Goal: Task Accomplishment & Management: Complete application form

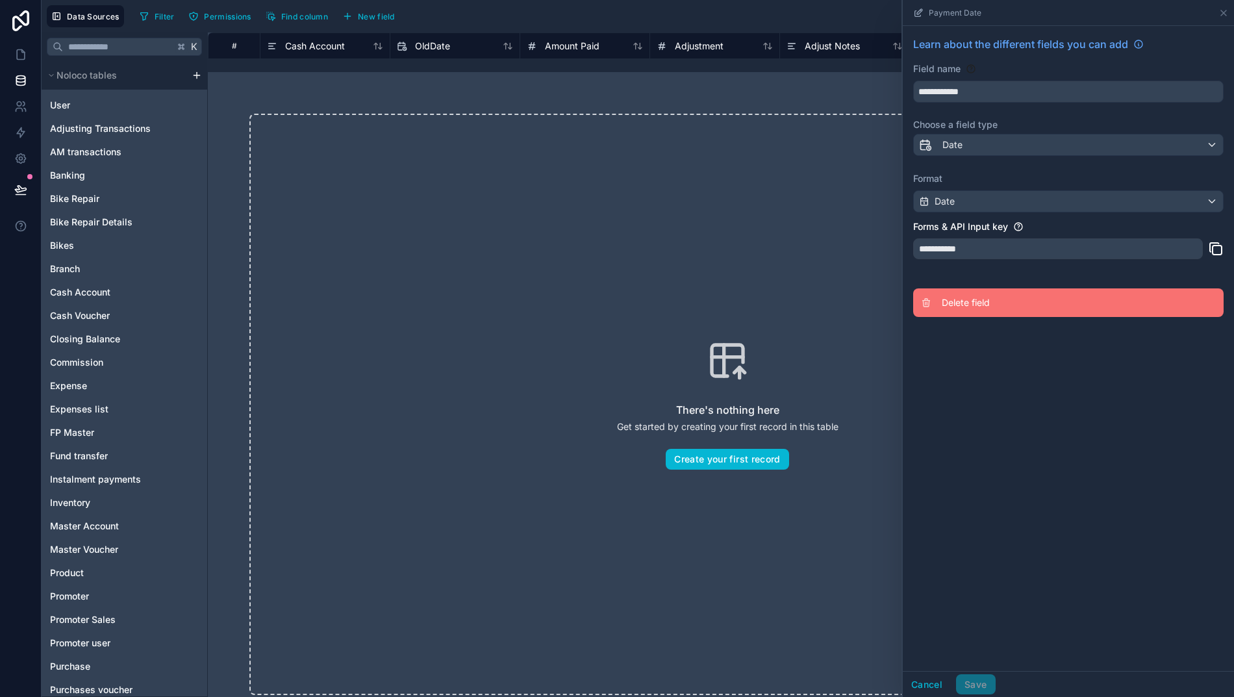
click at [981, 299] on span "Delete field" at bounding box center [1035, 302] width 187 height 13
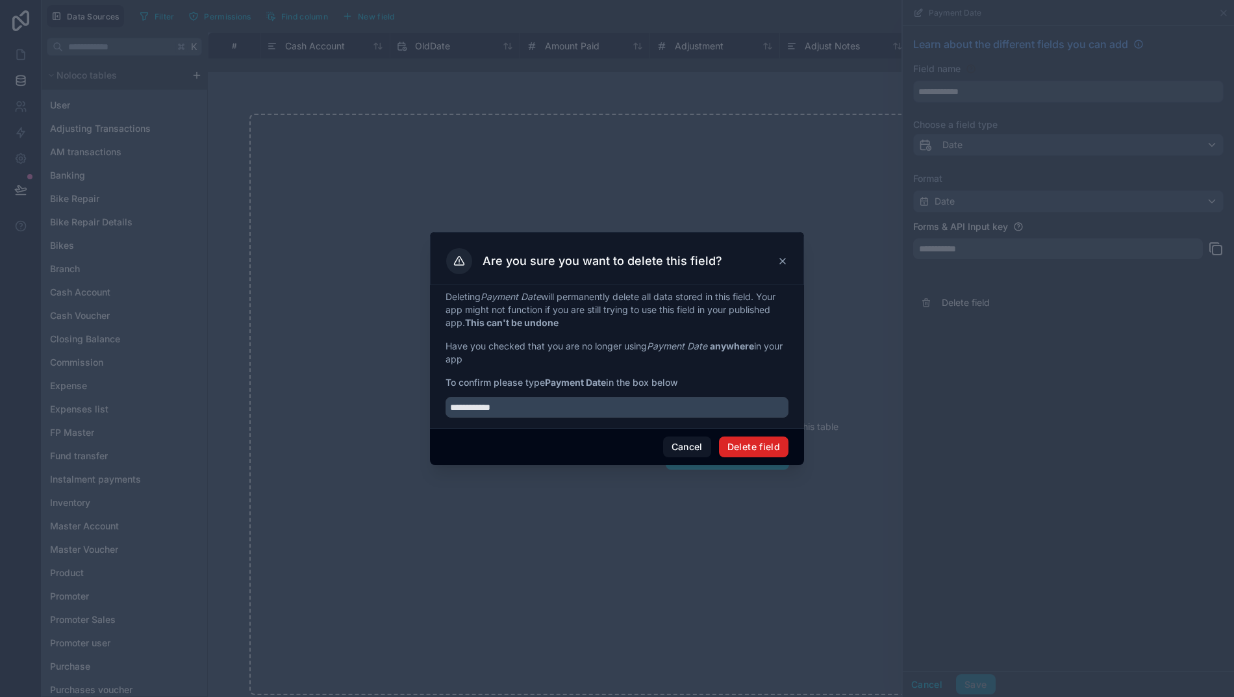
type input "**********"
click at [752, 457] on button "Delete field" at bounding box center [754, 447] width 70 height 21
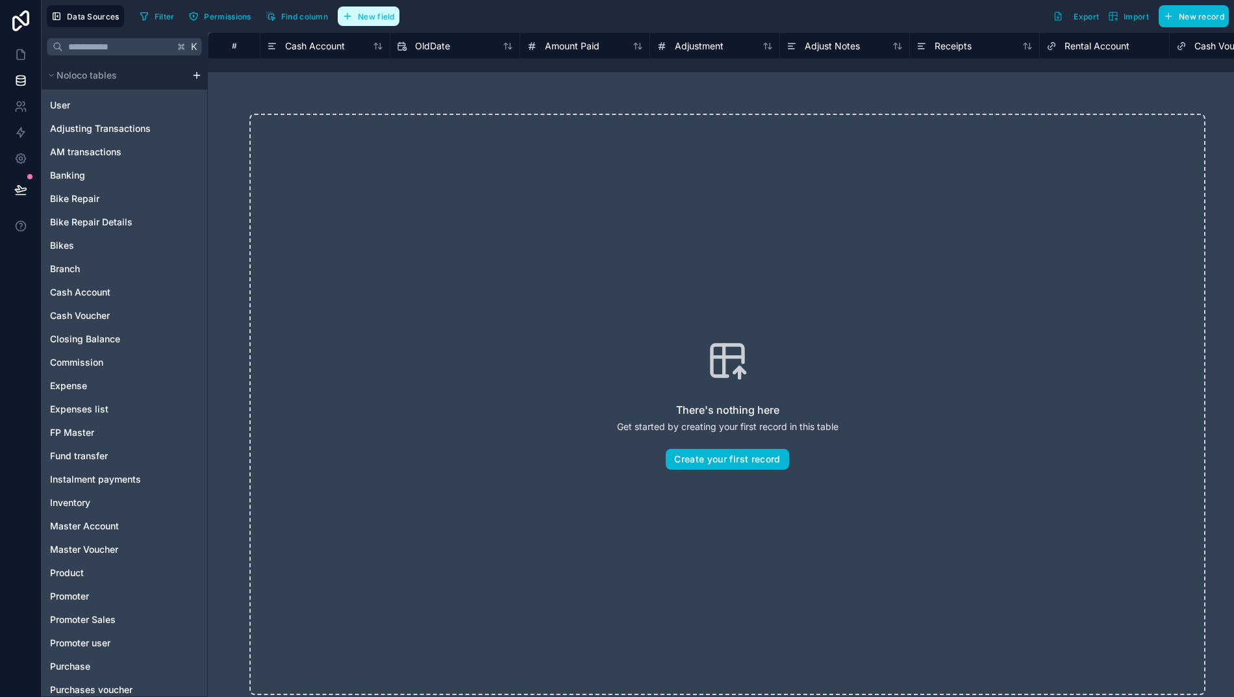
click at [358, 16] on span "New field" at bounding box center [376, 17] width 37 height 10
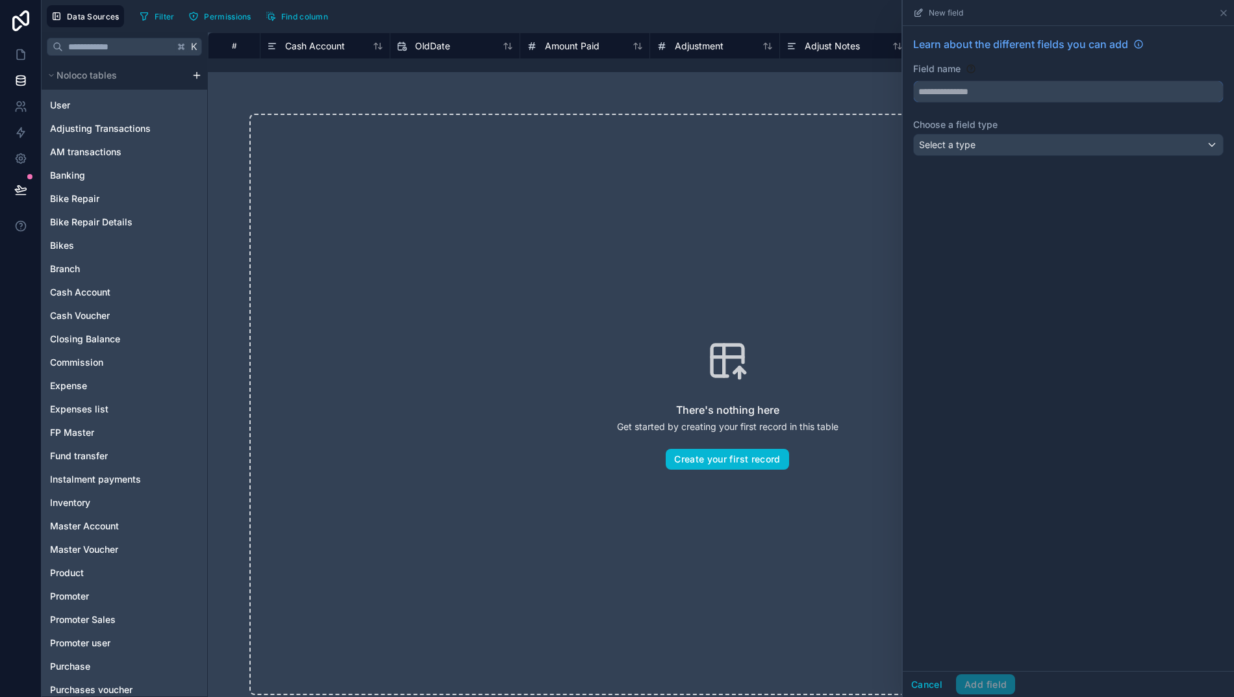
click at [943, 86] on input "text" at bounding box center [1068, 91] width 309 height 21
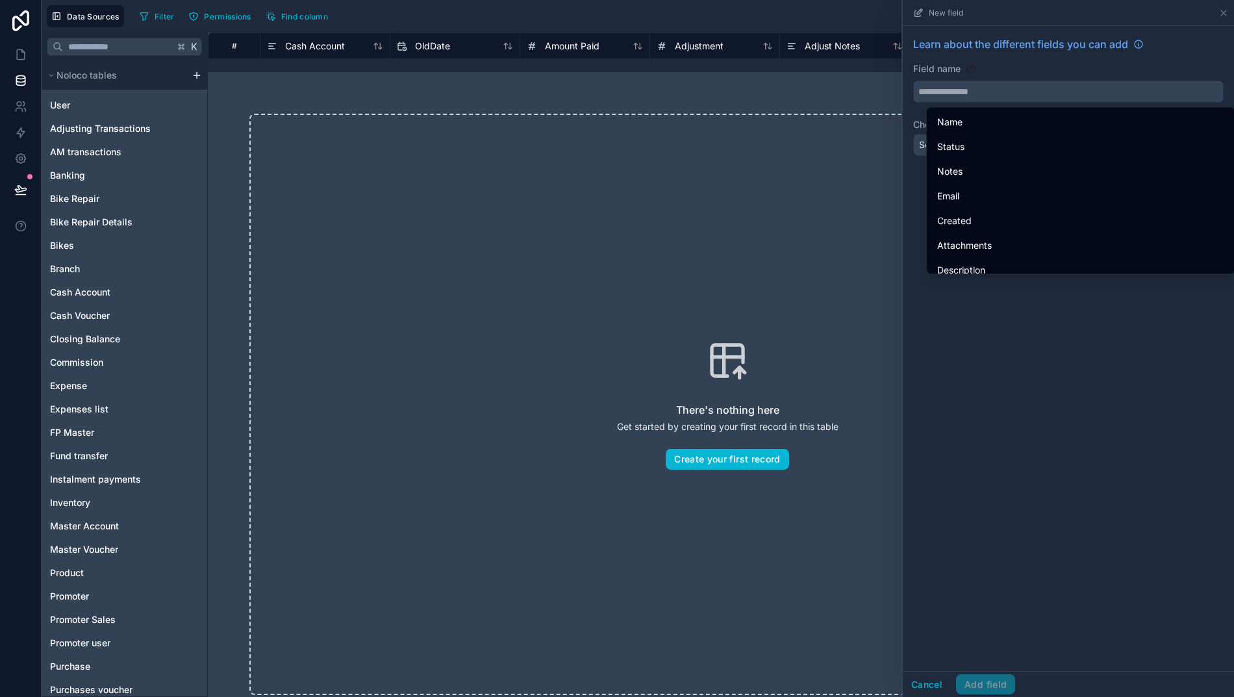
paste input "**********"
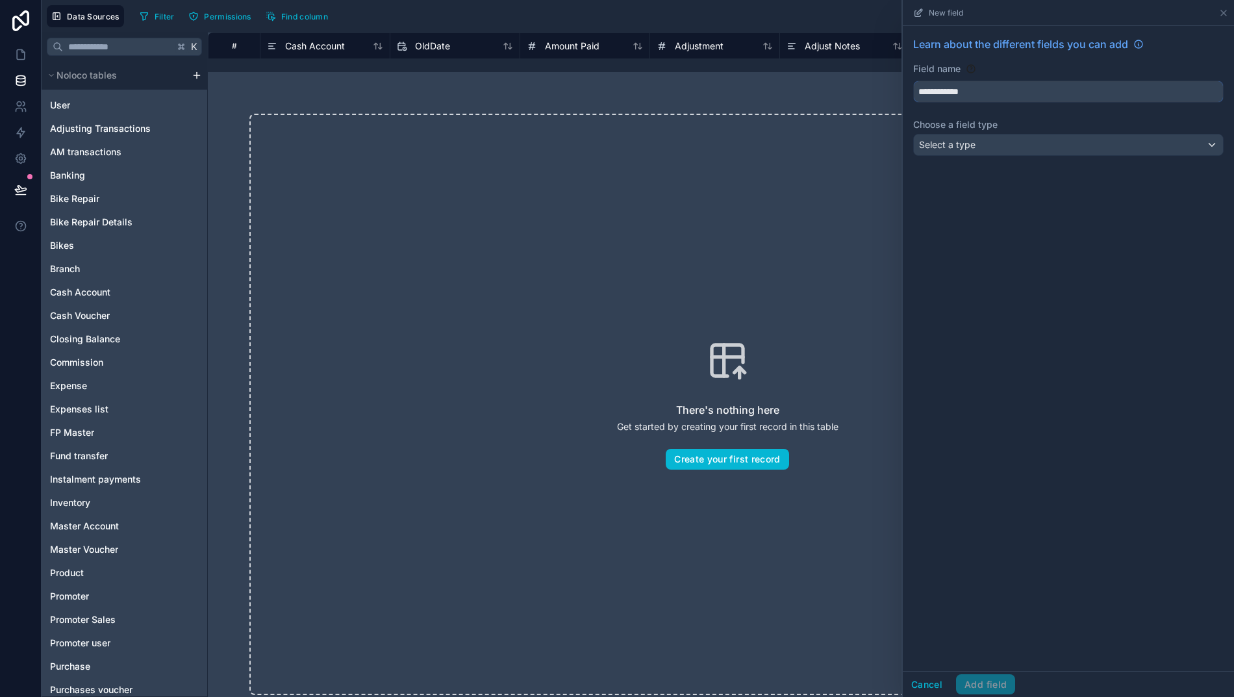
type input "**********"
click at [972, 147] on span "Select a type" at bounding box center [947, 144] width 57 height 11
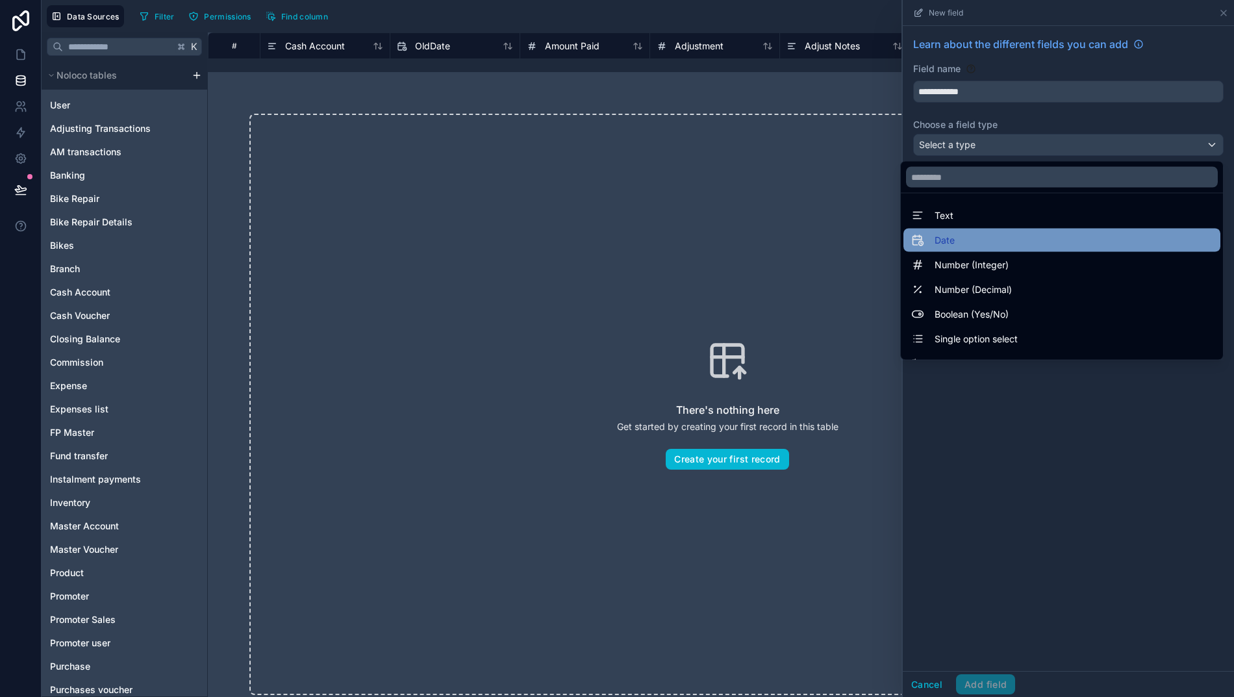
click at [1001, 248] on div "Date" at bounding box center [1062, 241] width 301 height 16
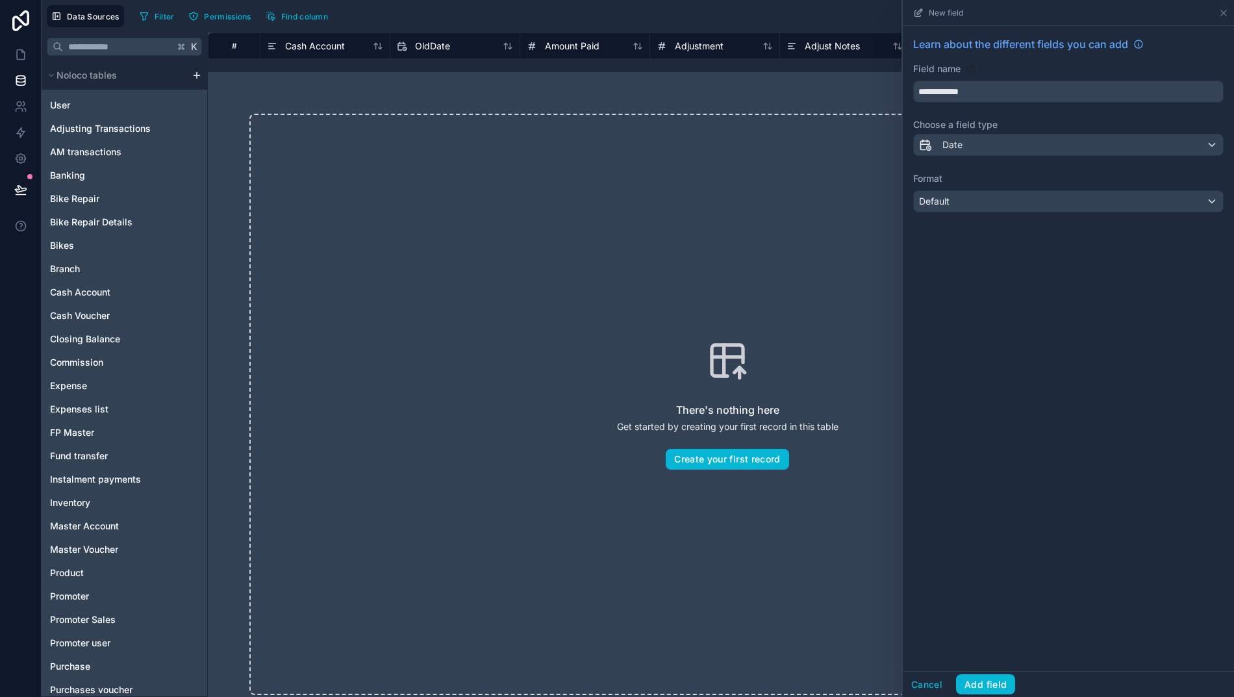
click at [978, 201] on div "Default" at bounding box center [1068, 201] width 309 height 21
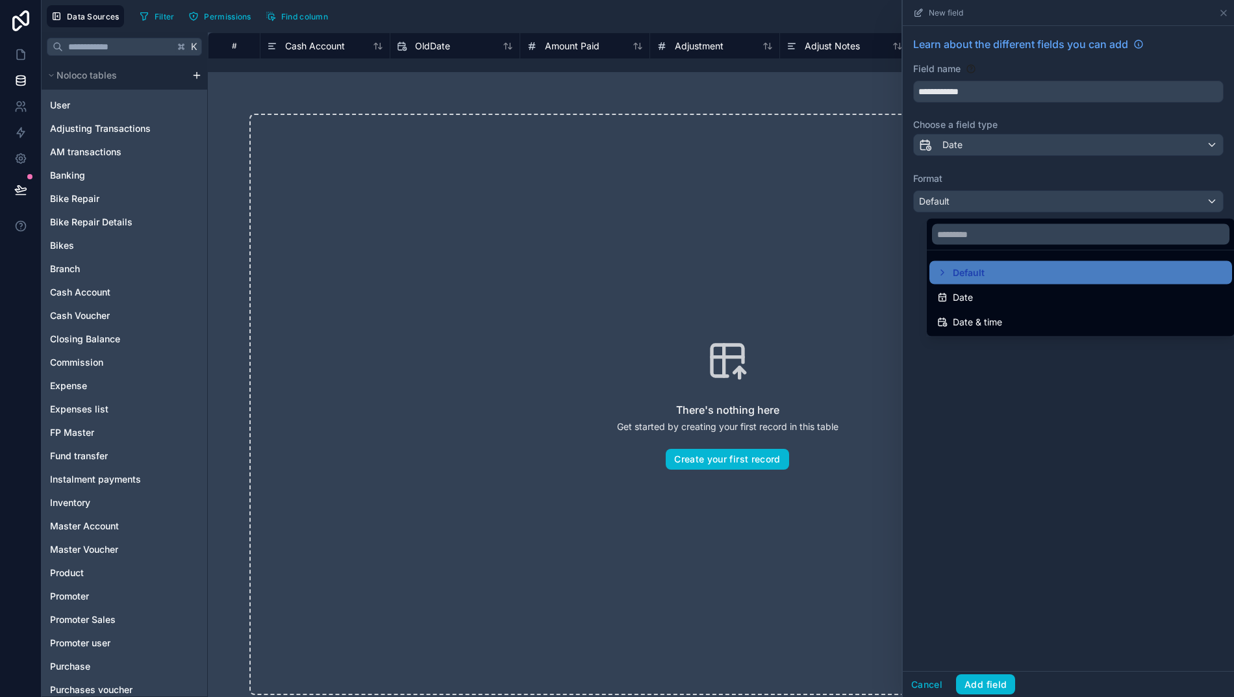
click at [965, 302] on div "Date" at bounding box center [1081, 298] width 287 height 16
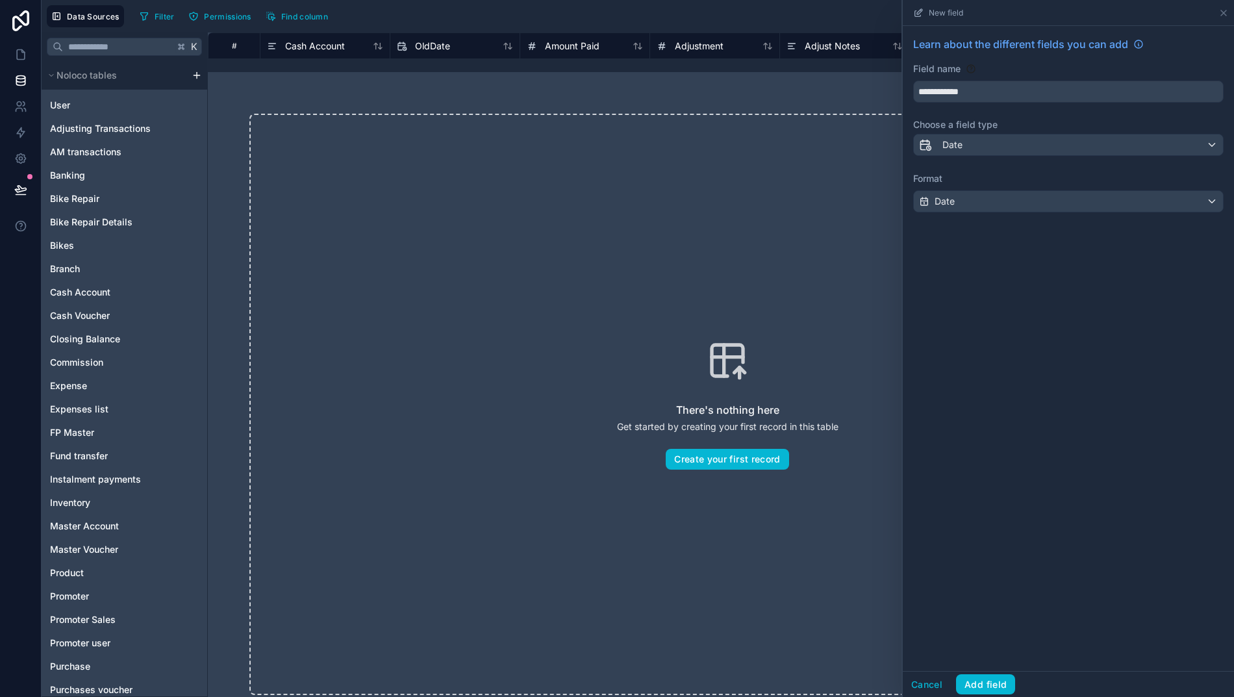
click at [969, 692] on button "Add field" at bounding box center [985, 684] width 59 height 21
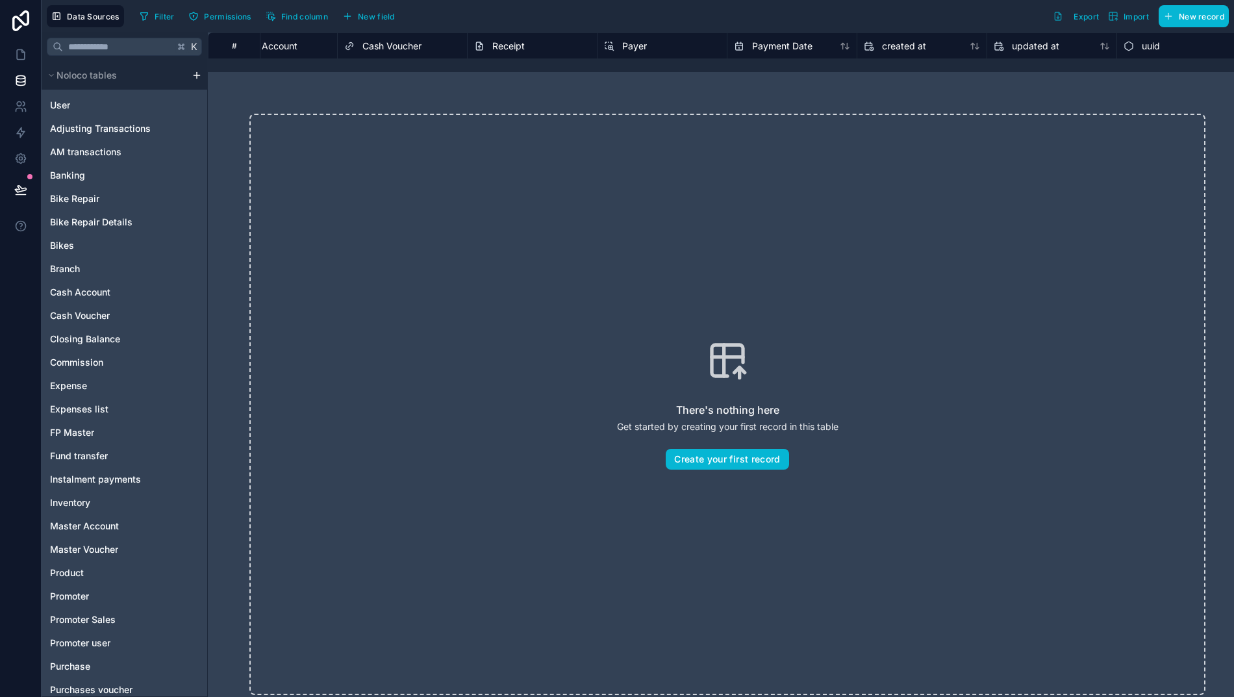
scroll to position [0, 13]
click at [1120, 11] on span "Import" at bounding box center [1128, 16] width 41 height 10
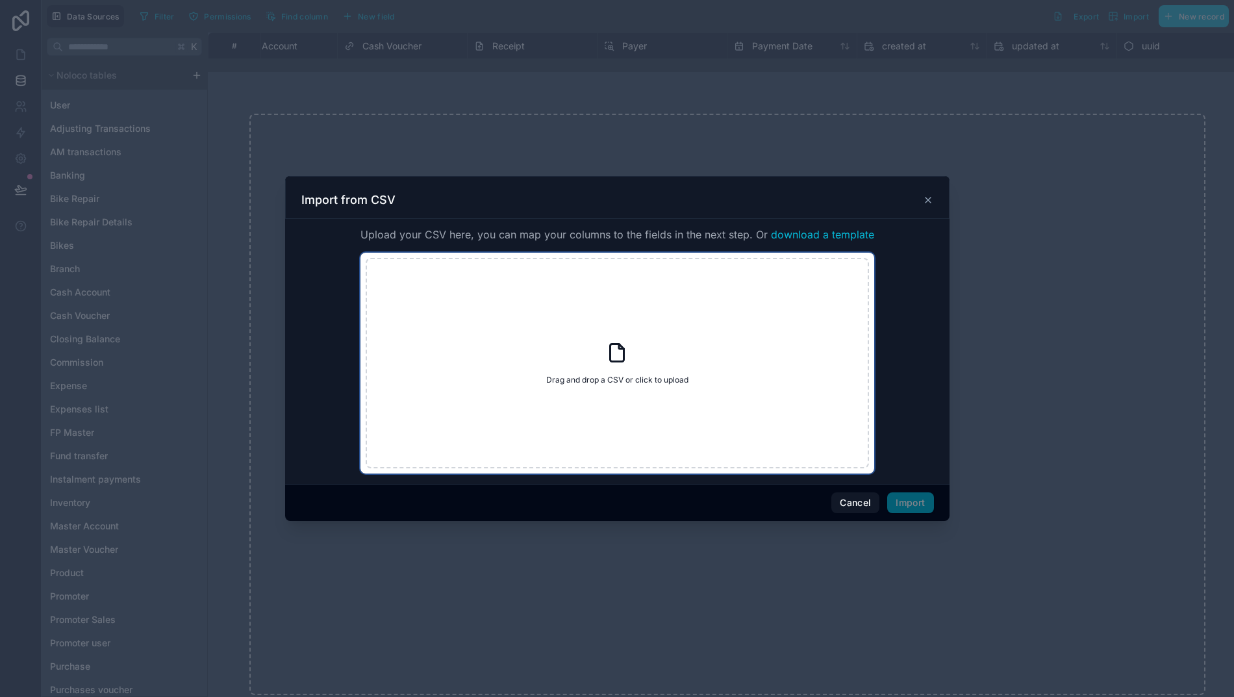
click at [585, 370] on div "Drag and drop a CSV or click to upload Drag and drop a CSV or click to upload" at bounding box center [618, 363] width 504 height 211
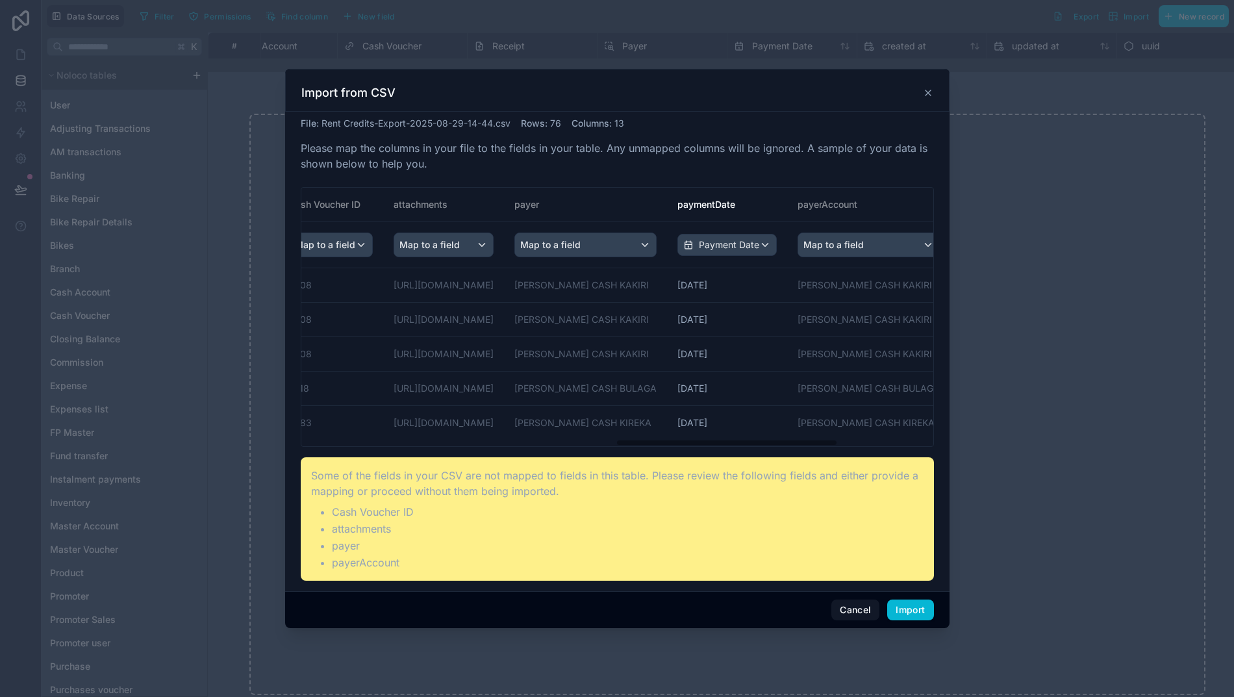
scroll to position [0, 905]
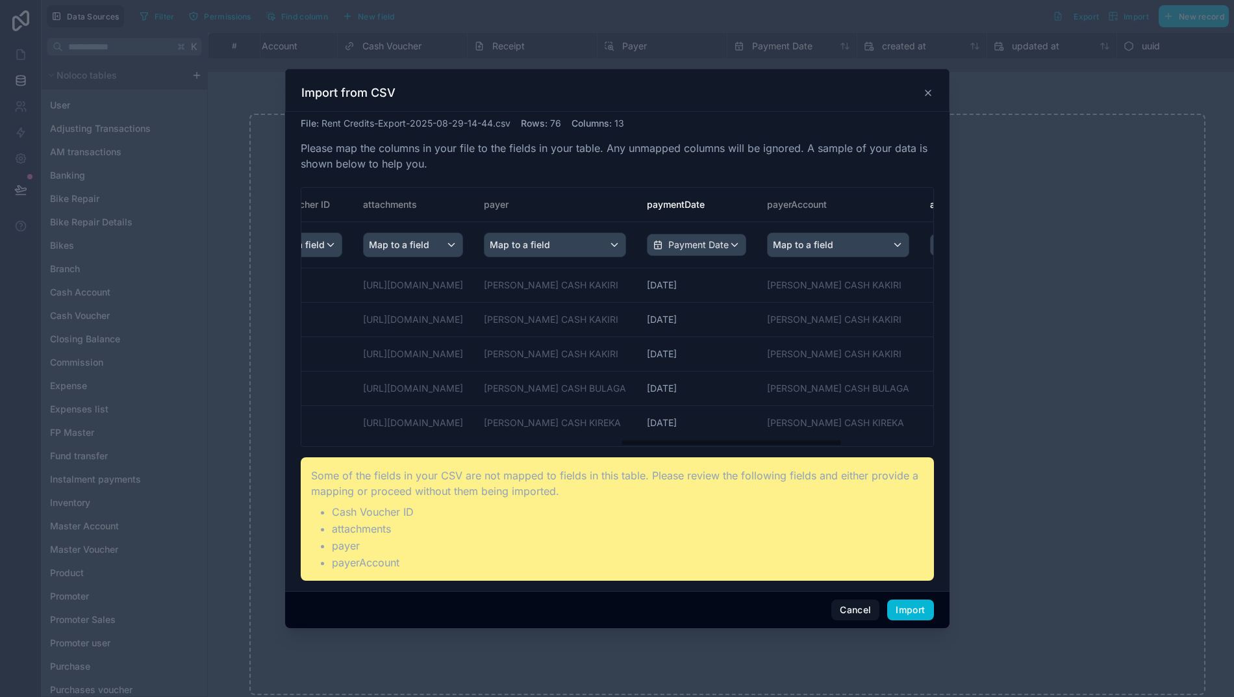
click at [463, 251] on div "Map to a field" at bounding box center [413, 244] width 99 height 23
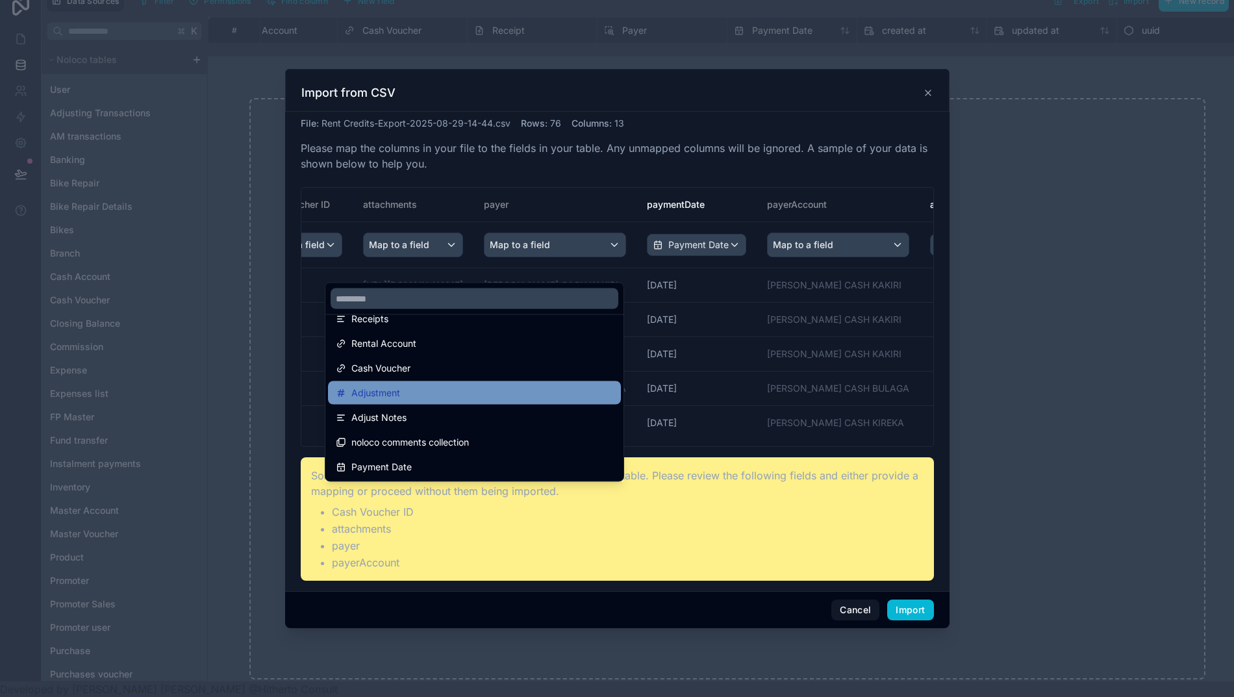
scroll to position [29, 13]
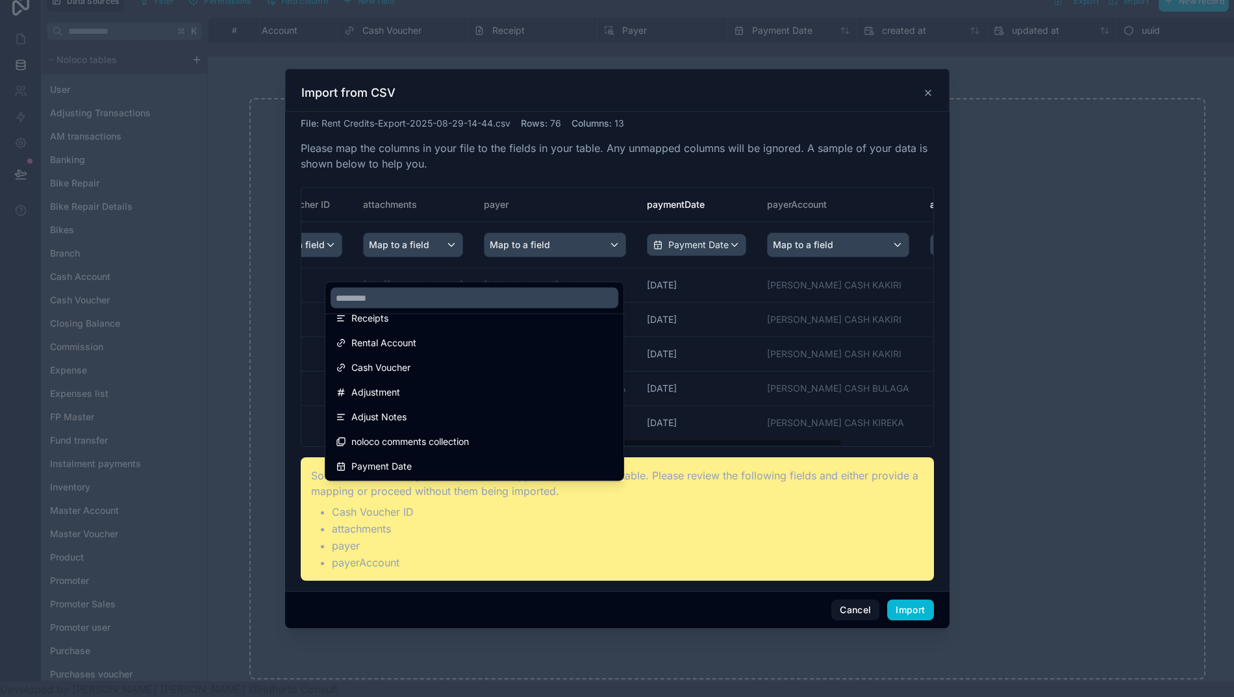
click at [470, 218] on div "scrollable content" at bounding box center [617, 348] width 665 height 559
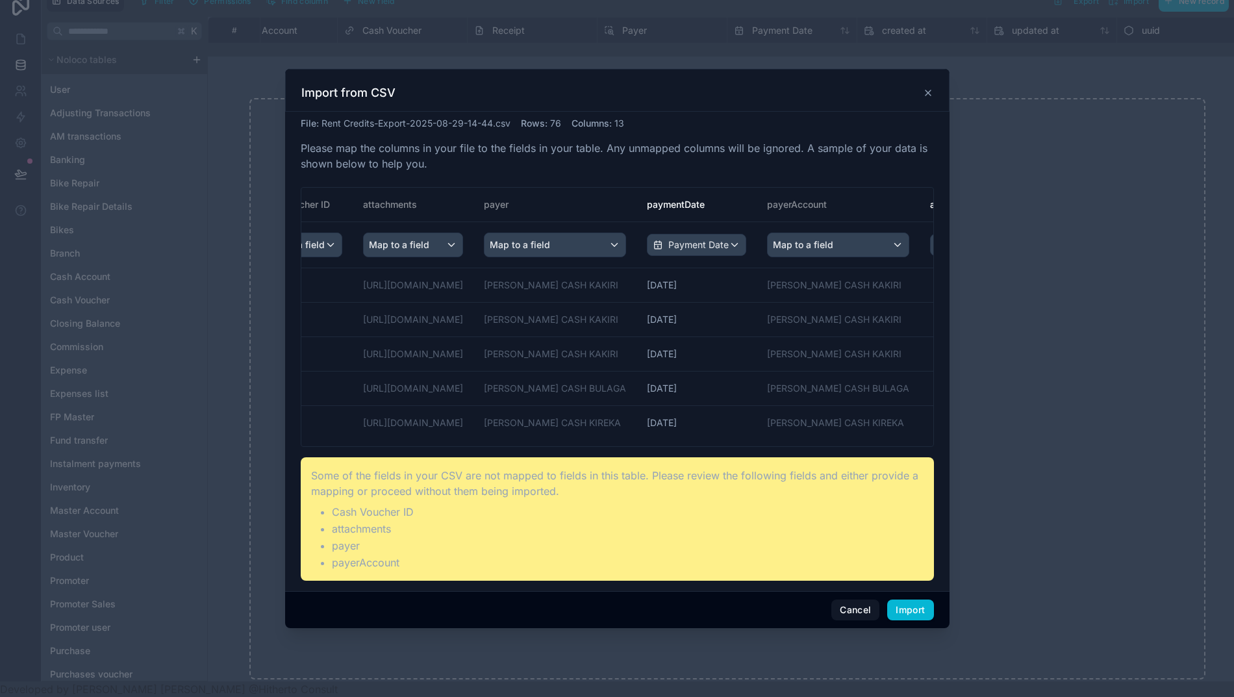
click at [550, 251] on span "Map to a field" at bounding box center [520, 244] width 60 height 23
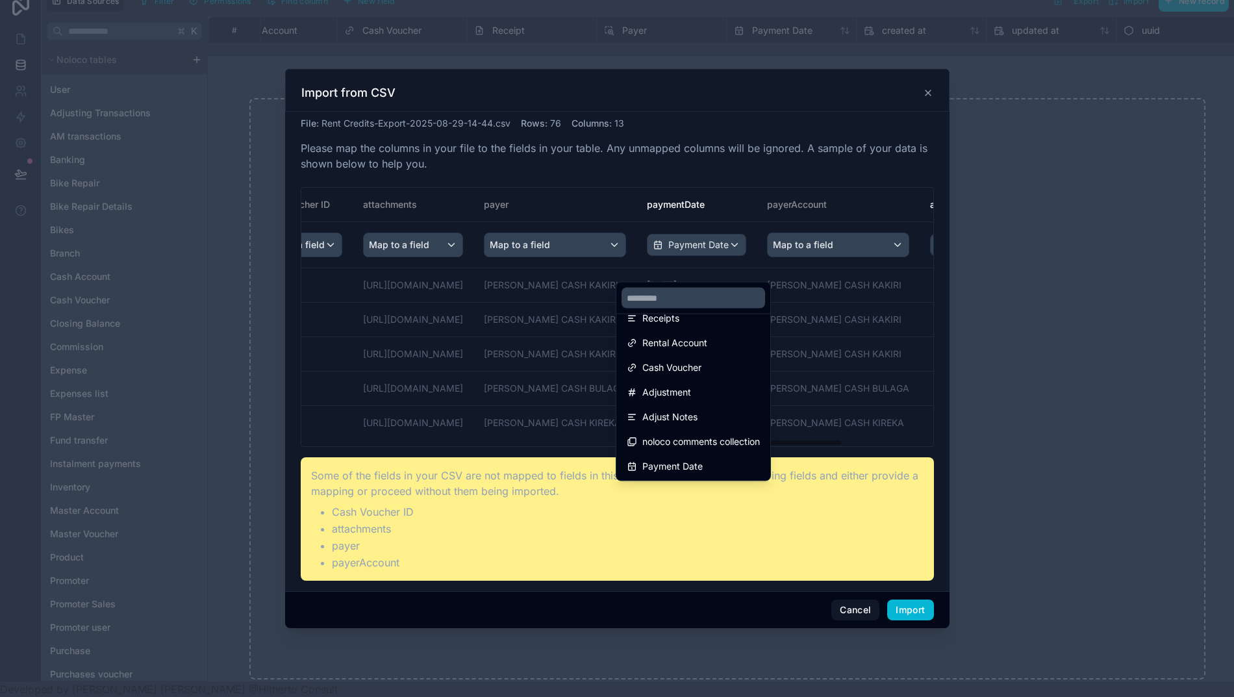
scroll to position [166, 0]
click at [609, 192] on div "scrollable content" at bounding box center [617, 348] width 665 height 559
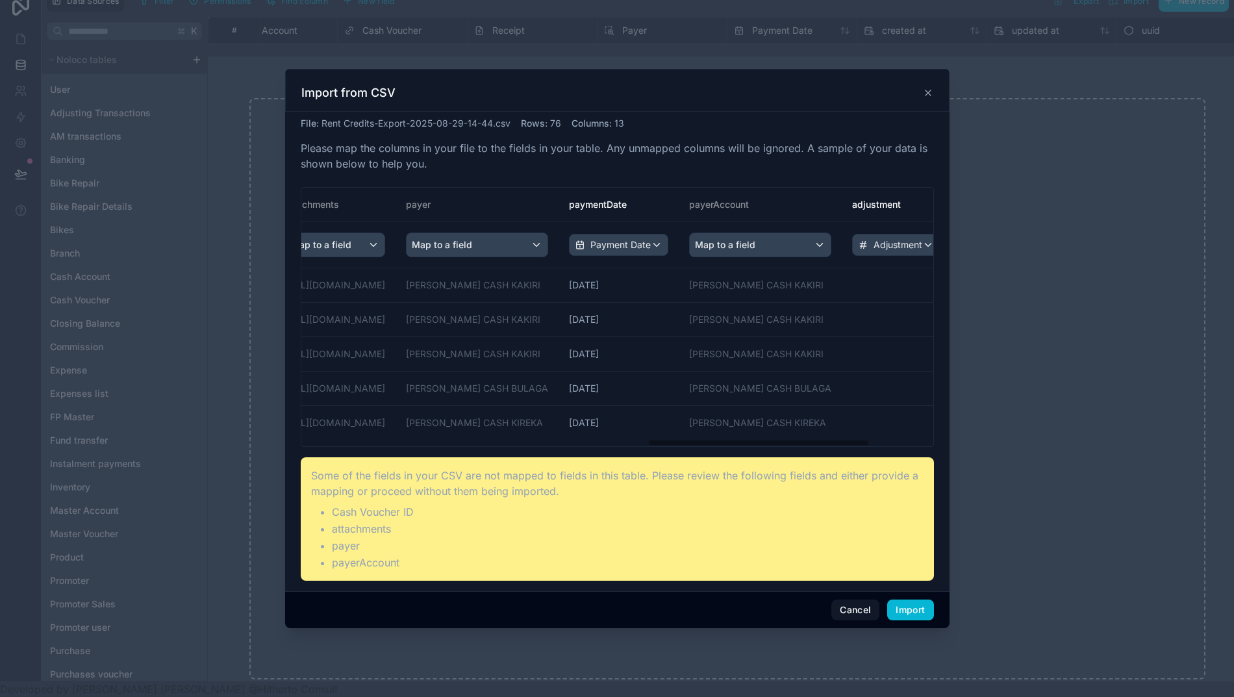
scroll to position [0, 1066]
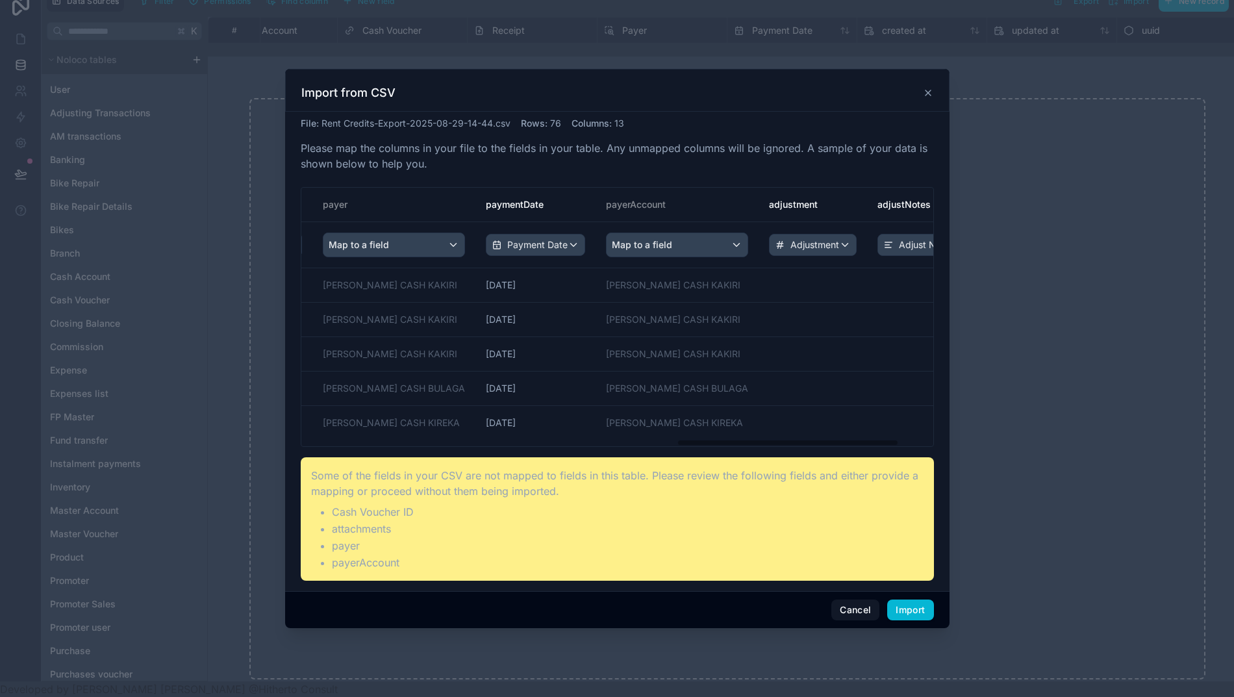
click at [672, 256] on span "Map to a field" at bounding box center [642, 244] width 60 height 23
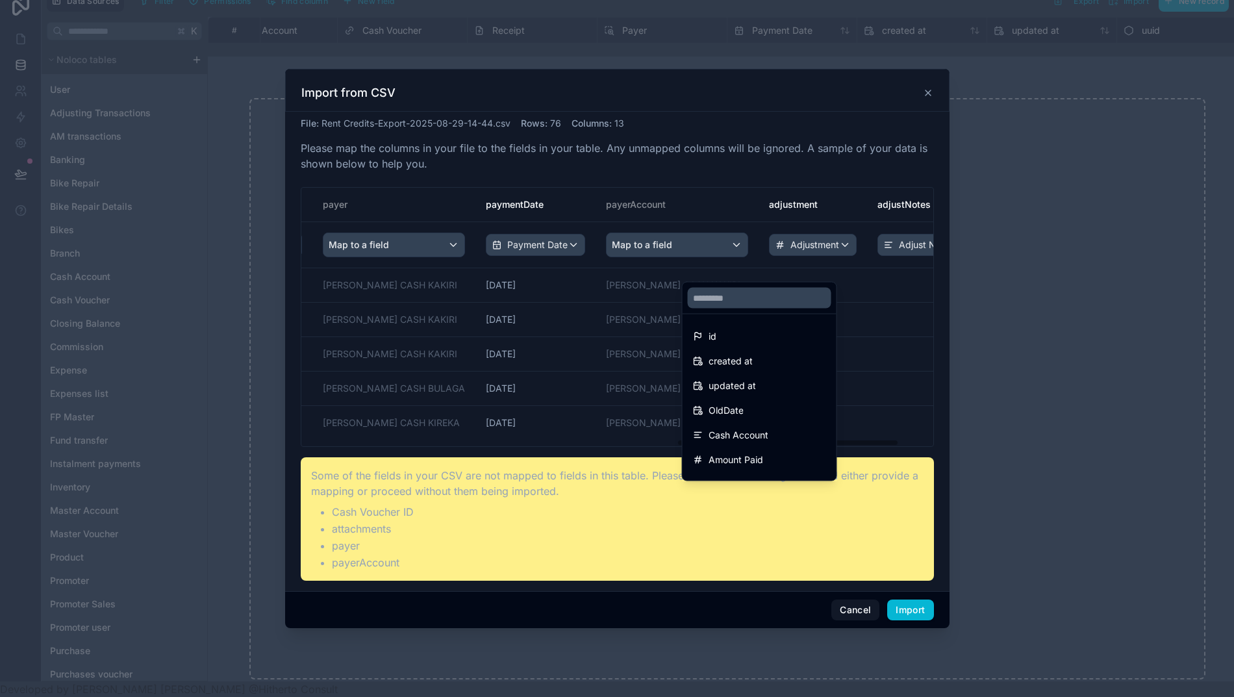
scroll to position [0, 0]
click at [721, 185] on div "scrollable content" at bounding box center [617, 348] width 665 height 559
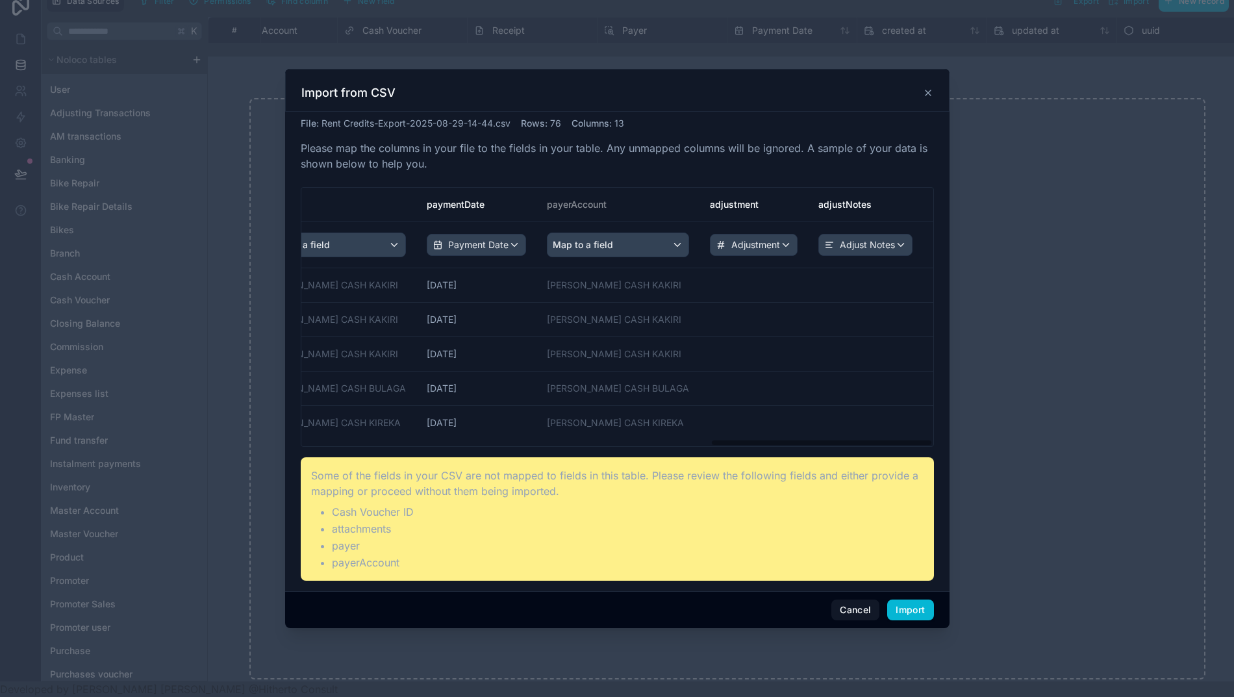
scroll to position [0, 1160]
click at [906, 614] on button "Import" at bounding box center [910, 610] width 46 height 21
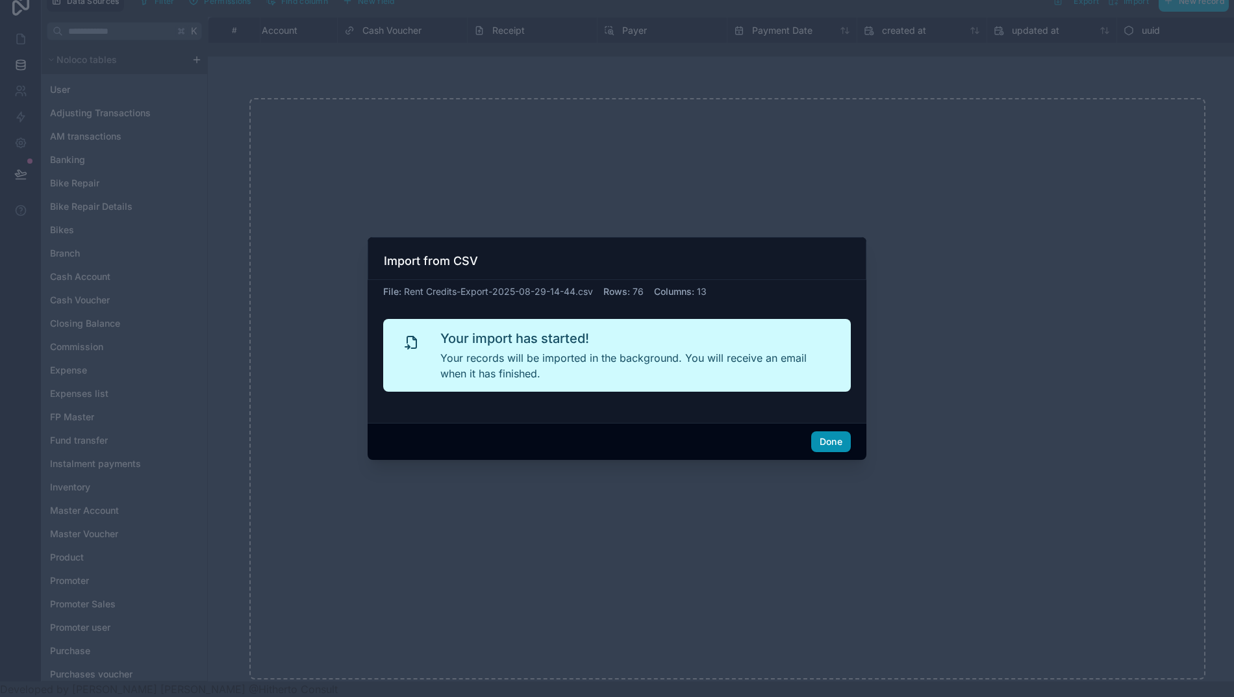
click at [826, 450] on button "Done" at bounding box center [831, 441] width 40 height 21
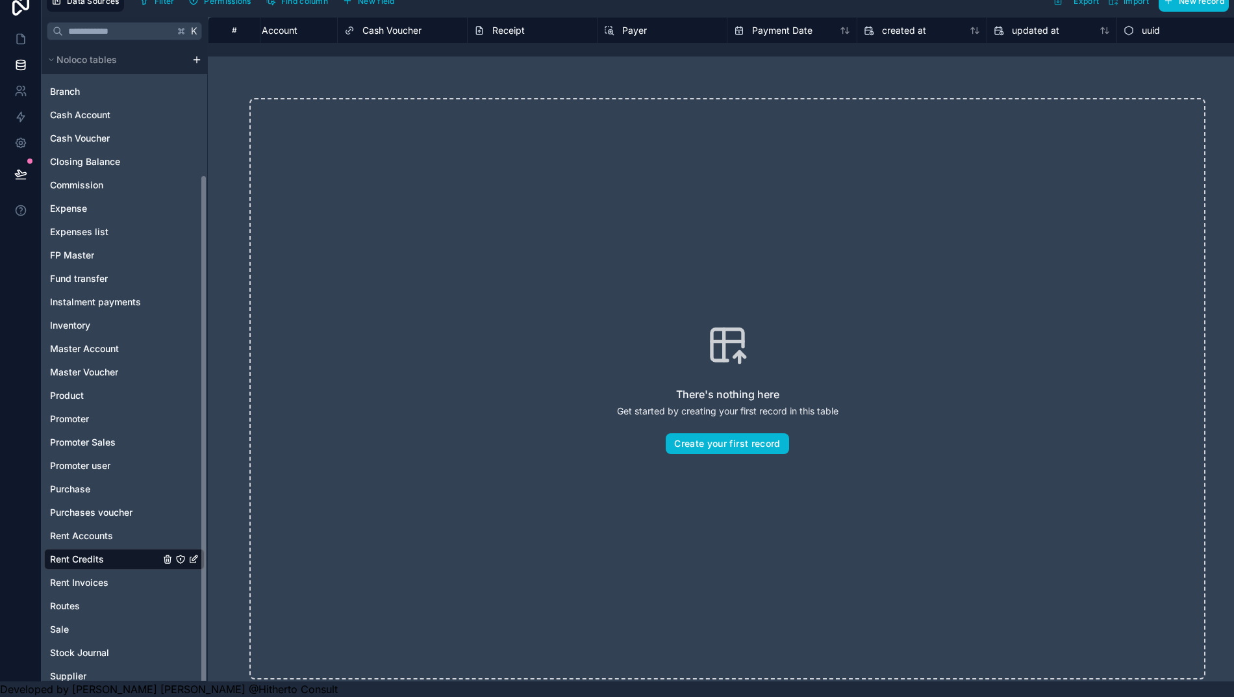
scroll to position [161, 0]
click at [91, 530] on span "Rent Accounts" at bounding box center [81, 536] width 63 height 13
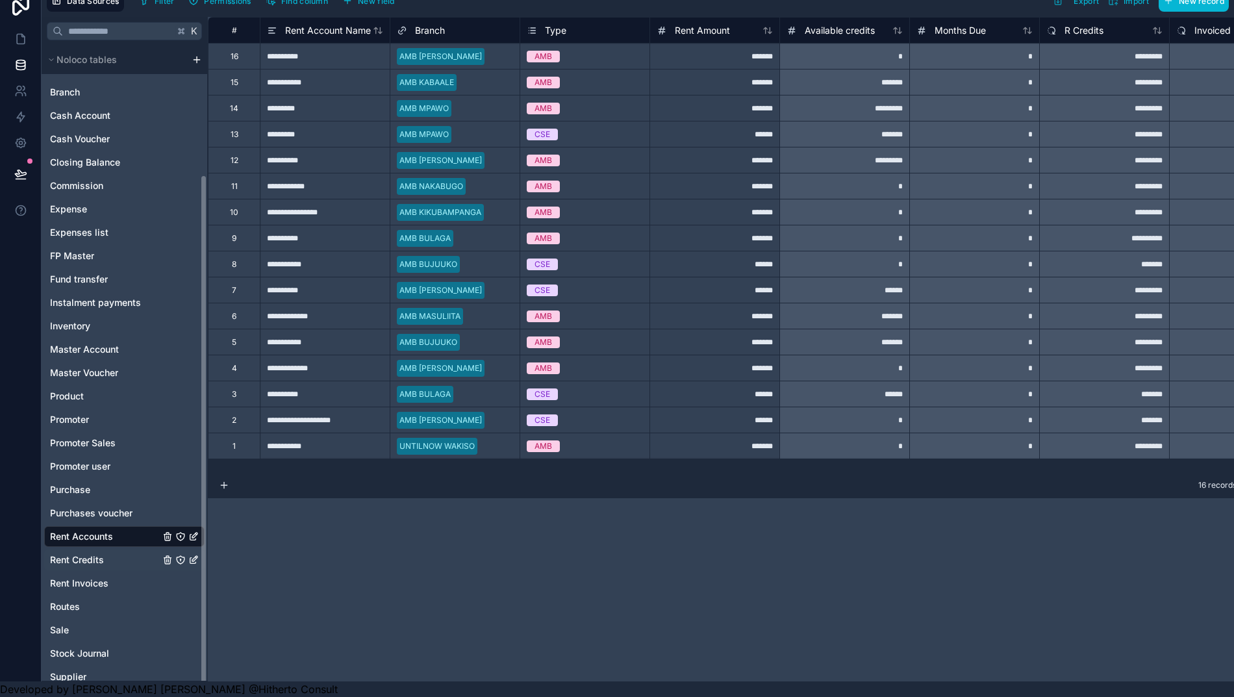
click at [90, 554] on span "Rent Credits" at bounding box center [77, 560] width 54 height 13
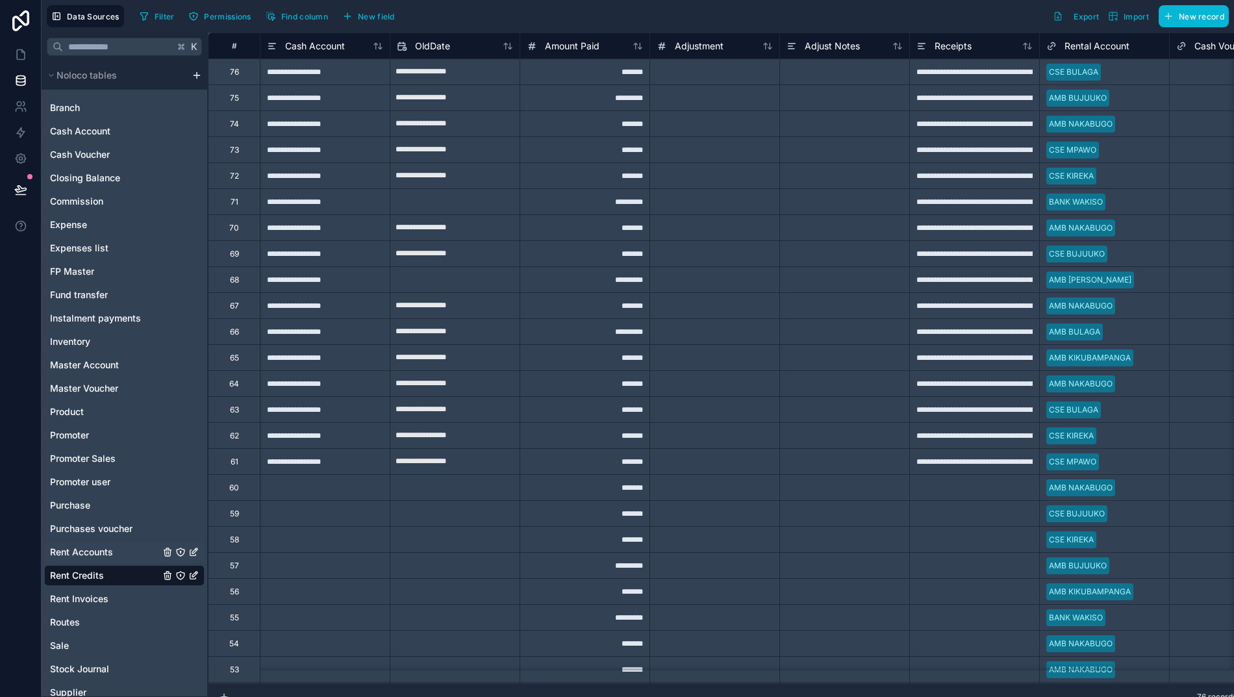
click at [71, 556] on span "Rent Accounts" at bounding box center [81, 552] width 63 height 13
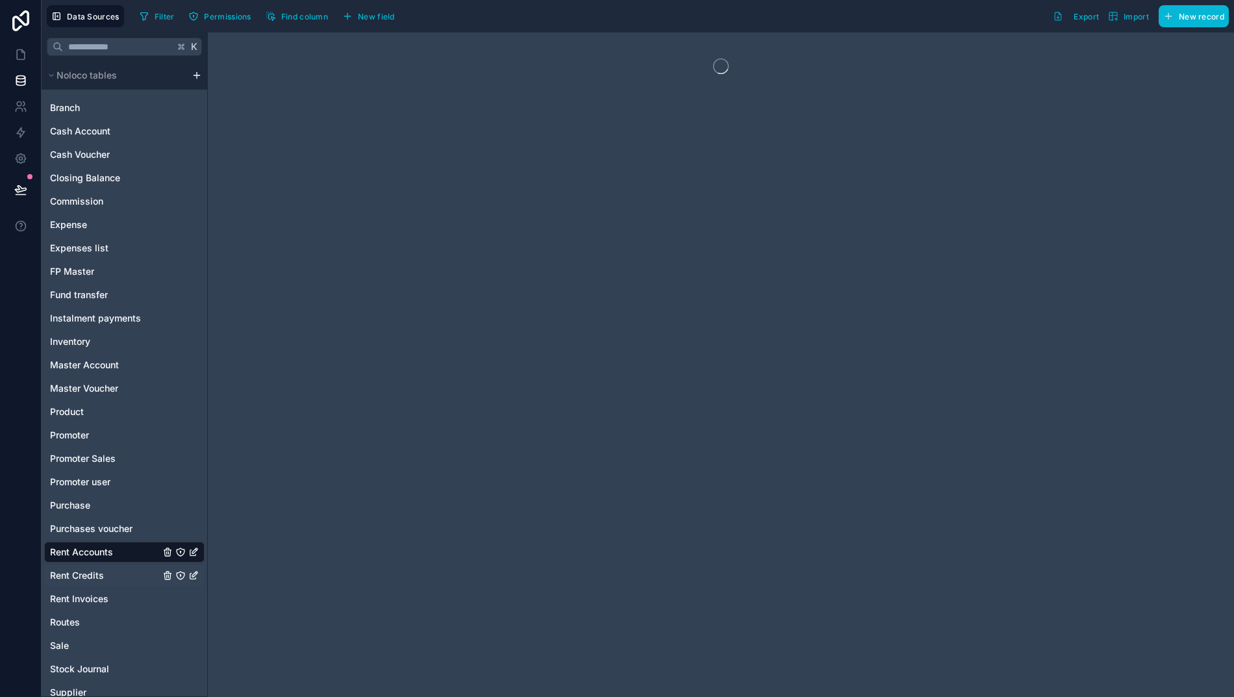
click at [76, 578] on span "Rent Credits" at bounding box center [77, 575] width 54 height 13
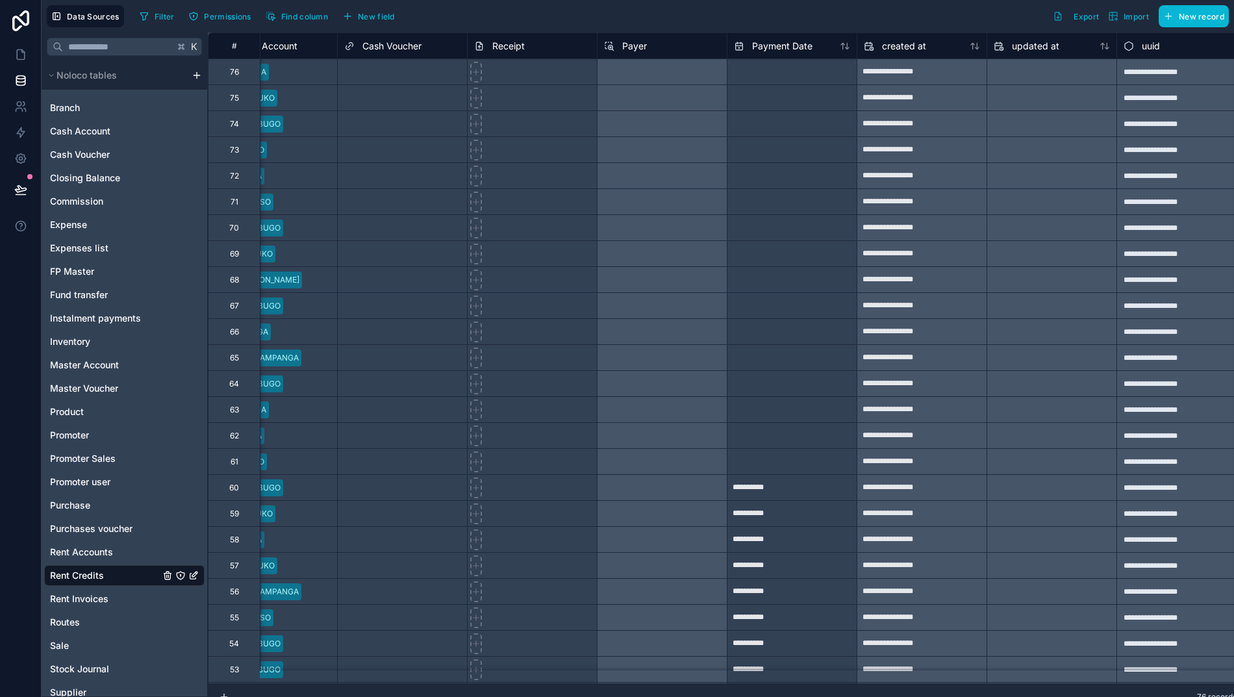
scroll to position [0, 13]
click at [76, 551] on span "Rent Accounts" at bounding box center [81, 552] width 63 height 13
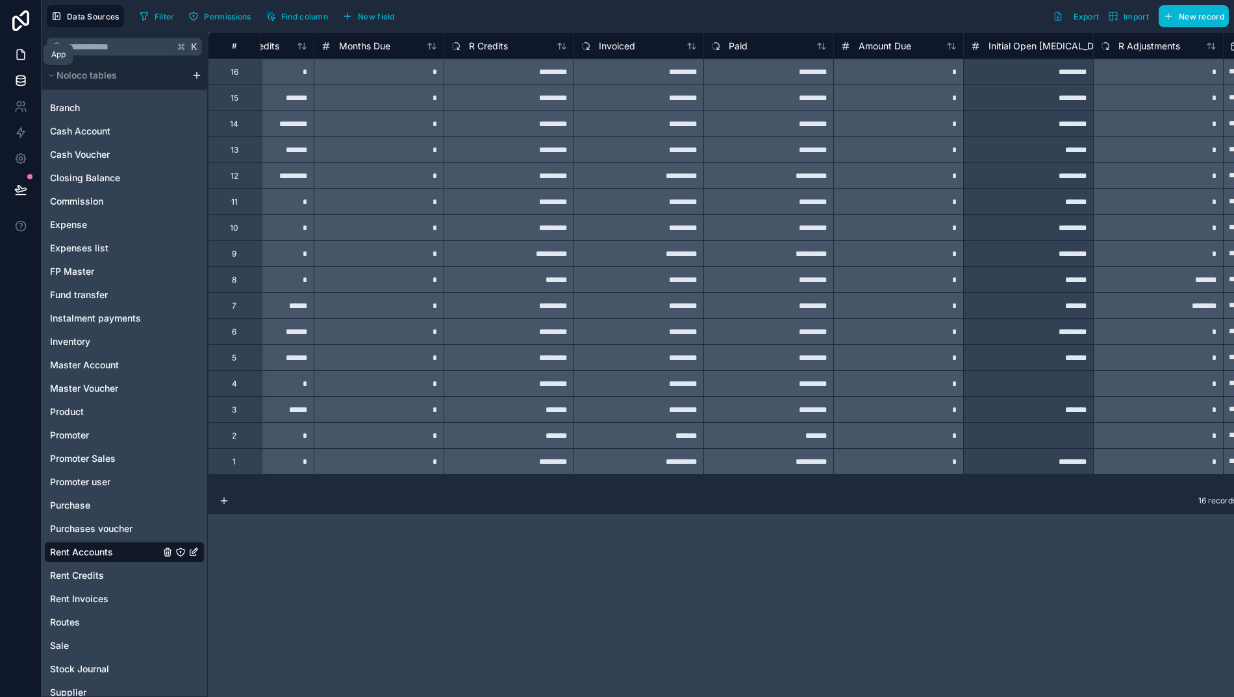
click at [14, 58] on icon at bounding box center [20, 54] width 13 height 13
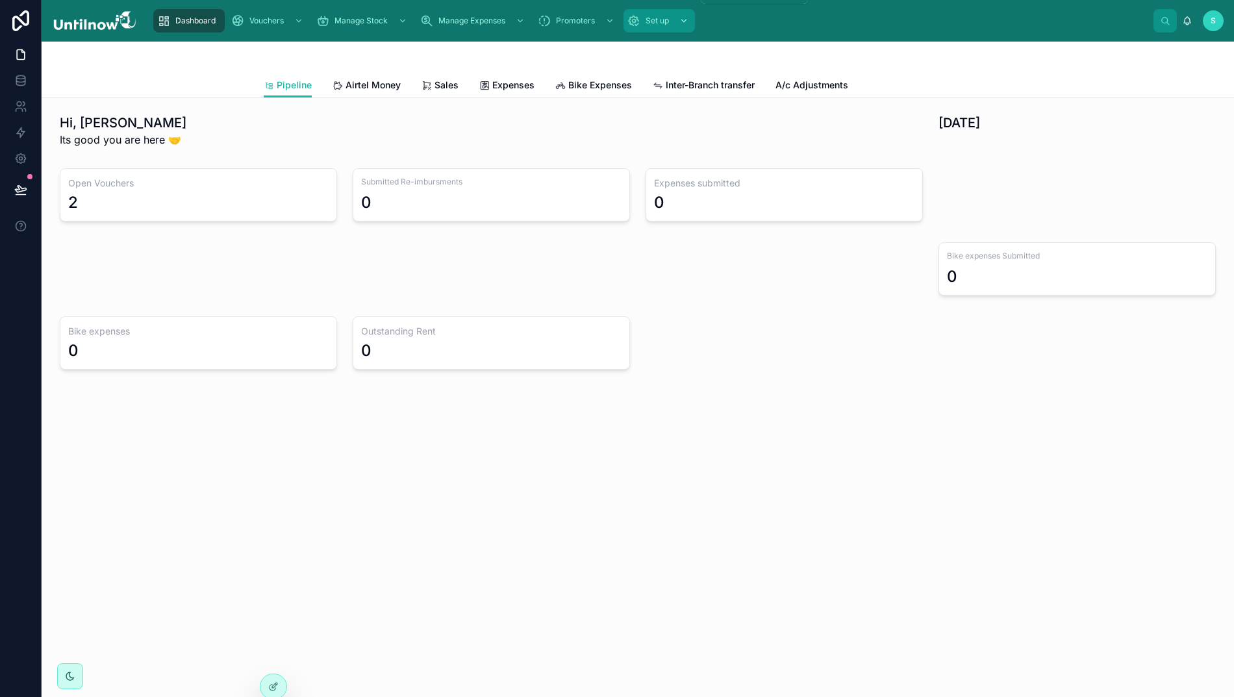
click at [659, 16] on div "Set up" at bounding box center [660, 20] width 64 height 21
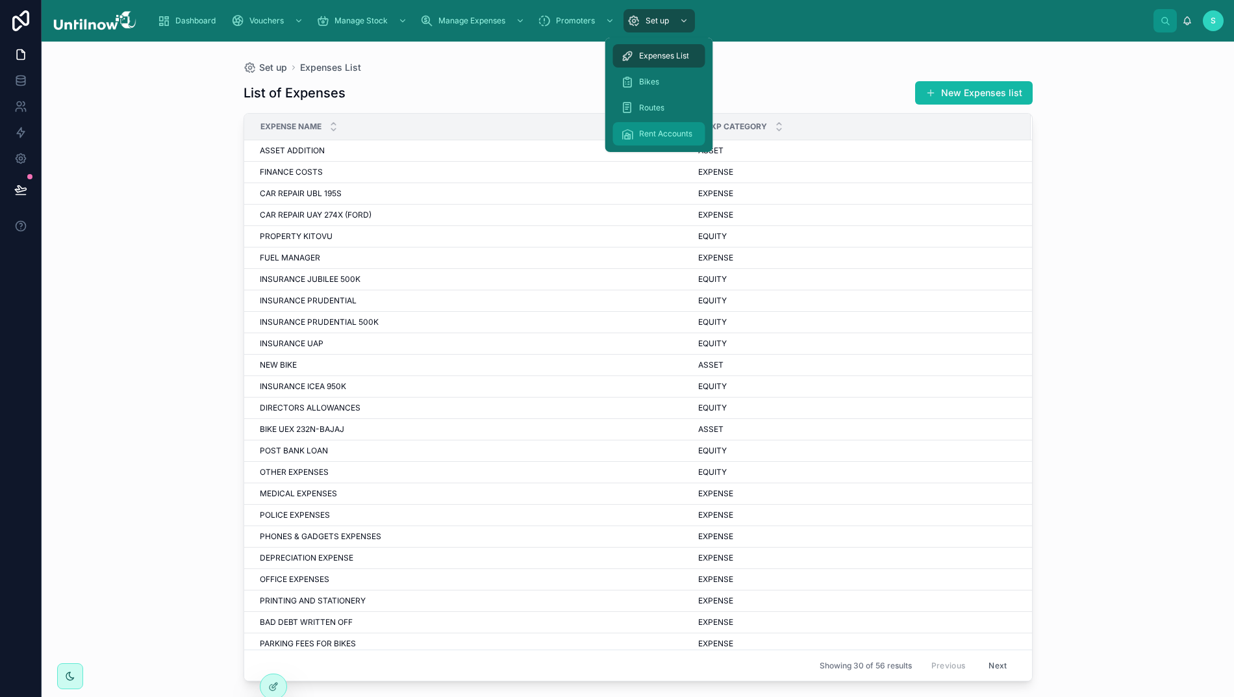
click at [635, 127] on div "Rent Accounts" at bounding box center [659, 133] width 77 height 21
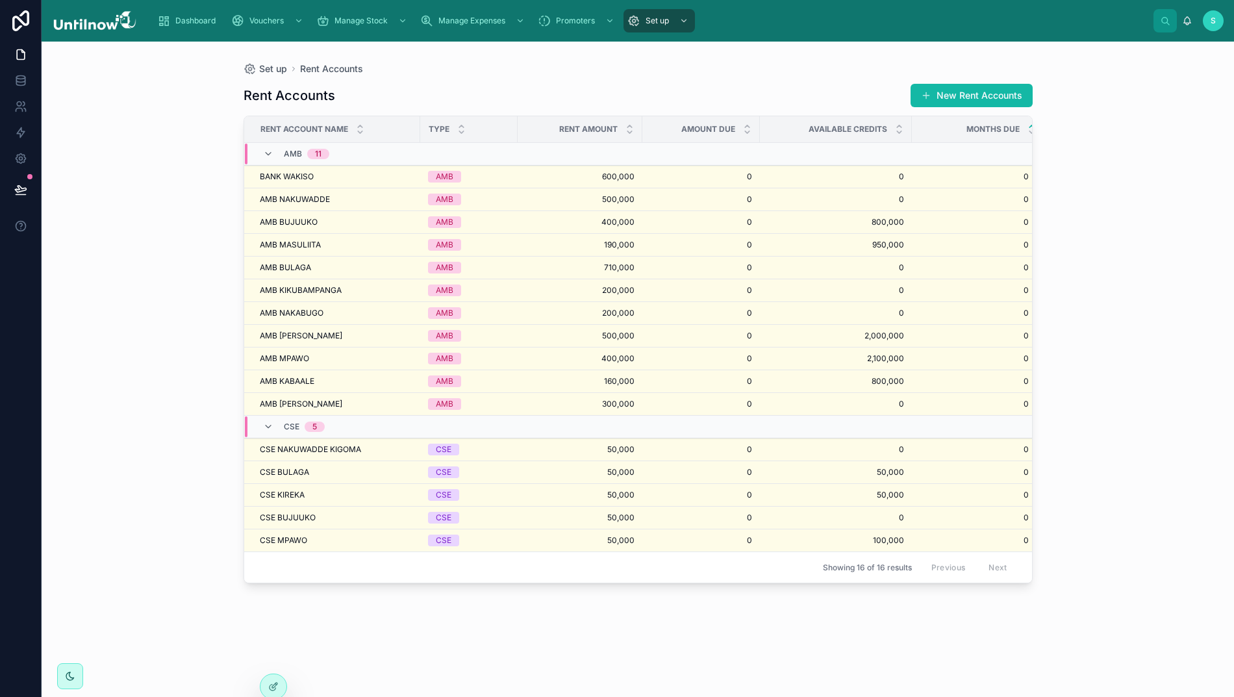
drag, startPoint x: 502, startPoint y: 79, endPoint x: 515, endPoint y: 79, distance: 13.0
click at [502, 79] on div "Rent Accounts New Rent Accounts Rent Account Name Type Rent Amount Amount Due A…" at bounding box center [638, 378] width 789 height 606
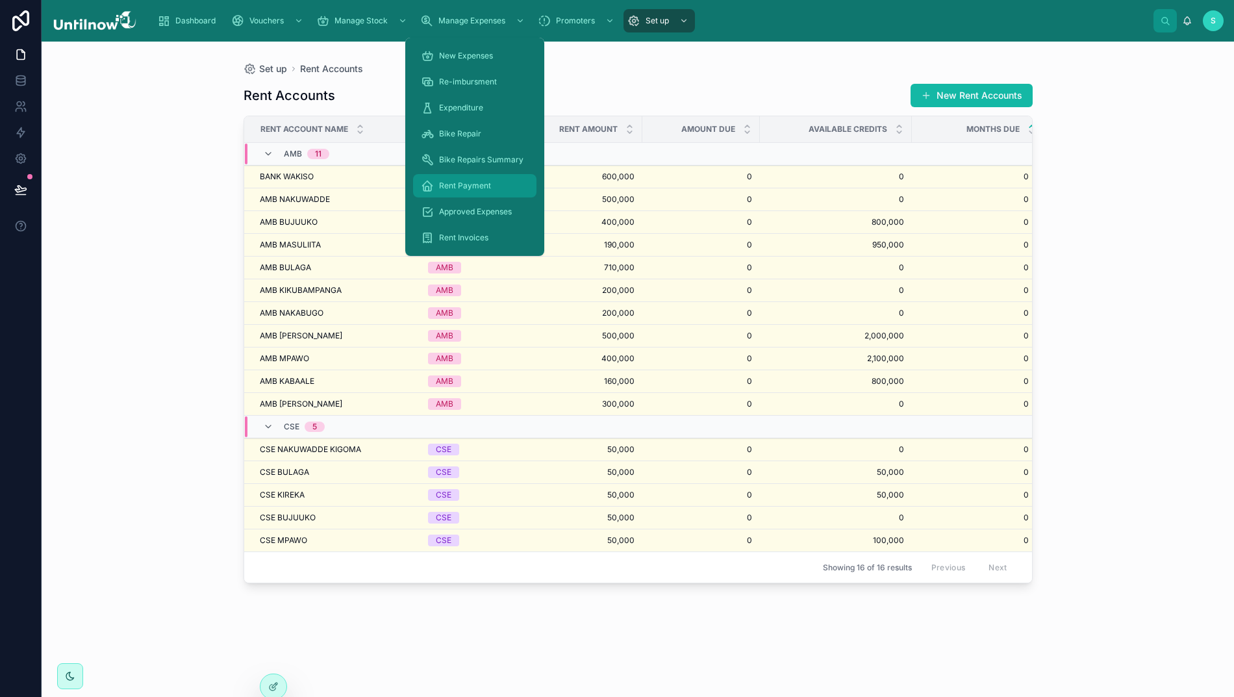
click at [451, 183] on span "Rent Payment" at bounding box center [465, 186] width 52 height 10
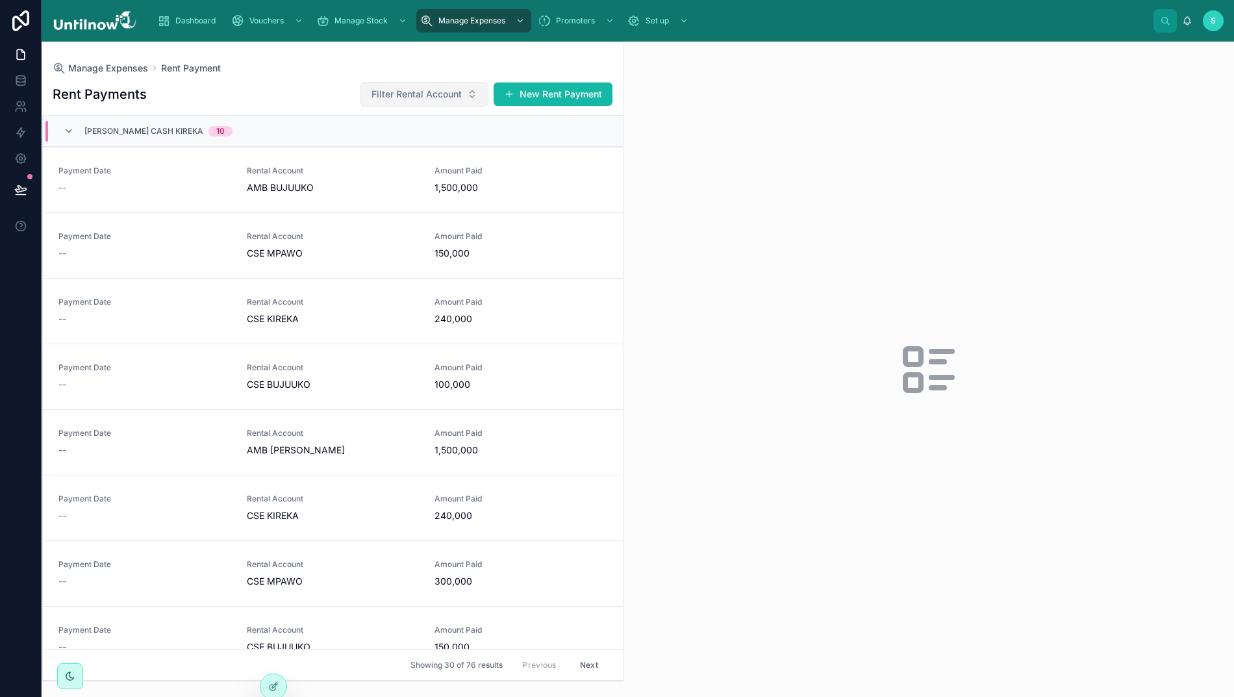
drag, startPoint x: 285, startPoint y: 87, endPoint x: 418, endPoint y: 96, distance: 134.1
click at [286, 87] on div "Rent Payments Filter Rental Account New Rent Payment" at bounding box center [333, 94] width 560 height 26
click at [512, 91] on button "New Rent Payment" at bounding box center [553, 94] width 119 height 23
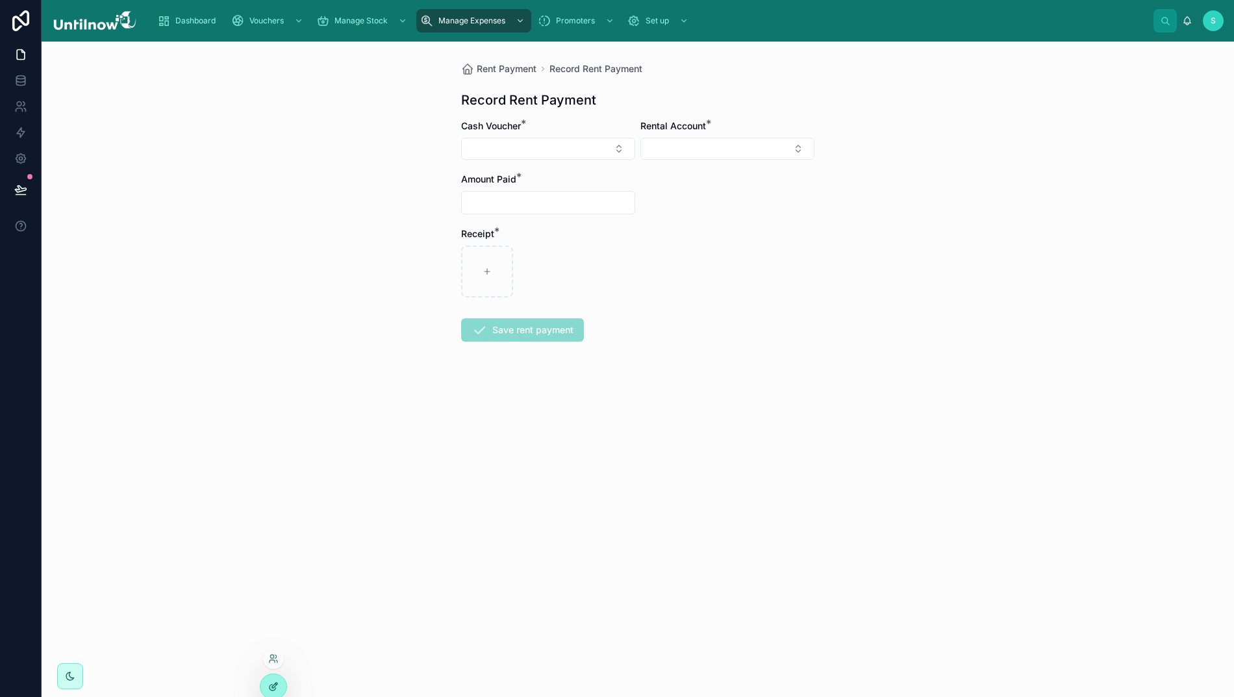
click at [272, 679] on div at bounding box center [274, 686] width 26 height 25
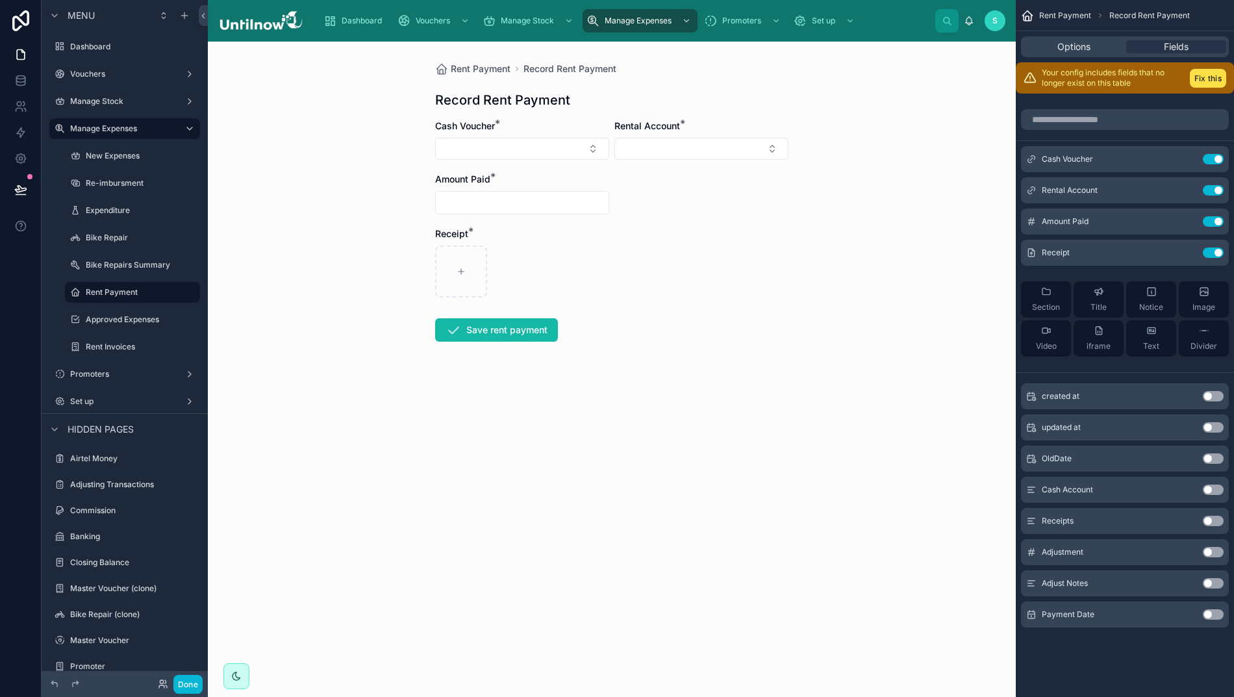
scroll to position [447, 0]
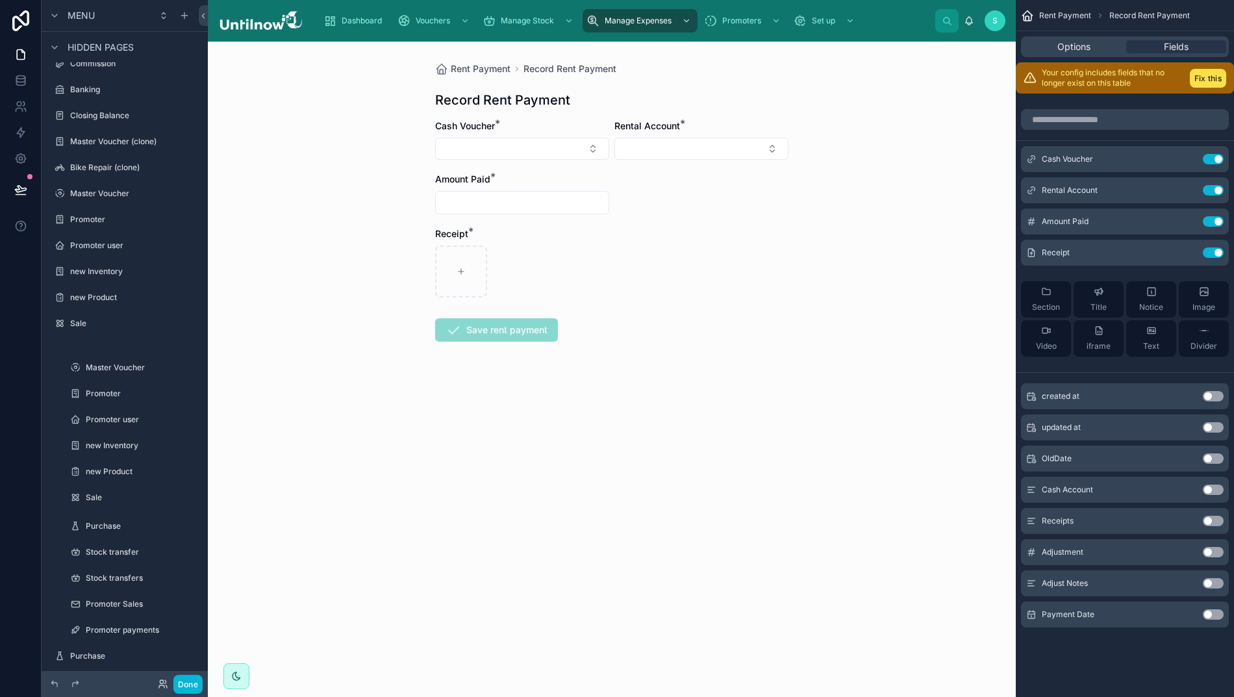
click at [889, 133] on div "Rent Payment Record Rent Payment Record Rent Payment Cash Voucher * Rental Acco…" at bounding box center [612, 370] width 808 height 656
click at [16, 79] on icon at bounding box center [20, 77] width 8 height 3
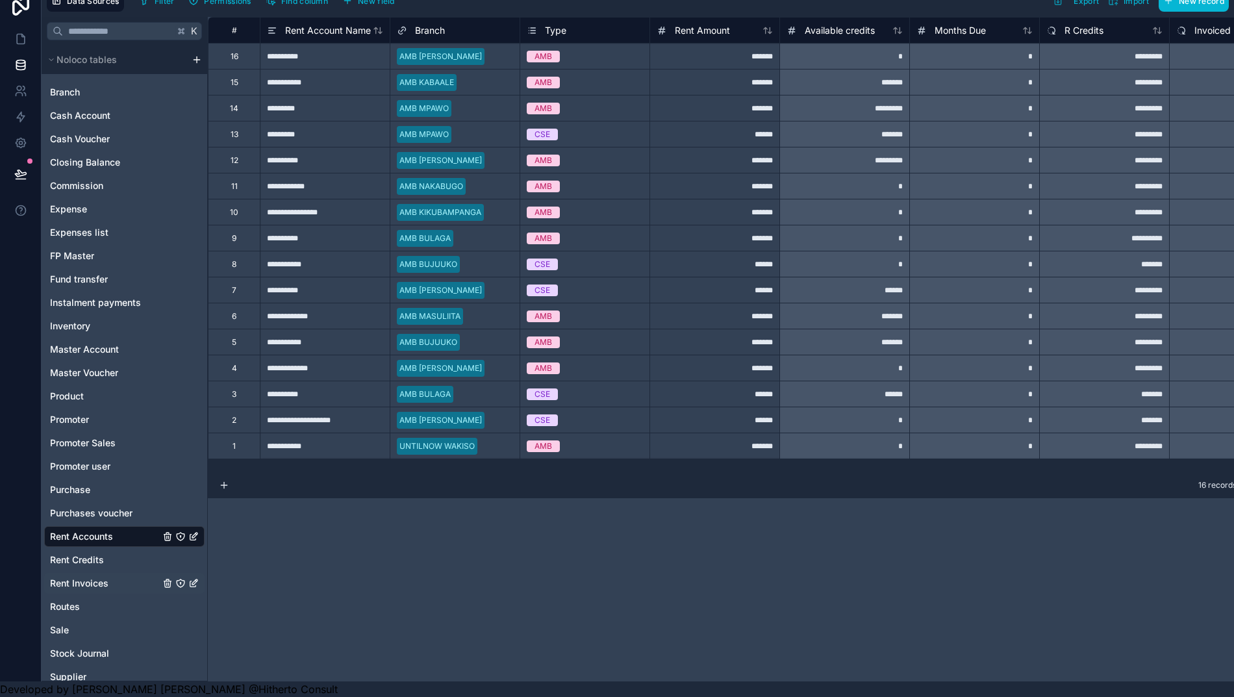
scroll to position [29, 13]
click at [64, 554] on span "Rent Credits" at bounding box center [77, 560] width 54 height 13
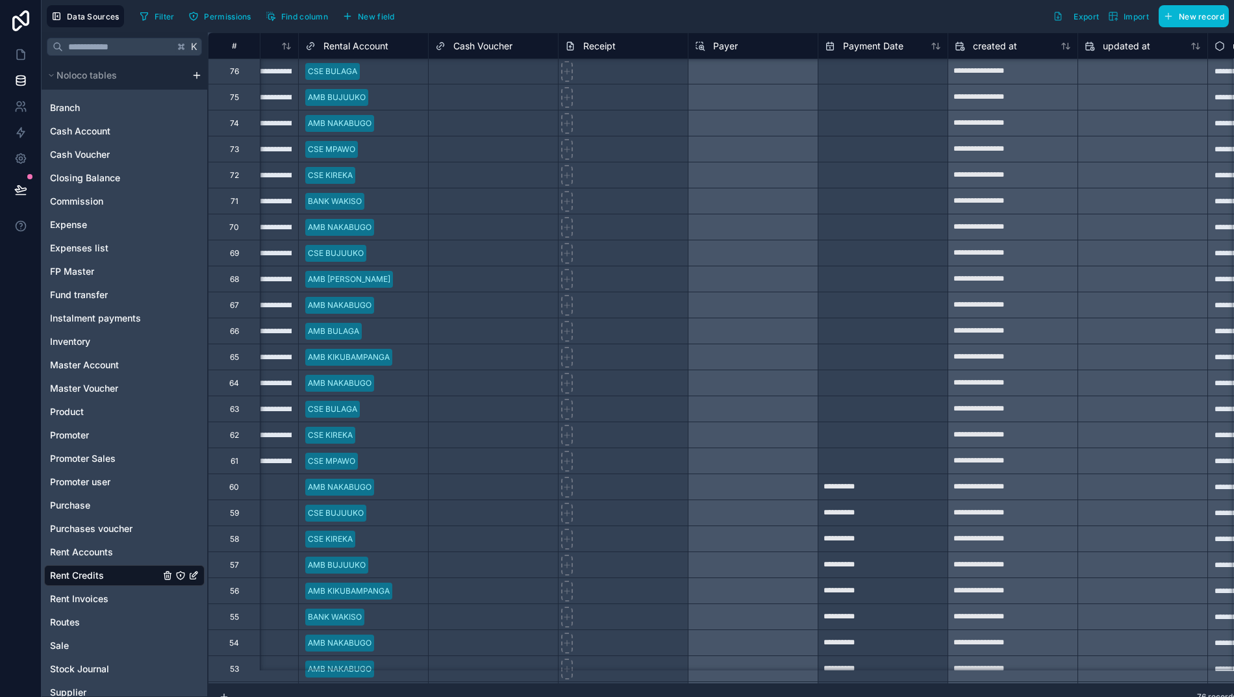
scroll to position [3, 741]
click at [358, 13] on span "New field" at bounding box center [376, 17] width 37 height 10
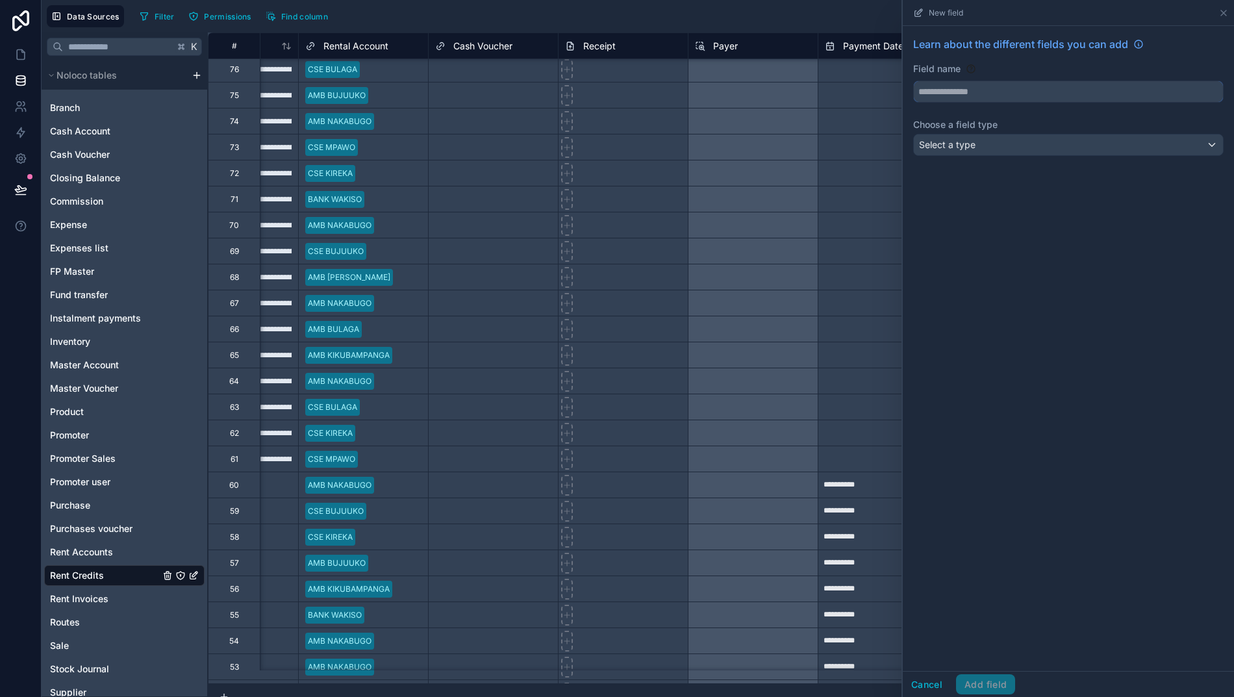
click at [977, 92] on input "text" at bounding box center [1068, 91] width 309 height 21
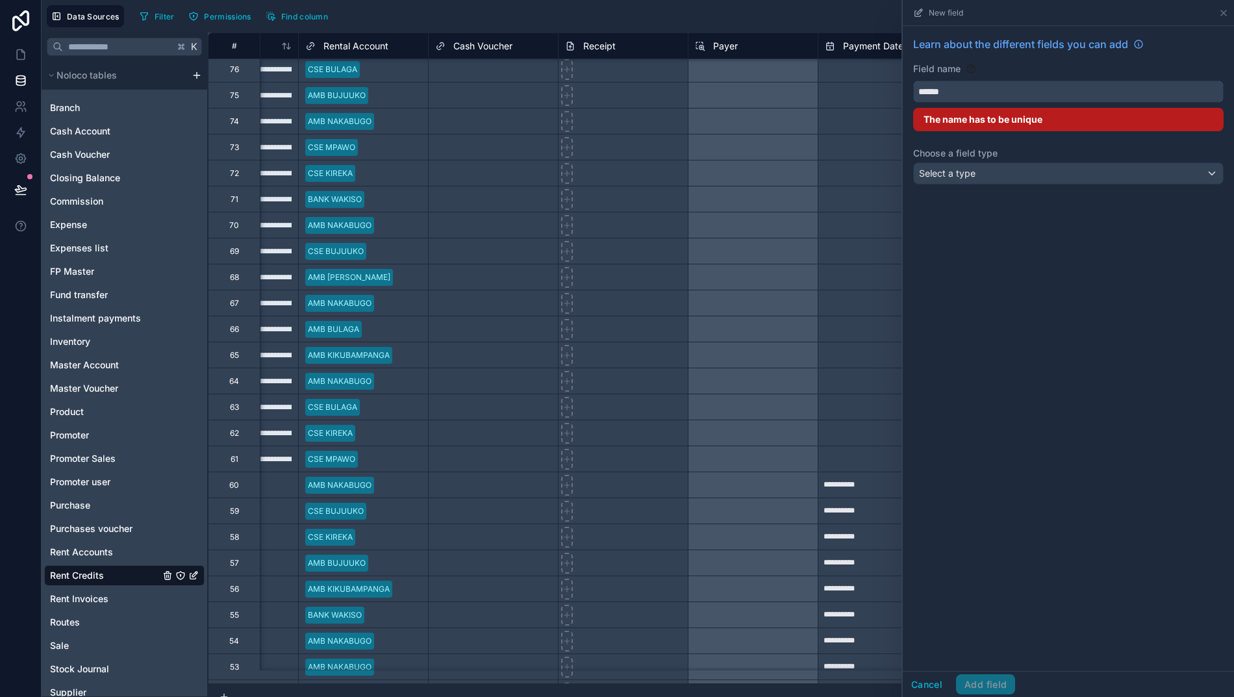
click at [1069, 92] on button "*****" at bounding box center [1068, 92] width 311 height 22
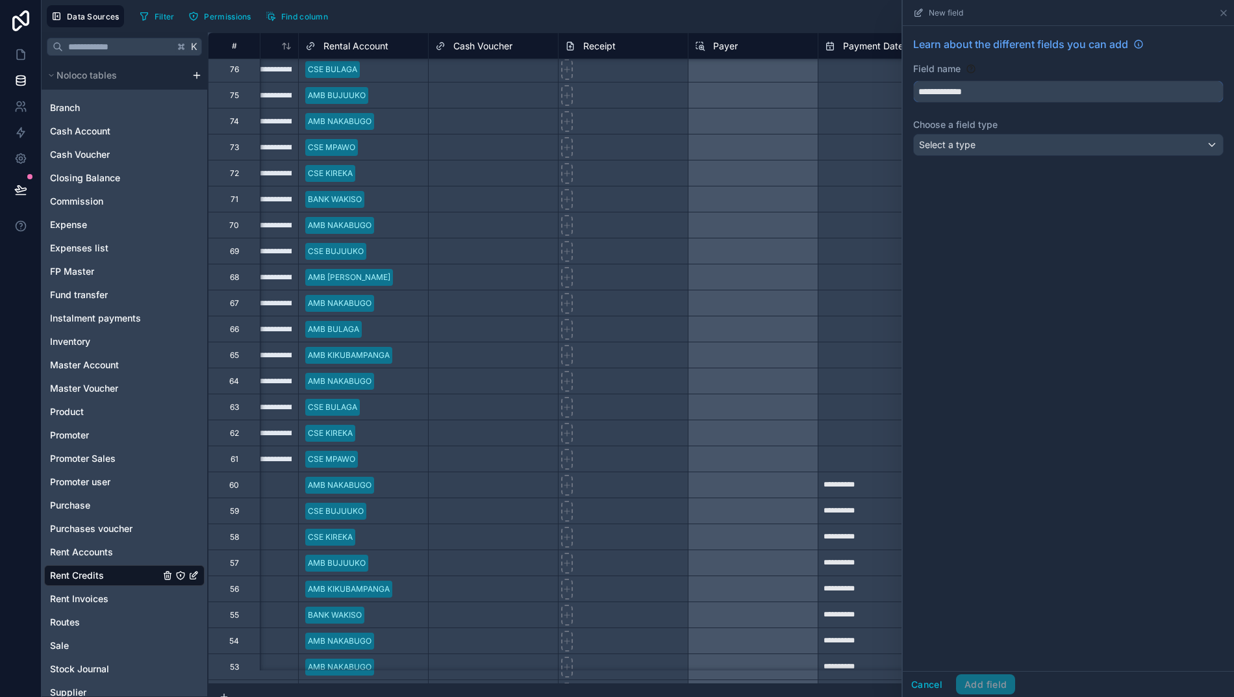
type input "**********"
click at [959, 148] on span "Select a type" at bounding box center [947, 144] width 57 height 11
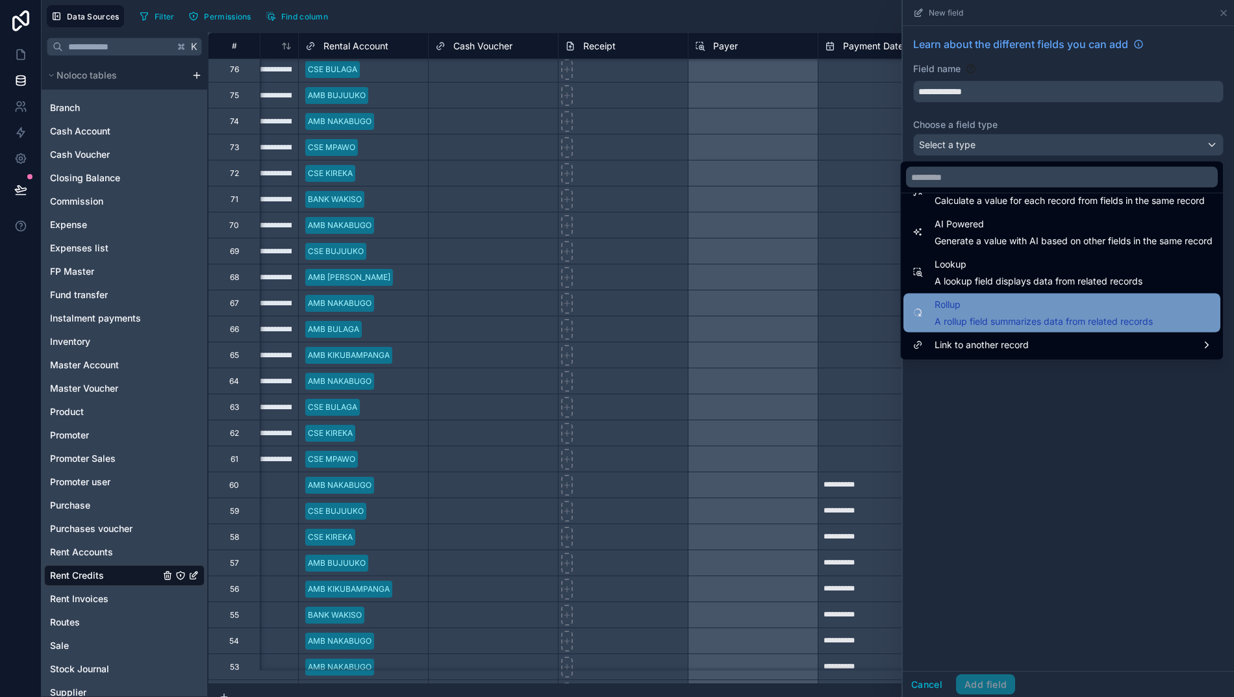
scroll to position [377, 0]
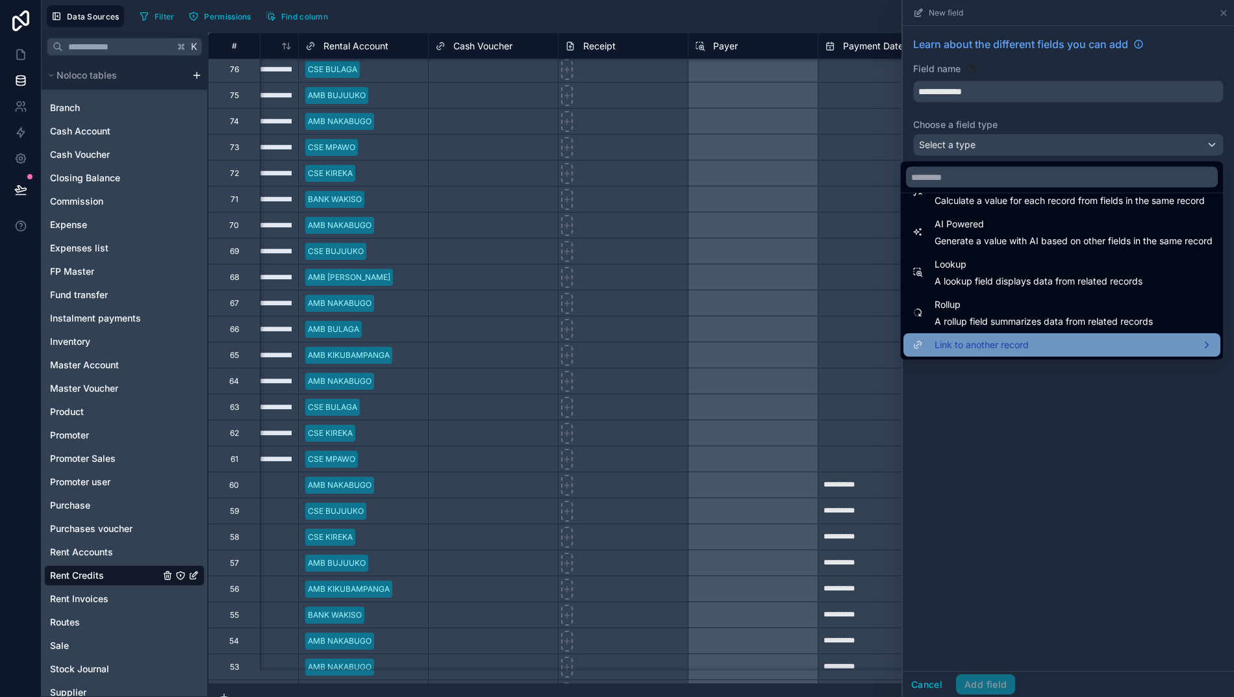
click at [973, 343] on span "Link to another record" at bounding box center [982, 346] width 94 height 16
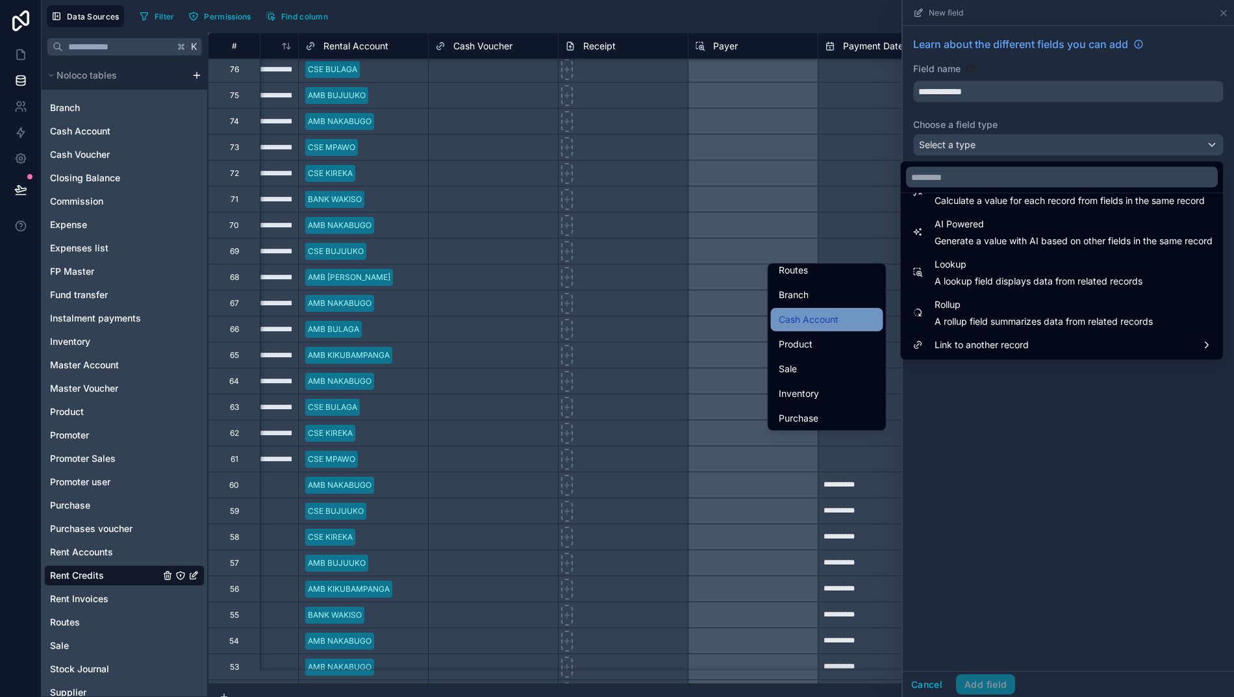
scroll to position [498, 0]
click at [802, 318] on span "Cash Account" at bounding box center [809, 319] width 60 height 16
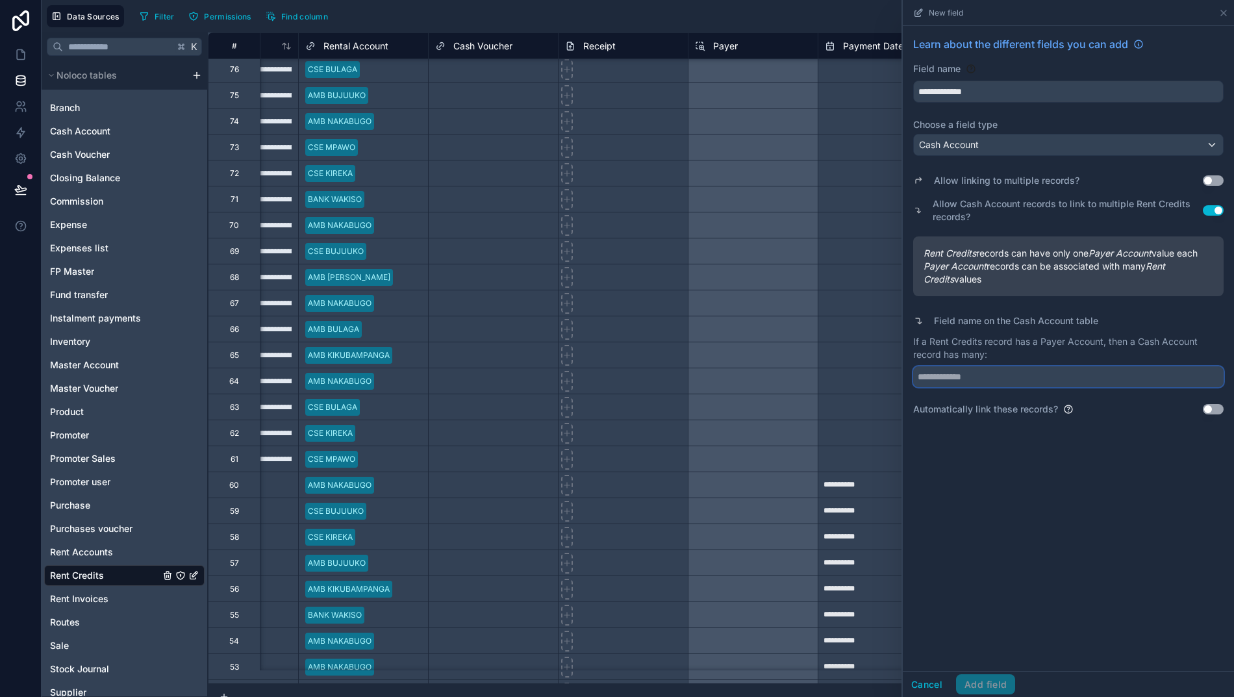
click at [1019, 374] on input "text" at bounding box center [1068, 376] width 311 height 21
type input "*********"
drag, startPoint x: 1034, startPoint y: 596, endPoint x: 1026, endPoint y: 607, distance: 13.0
click at [1034, 596] on div "**********" at bounding box center [1068, 348] width 331 height 645
click at [984, 696] on html "**********" at bounding box center [617, 356] width 1234 height 713
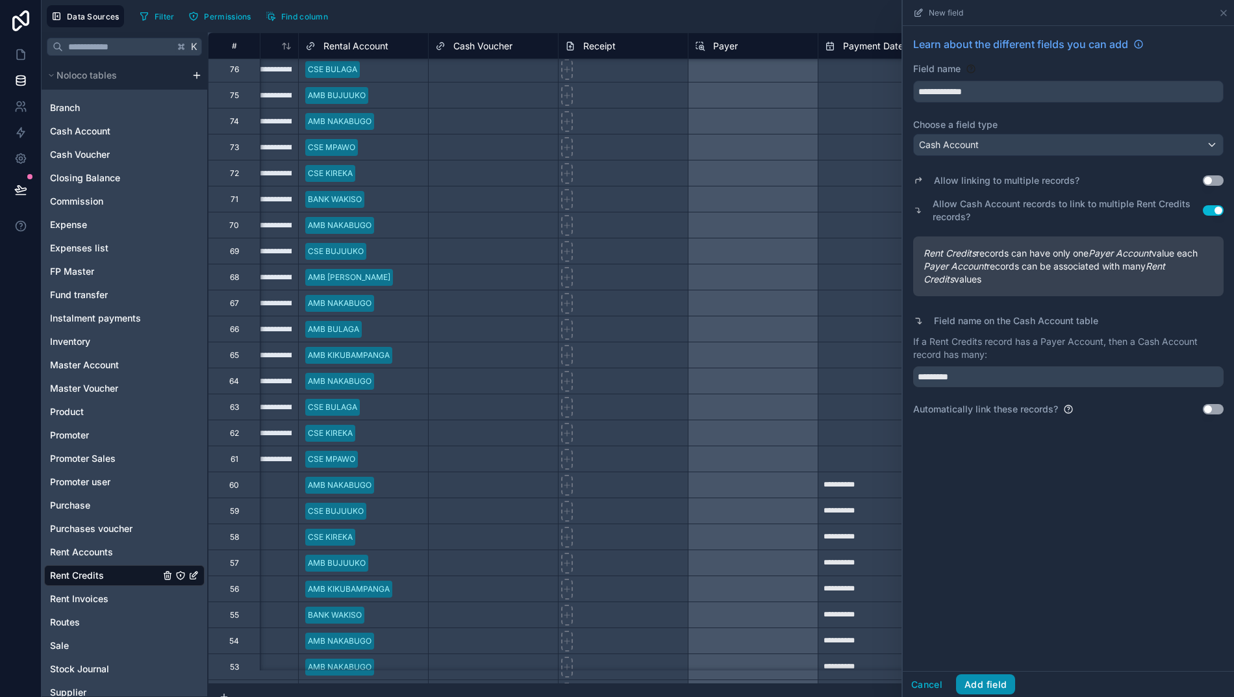
click at [982, 691] on button "Add field" at bounding box center [985, 684] width 59 height 21
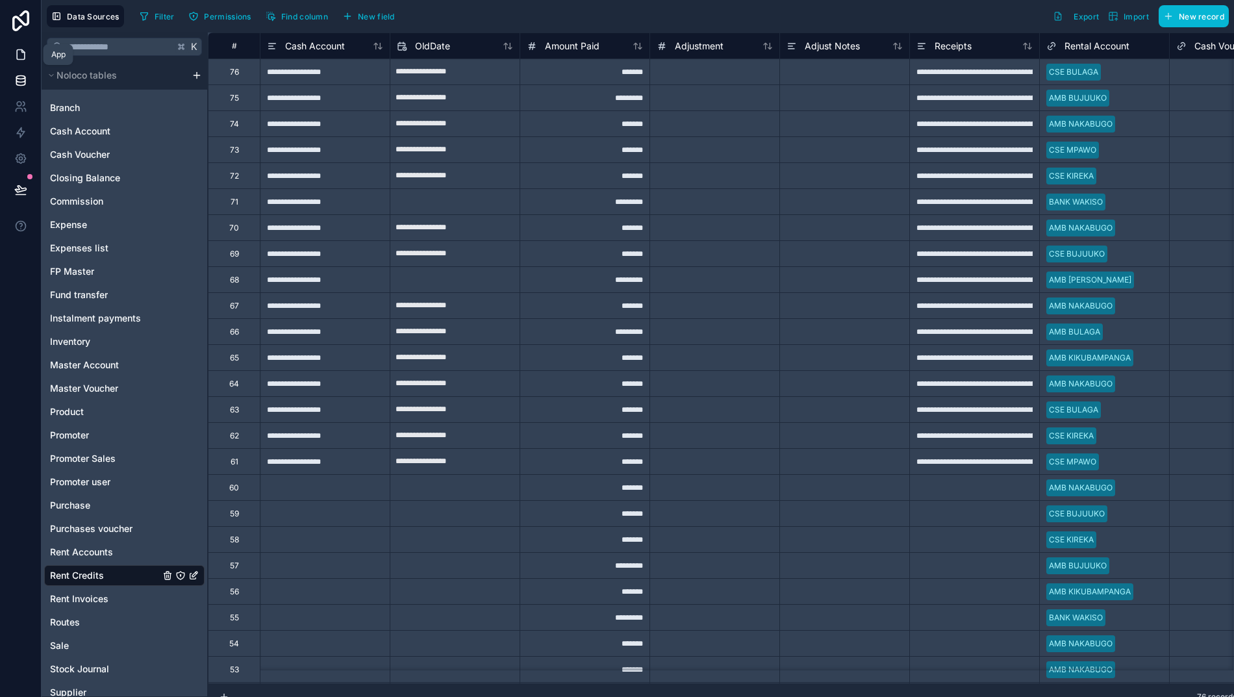
click at [14, 56] on icon at bounding box center [20, 54] width 13 height 13
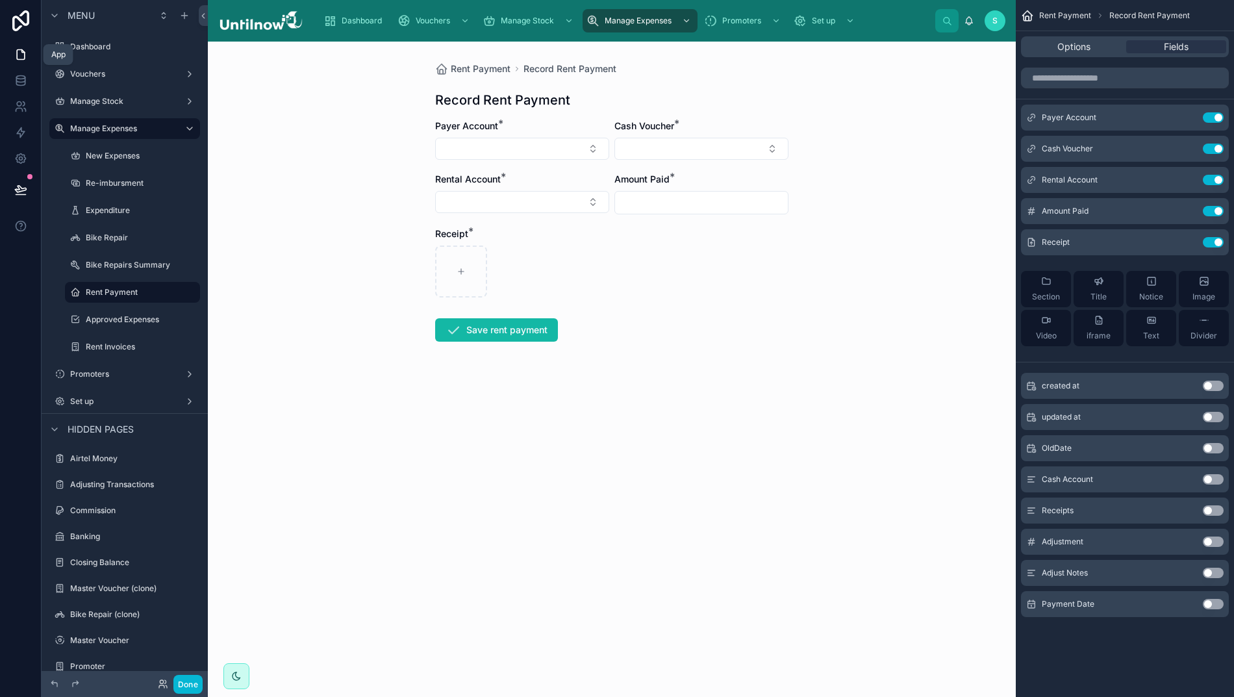
scroll to position [447, 0]
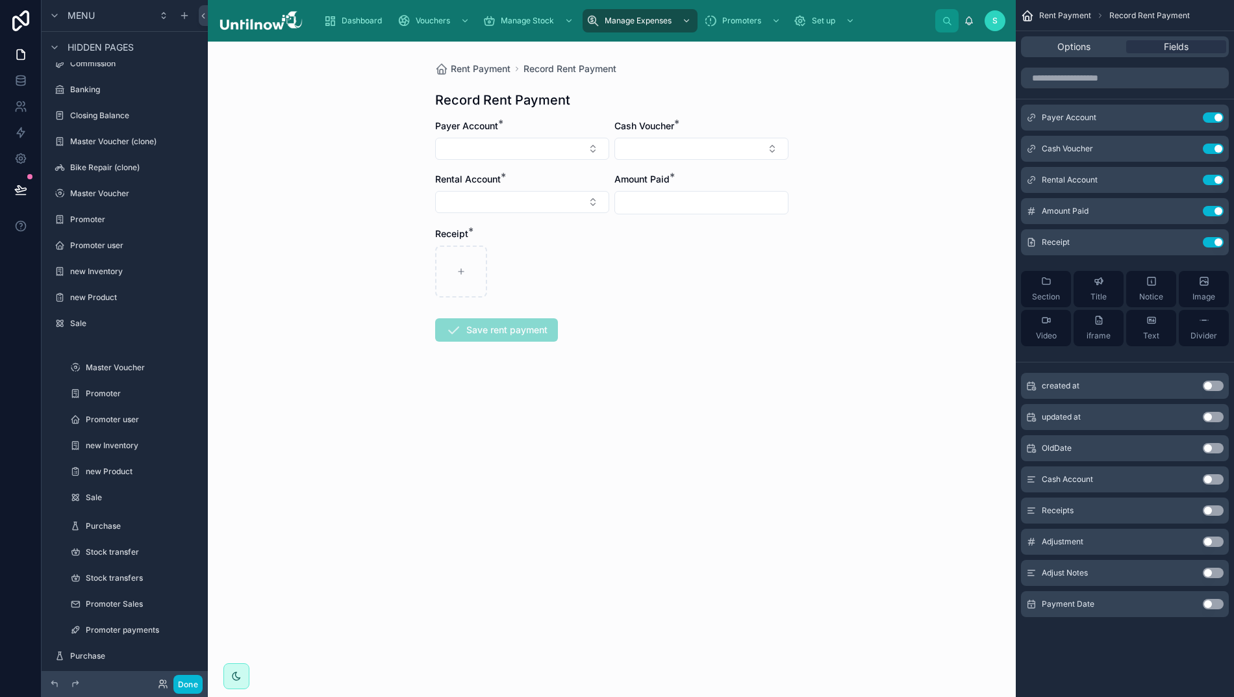
click at [529, 160] on form "Payer Account * Cash Voucher * Rental Account * Amount Paid * Receipt * Save re…" at bounding box center [611, 272] width 353 height 305
click at [537, 146] on button "Select Button" at bounding box center [522, 149] width 174 height 22
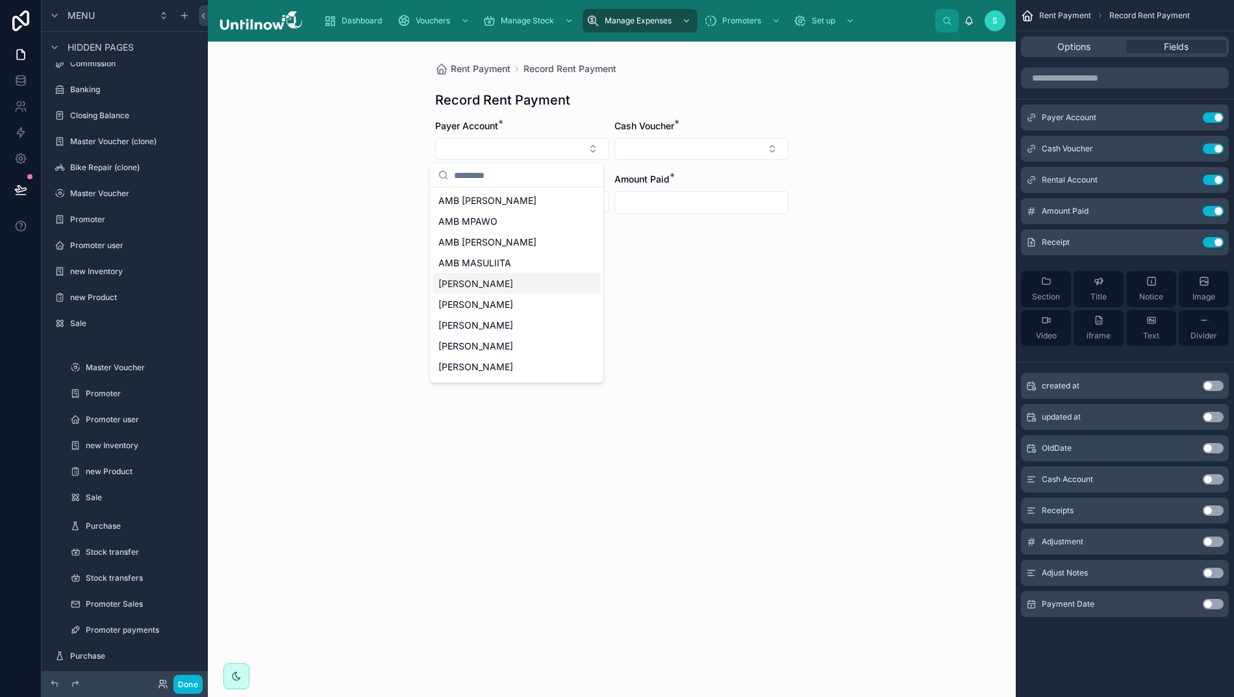
scroll to position [0, 0]
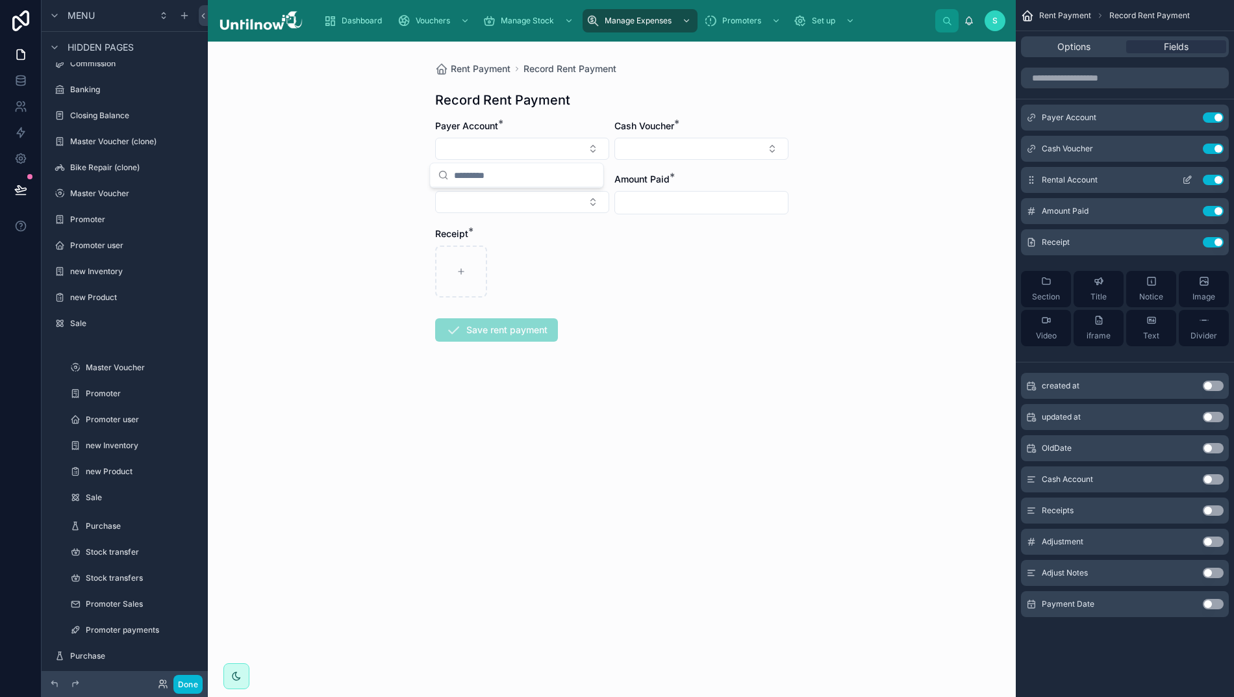
drag, startPoint x: 896, startPoint y: 249, endPoint x: 1080, endPoint y: 174, distance: 199.3
click at [897, 248] on div "Rent Payment Record Rent Payment Record Rent Payment Payer Account * Cash Vouch…" at bounding box center [612, 370] width 808 height 656
click at [1191, 112] on icon "scrollable content" at bounding box center [1187, 117] width 10 height 10
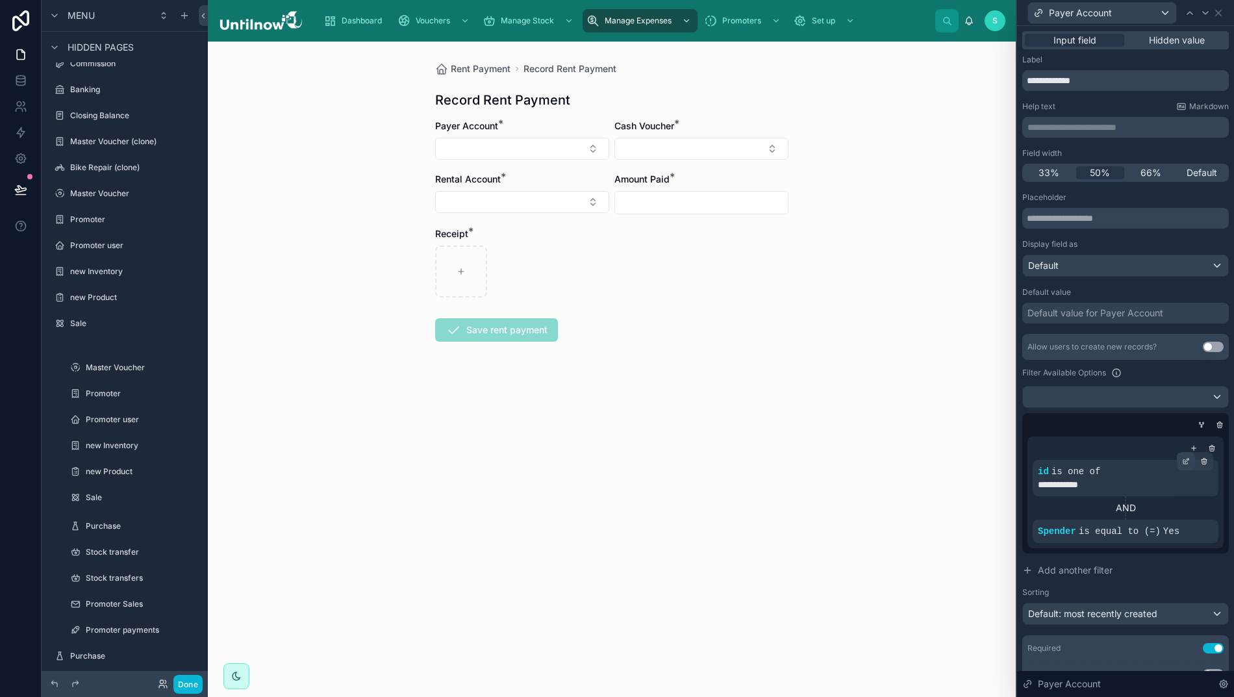
click at [1182, 460] on icon at bounding box center [1186, 461] width 8 height 8
click at [978, 484] on icon at bounding box center [979, 485] width 9 height 9
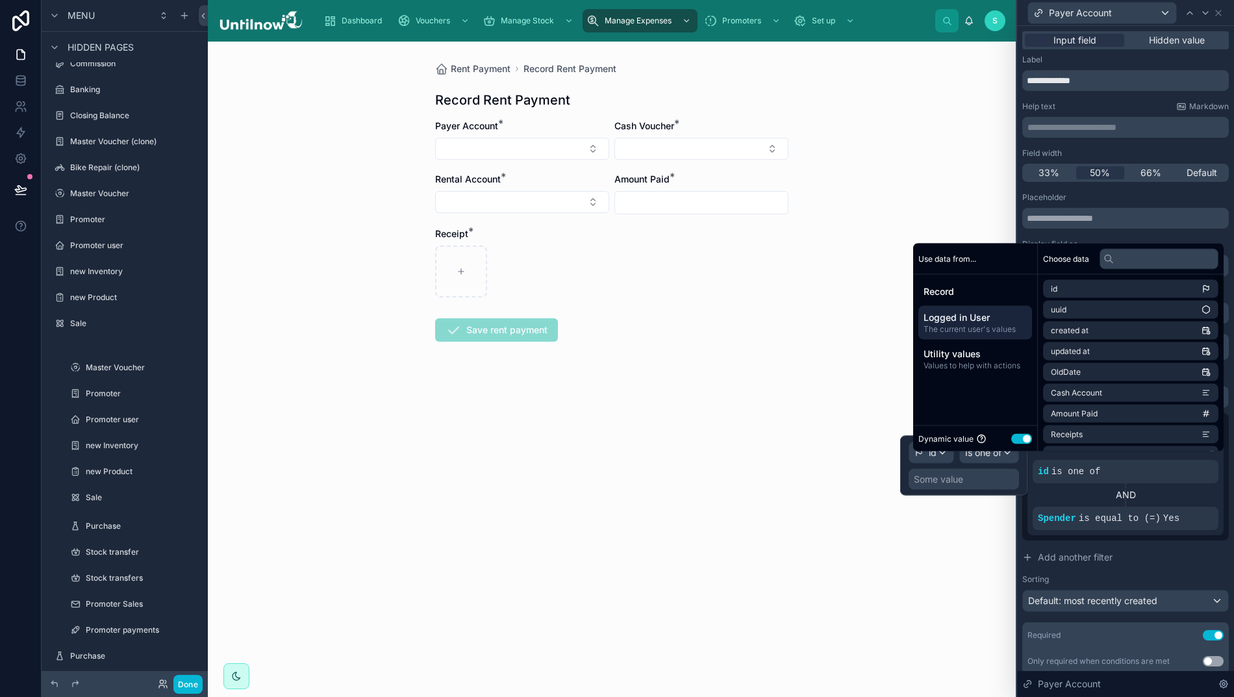
click at [971, 335] on span "The current user's values" at bounding box center [975, 329] width 103 height 10
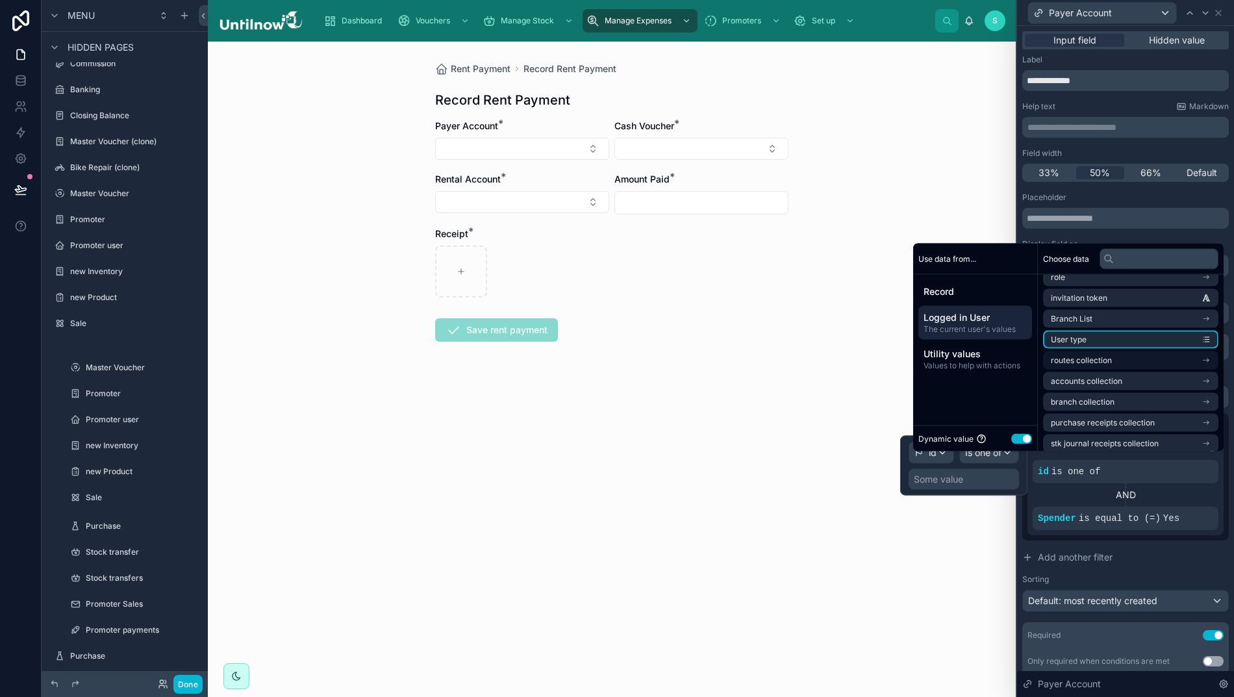
scroll to position [144, 0]
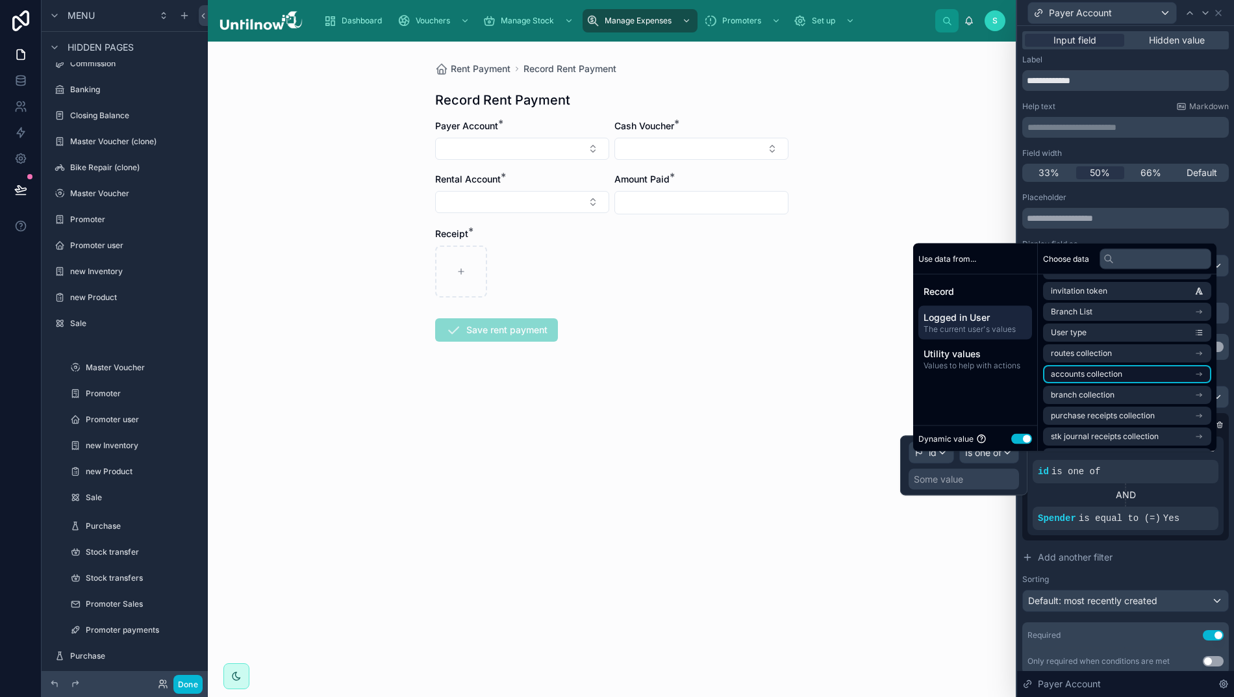
click at [1092, 379] on span "accounts collection" at bounding box center [1086, 374] width 71 height 10
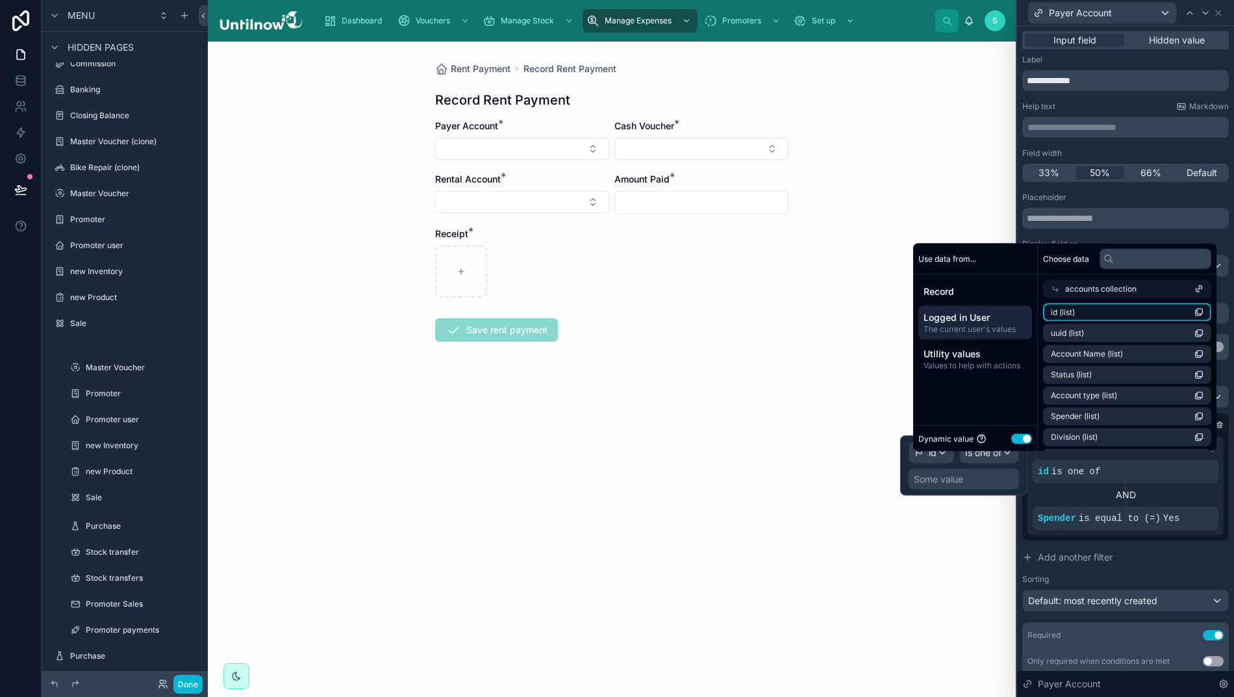
scroll to position [0, 0]
click at [1082, 322] on li "id (list)" at bounding box center [1130, 312] width 175 height 18
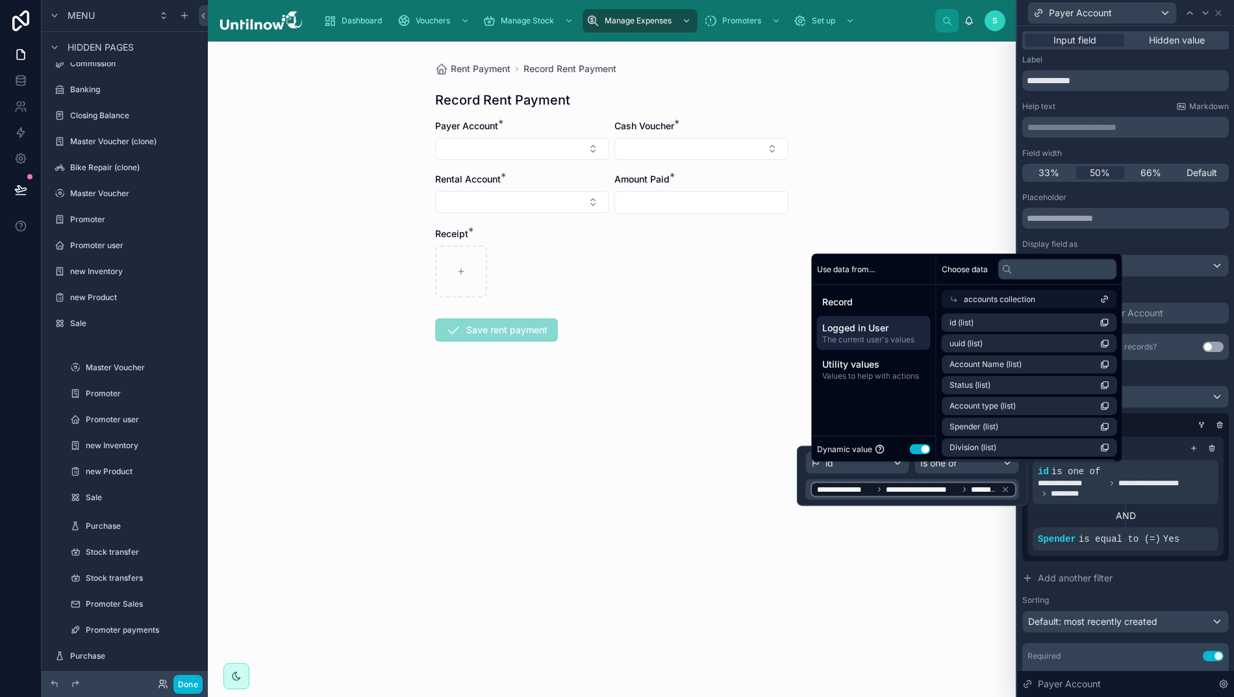
click at [940, 211] on div "Rent Payment Record Rent Payment Record Rent Payment Payer Account * Cash Vouch…" at bounding box center [612, 370] width 808 height 656
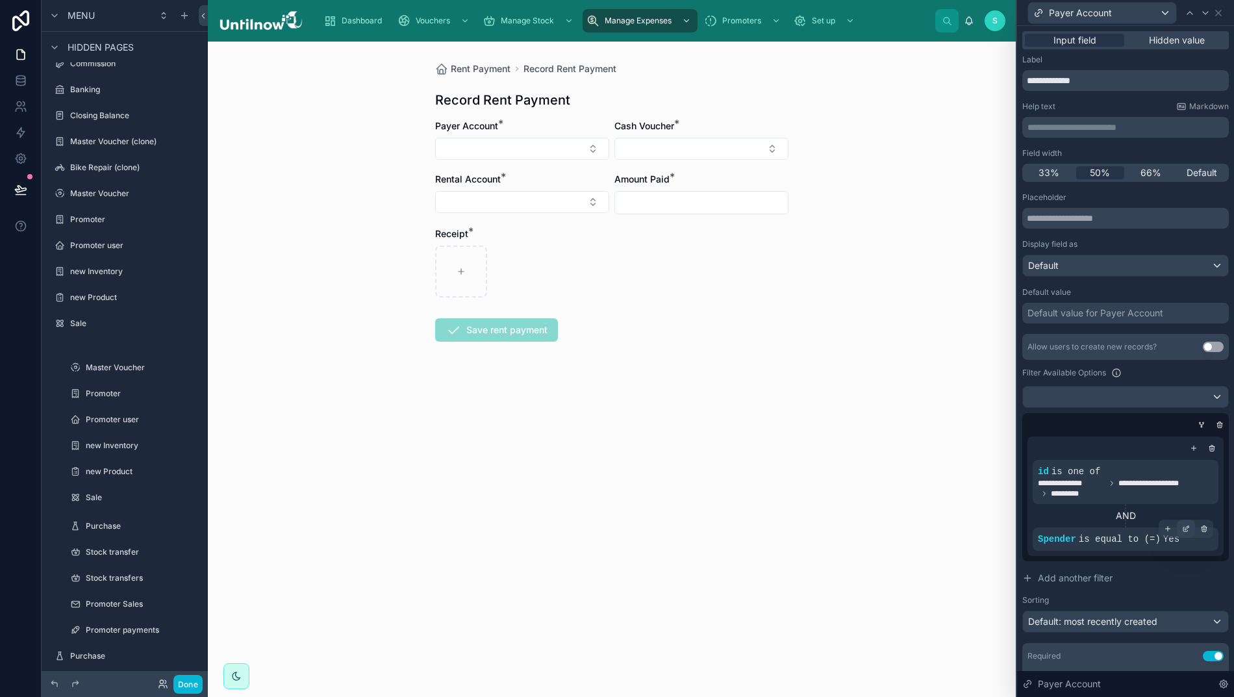
click at [1186, 528] on icon at bounding box center [1188, 528] width 4 height 4
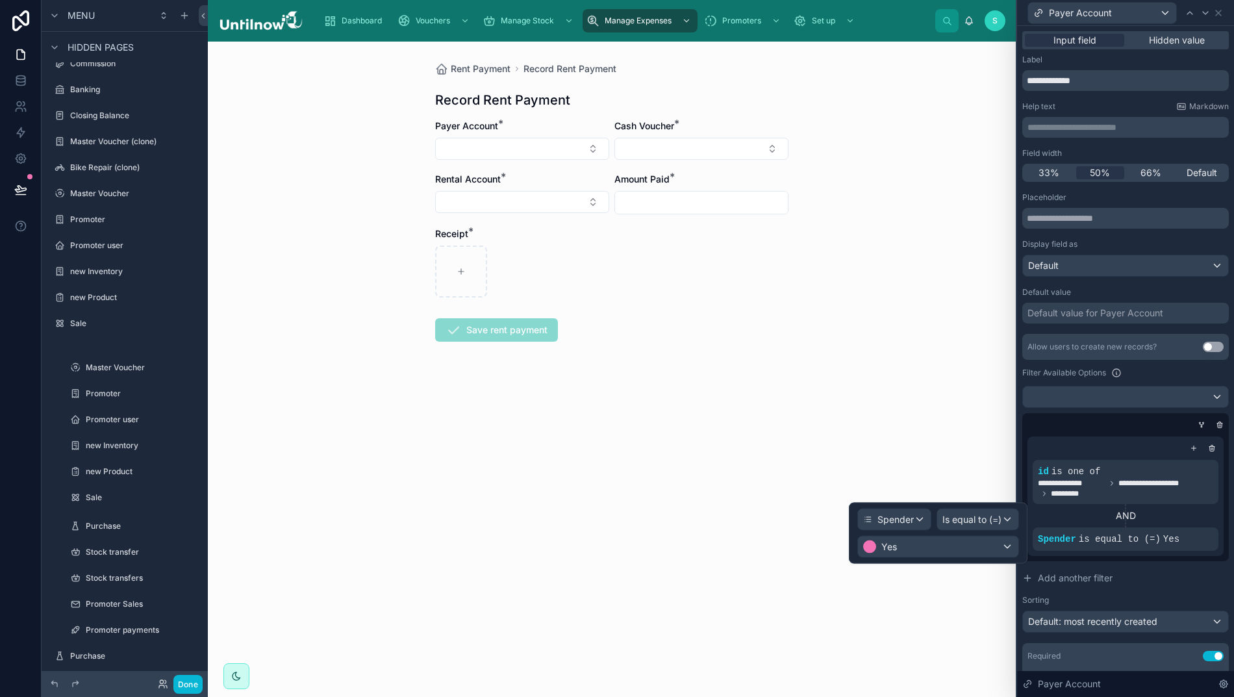
click at [932, 428] on div "Rent Payment Record Rent Payment Record Rent Payment Payer Account * Cash Vouch…" at bounding box center [612, 370] width 808 height 656
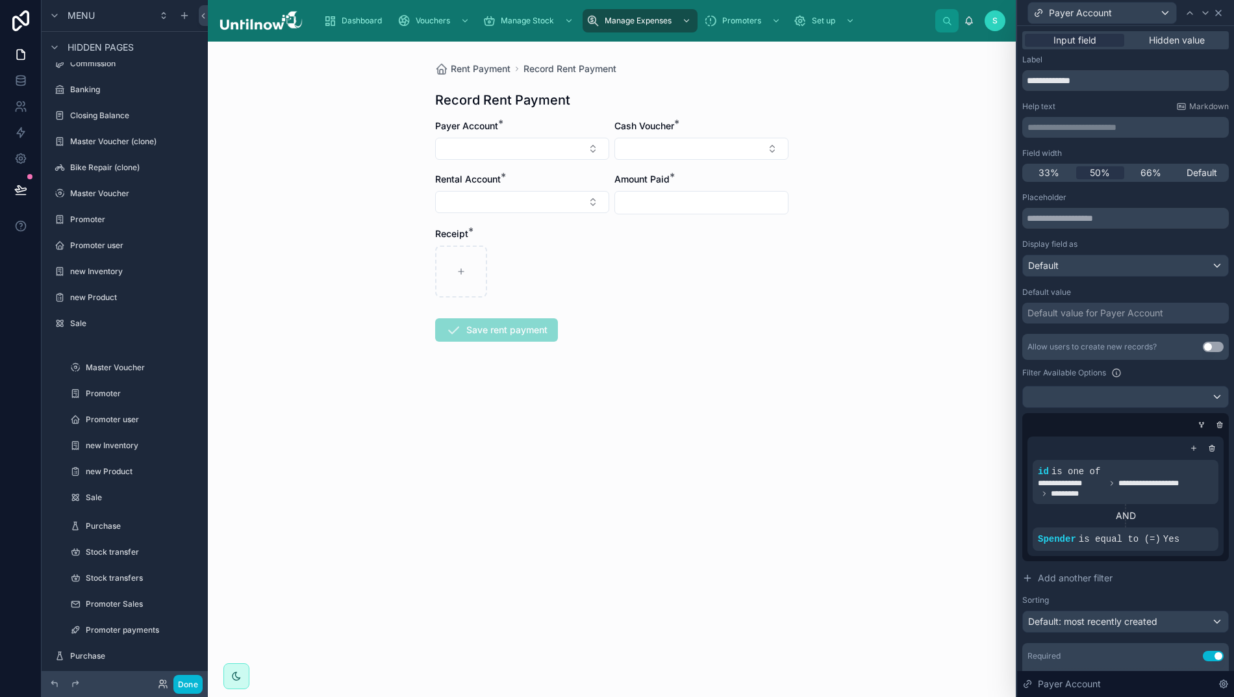
click at [1223, 14] on div "Payer Account" at bounding box center [1126, 12] width 207 height 25
click at [1218, 16] on icon at bounding box center [1218, 12] width 5 height 5
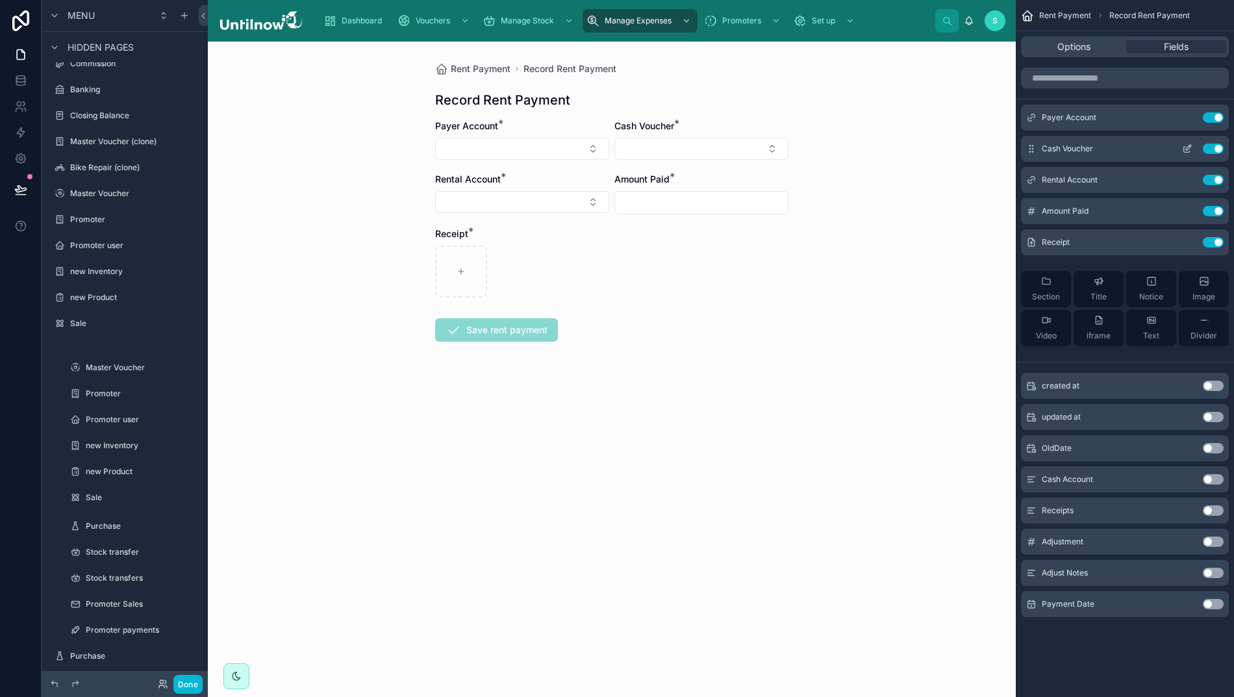
click at [1183, 149] on icon "scrollable content" at bounding box center [1187, 149] width 10 height 10
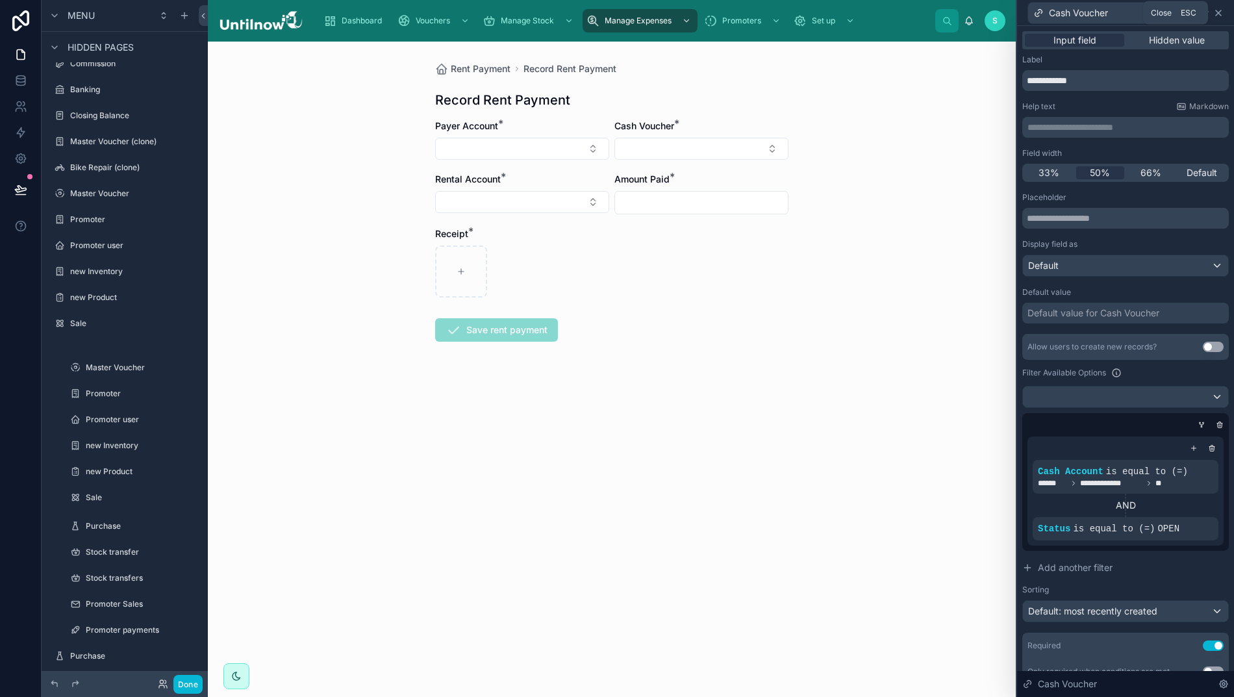
click at [1223, 14] on icon at bounding box center [1219, 13] width 10 height 10
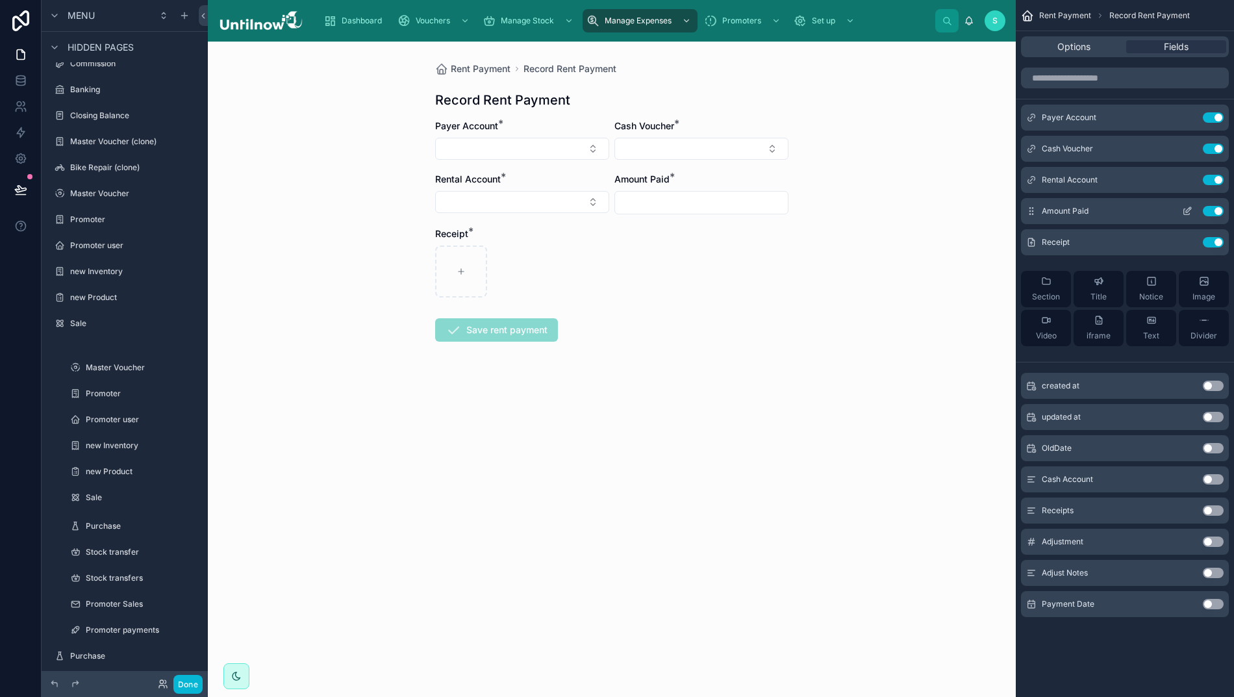
scroll to position [0, 12]
click at [1186, 179] on icon "scrollable content" at bounding box center [1187, 180] width 10 height 10
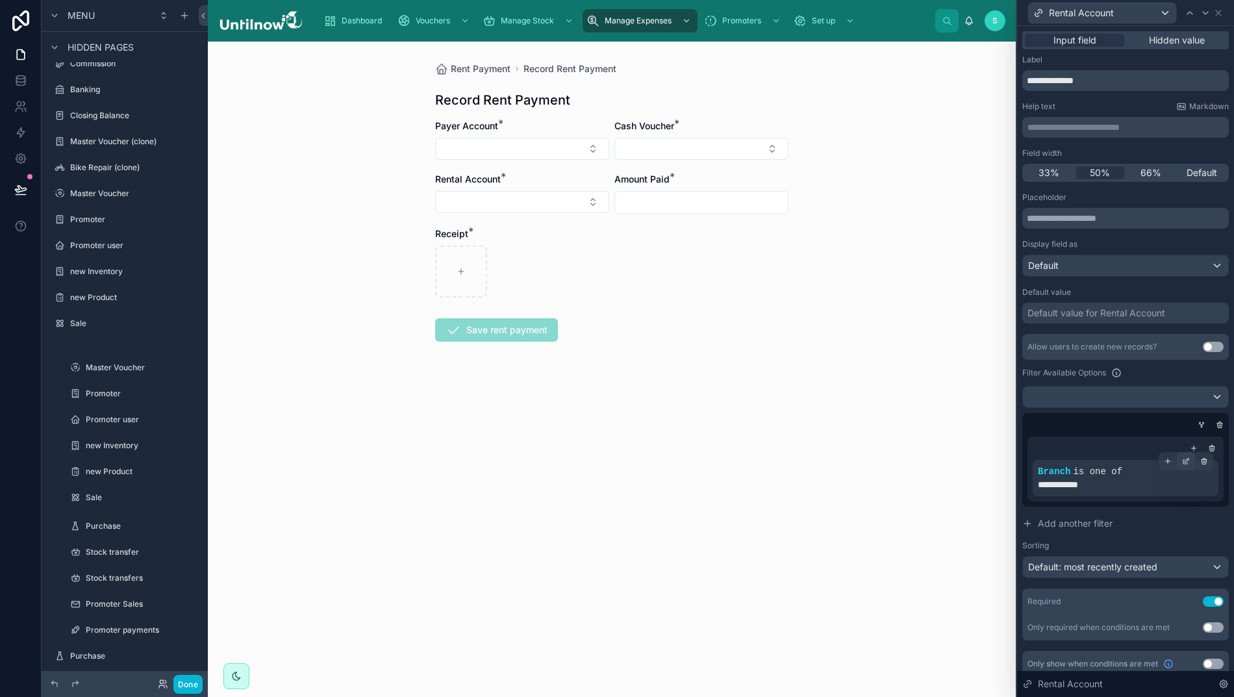
click at [1183, 463] on icon at bounding box center [1186, 461] width 8 height 8
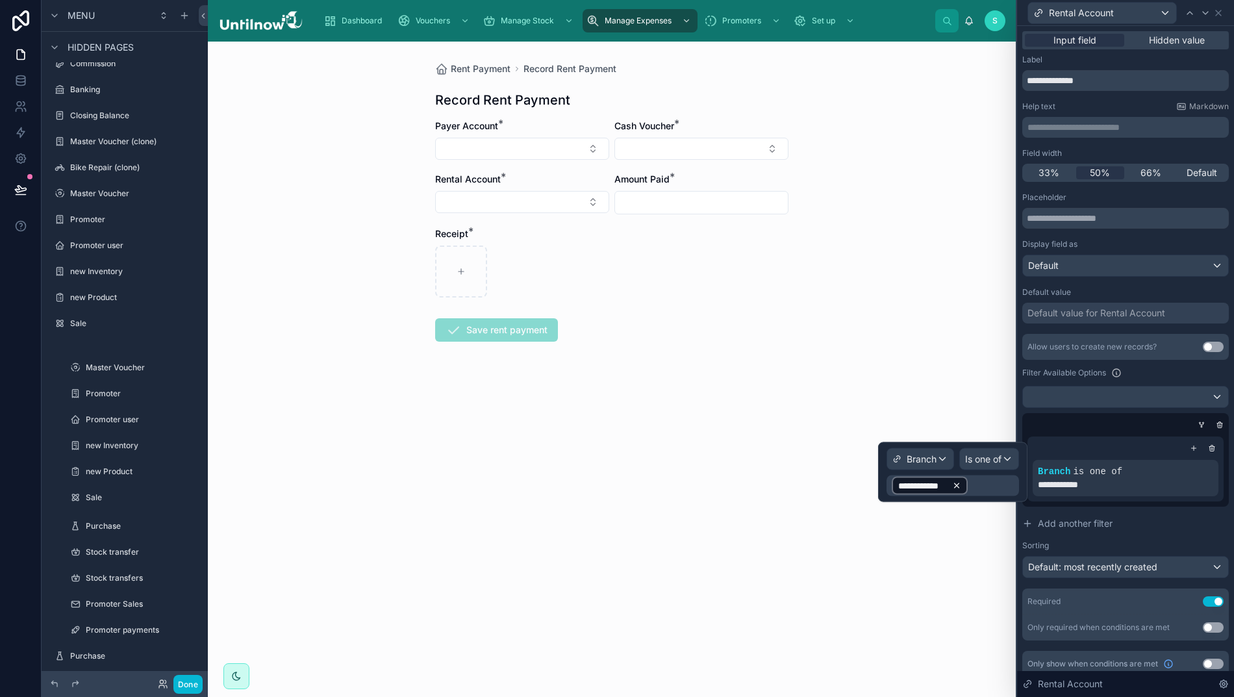
click at [953, 484] on icon at bounding box center [956, 485] width 9 height 9
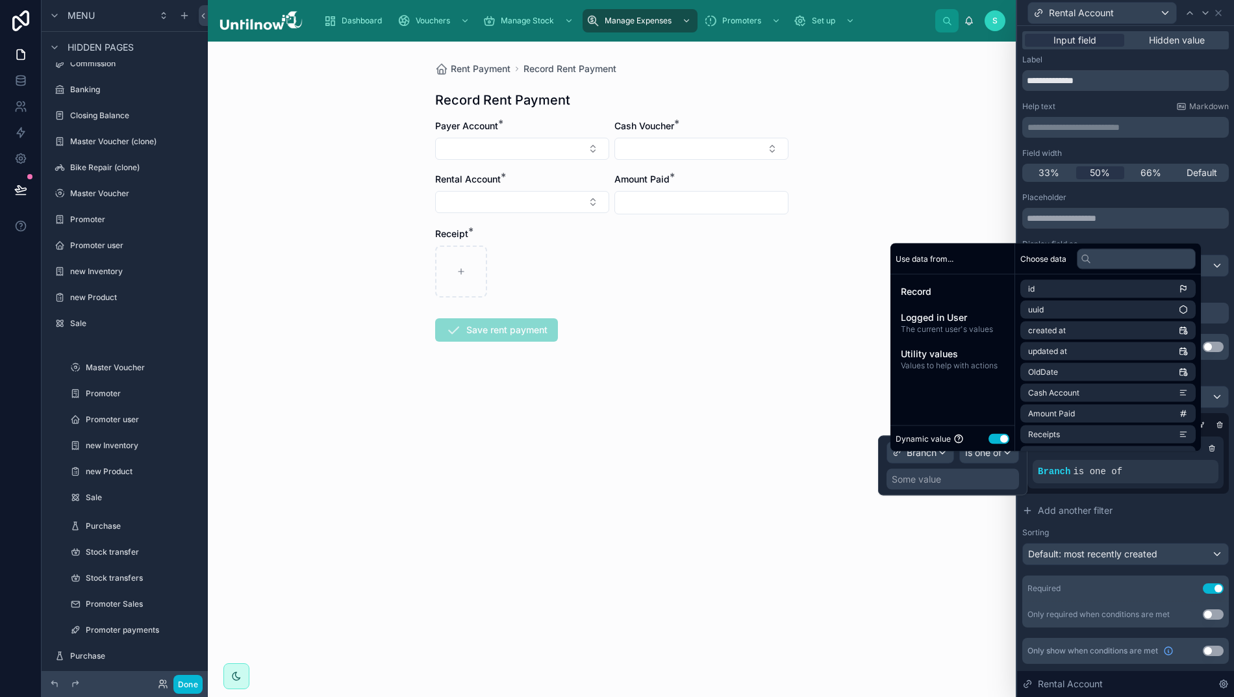
click at [958, 483] on div "Some value" at bounding box center [953, 479] width 133 height 21
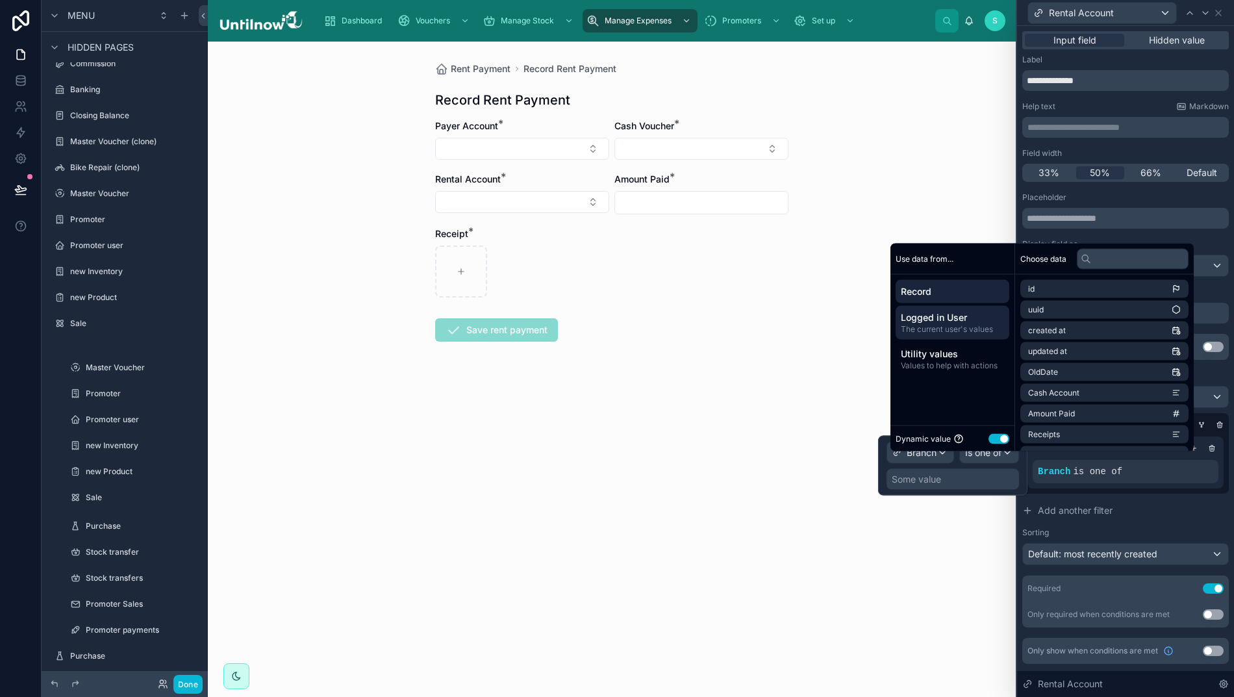
click at [945, 335] on span "The current user's values" at bounding box center [952, 329] width 103 height 10
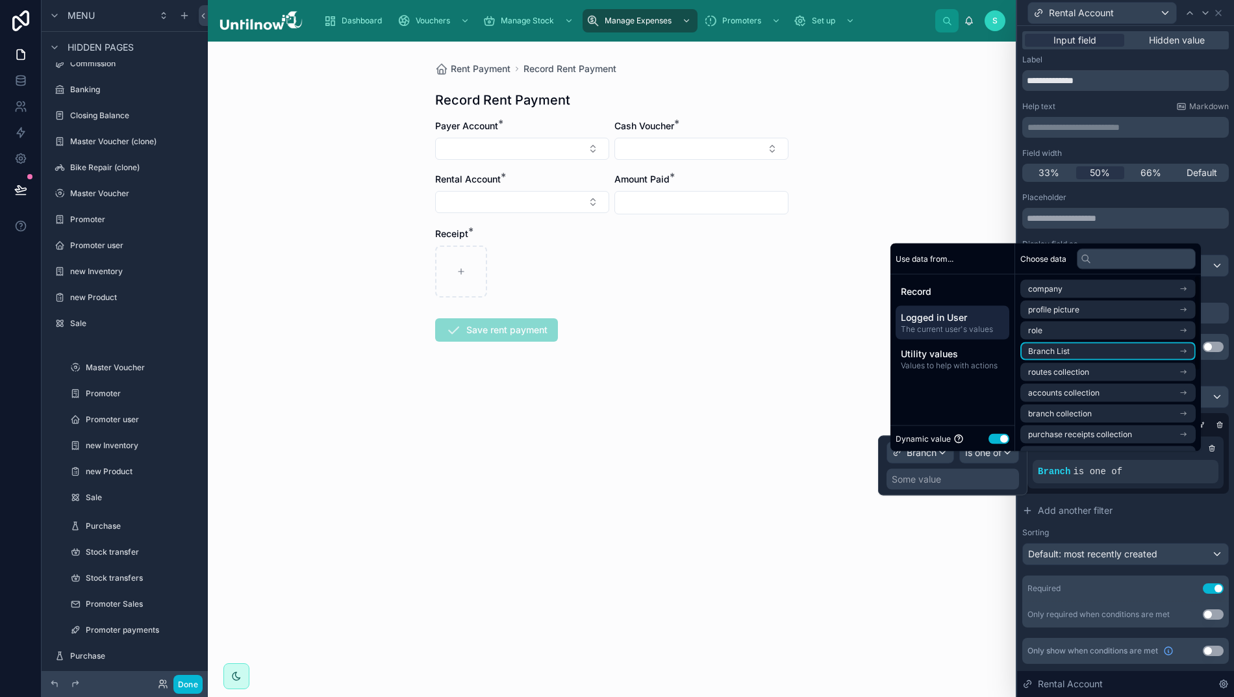
click at [1071, 361] on li "Branch List" at bounding box center [1108, 351] width 175 height 18
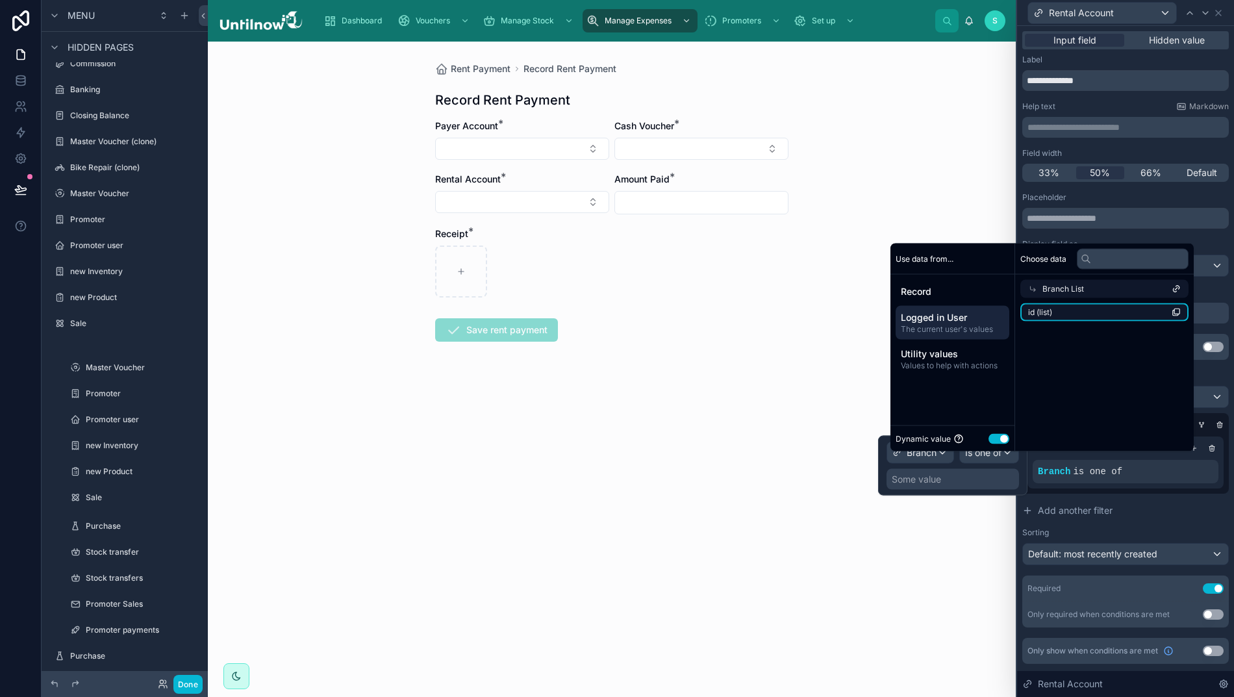
click at [1046, 321] on li "id (list)" at bounding box center [1105, 312] width 168 height 18
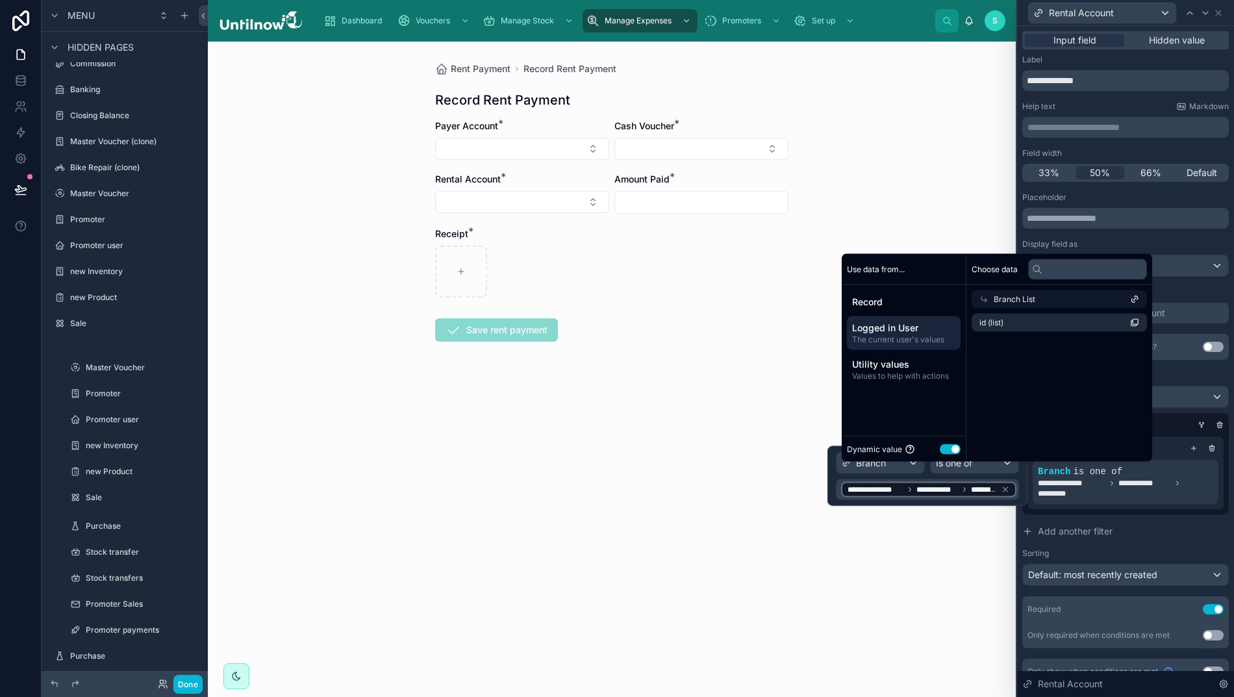
click at [960, 573] on div "Rent Payment Record Rent Payment Record Rent Payment Payer Account * Cash Vouch…" at bounding box center [612, 370] width 808 height 656
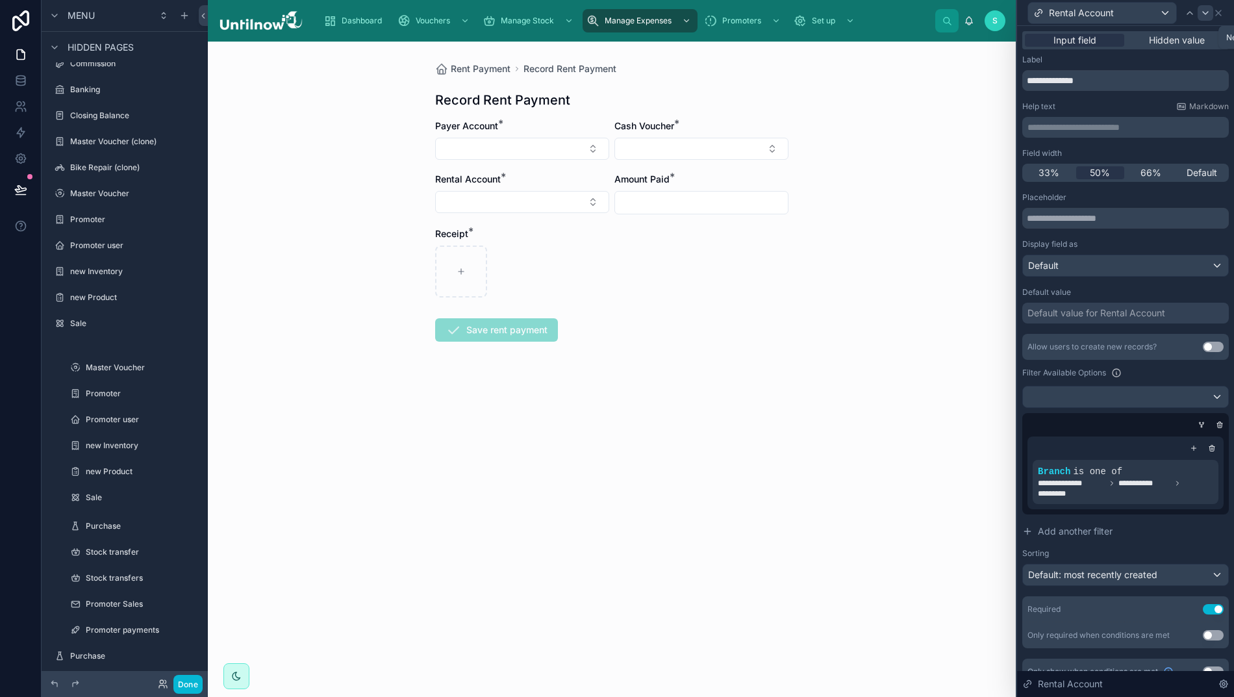
click at [1204, 13] on icon at bounding box center [1206, 13] width 10 height 10
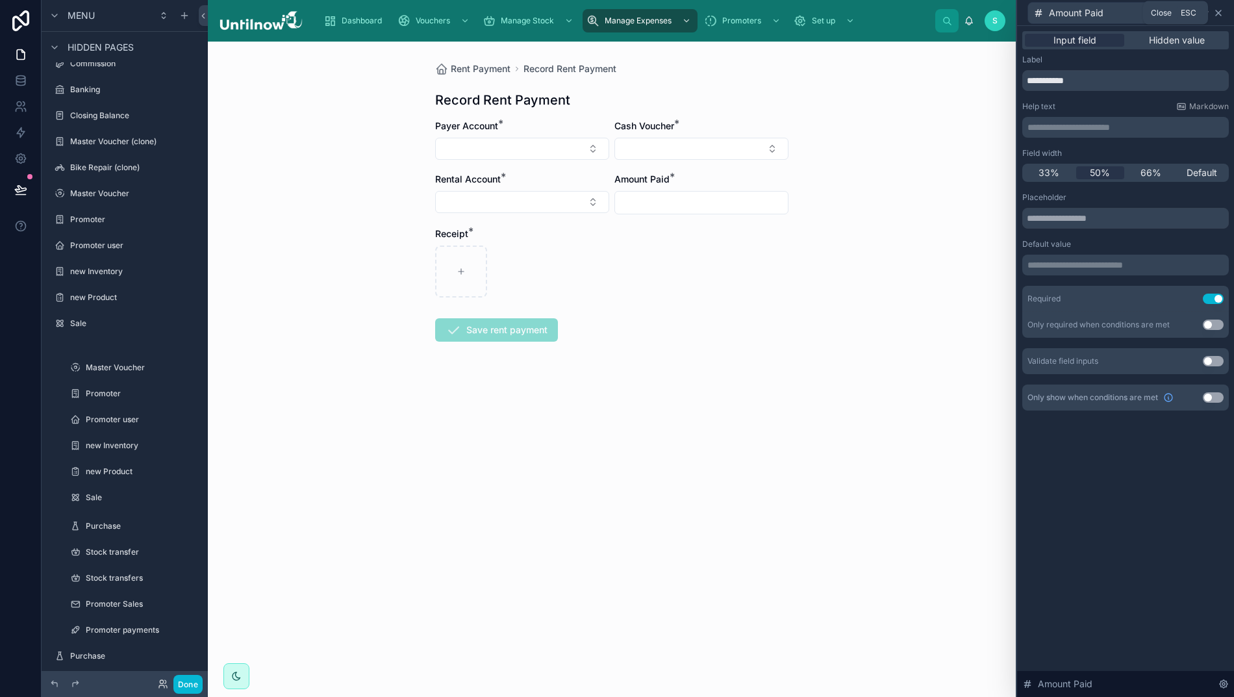
click at [1218, 14] on icon at bounding box center [1218, 12] width 5 height 5
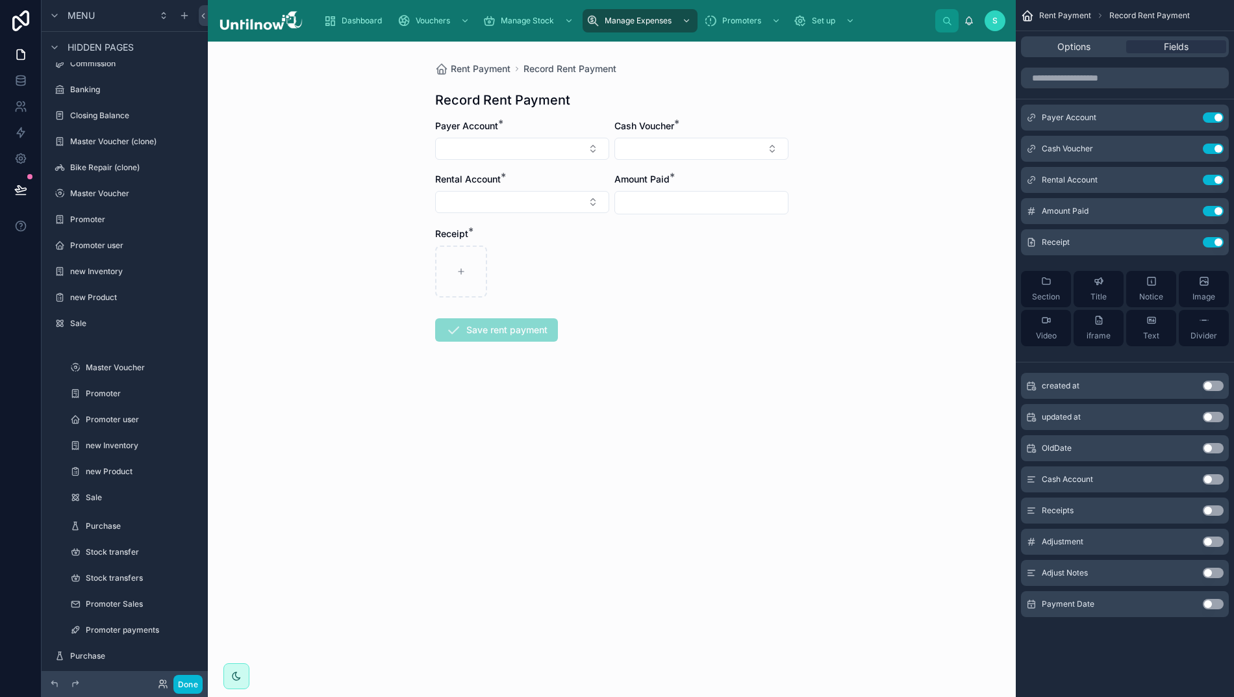
click at [1212, 477] on button "Use setting" at bounding box center [1213, 479] width 21 height 10
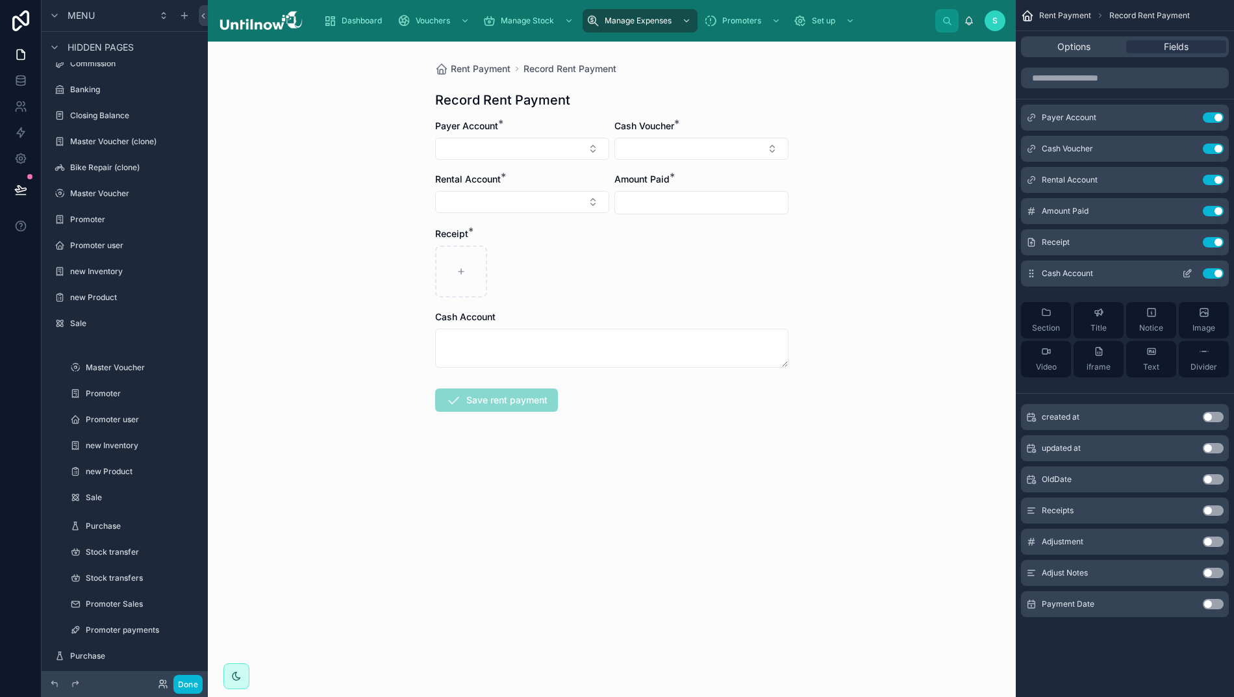
click at [1191, 273] on icon "scrollable content" at bounding box center [1188, 272] width 5 height 5
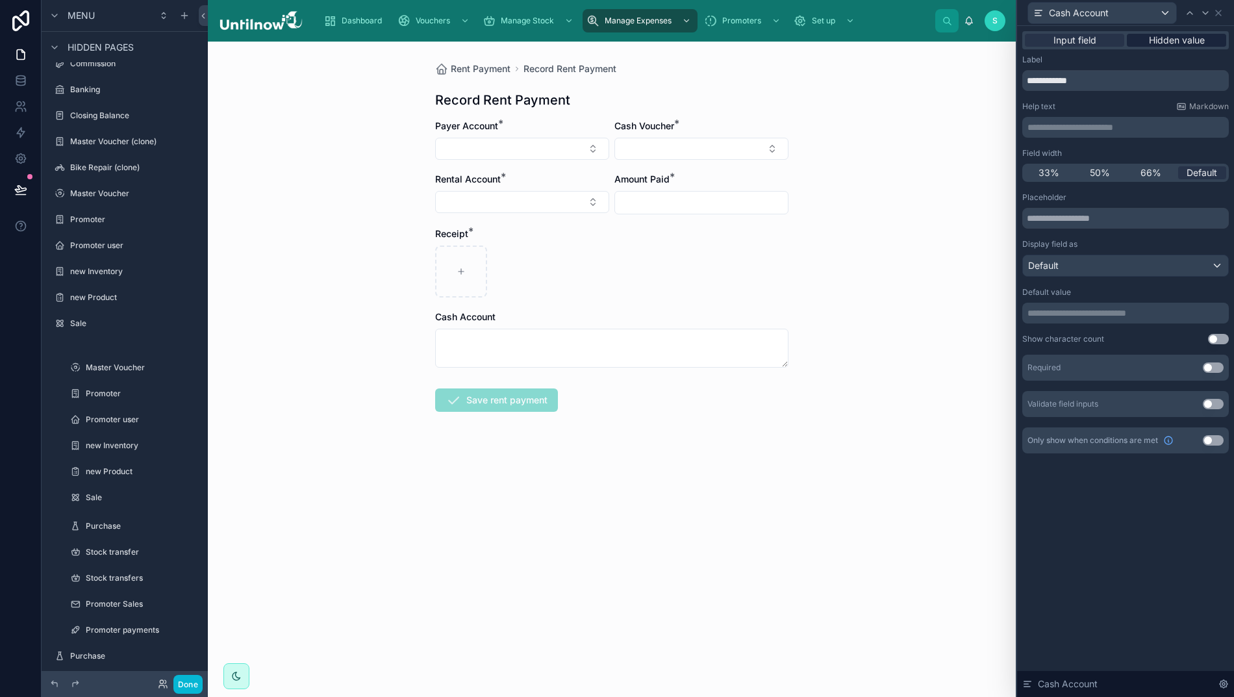
click at [1174, 36] on span "Hidden value" at bounding box center [1177, 40] width 56 height 13
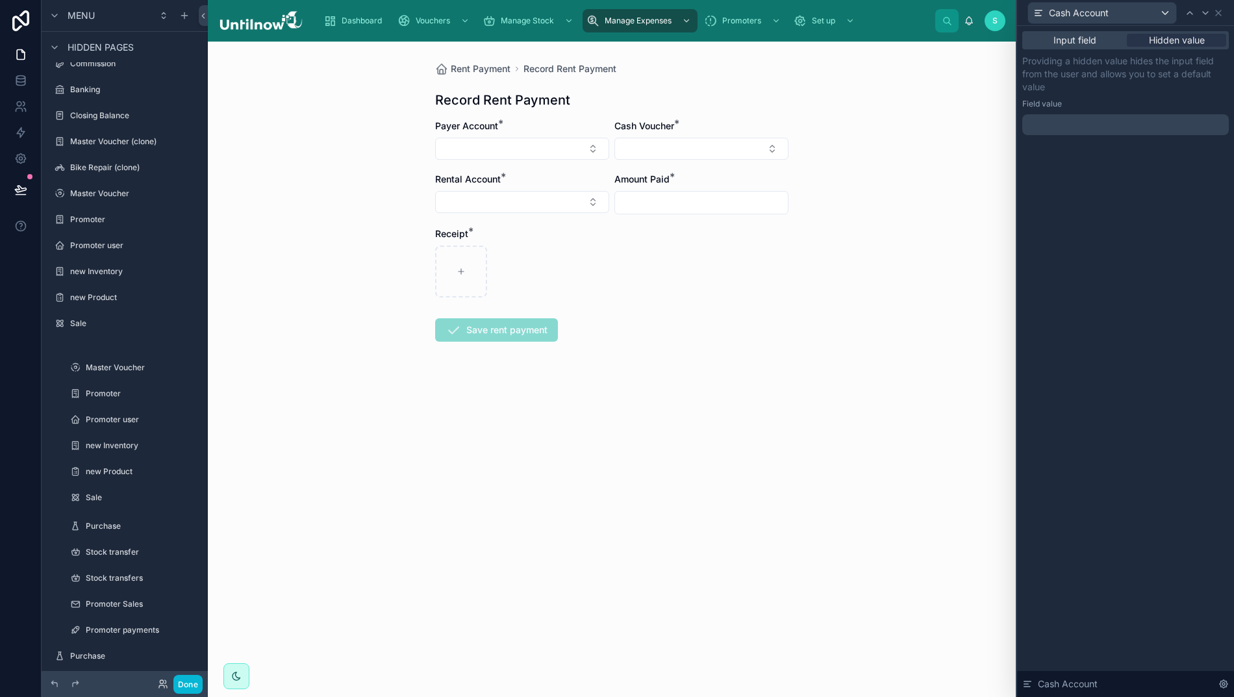
drag, startPoint x: 1171, startPoint y: 128, endPoint x: 1166, endPoint y: 133, distance: 6.9
click at [1171, 128] on p "﻿" at bounding box center [1127, 124] width 199 height 13
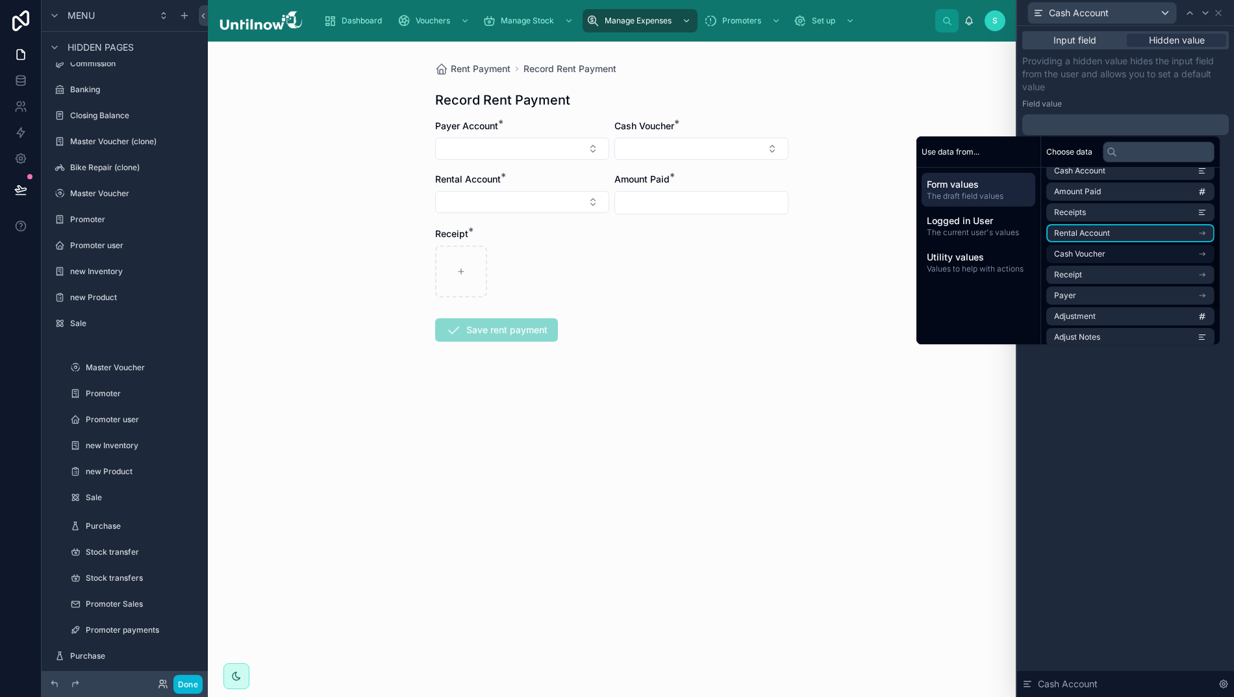
scroll to position [116, 0]
click at [1087, 255] on span "Cash Voucher" at bounding box center [1079, 253] width 51 height 10
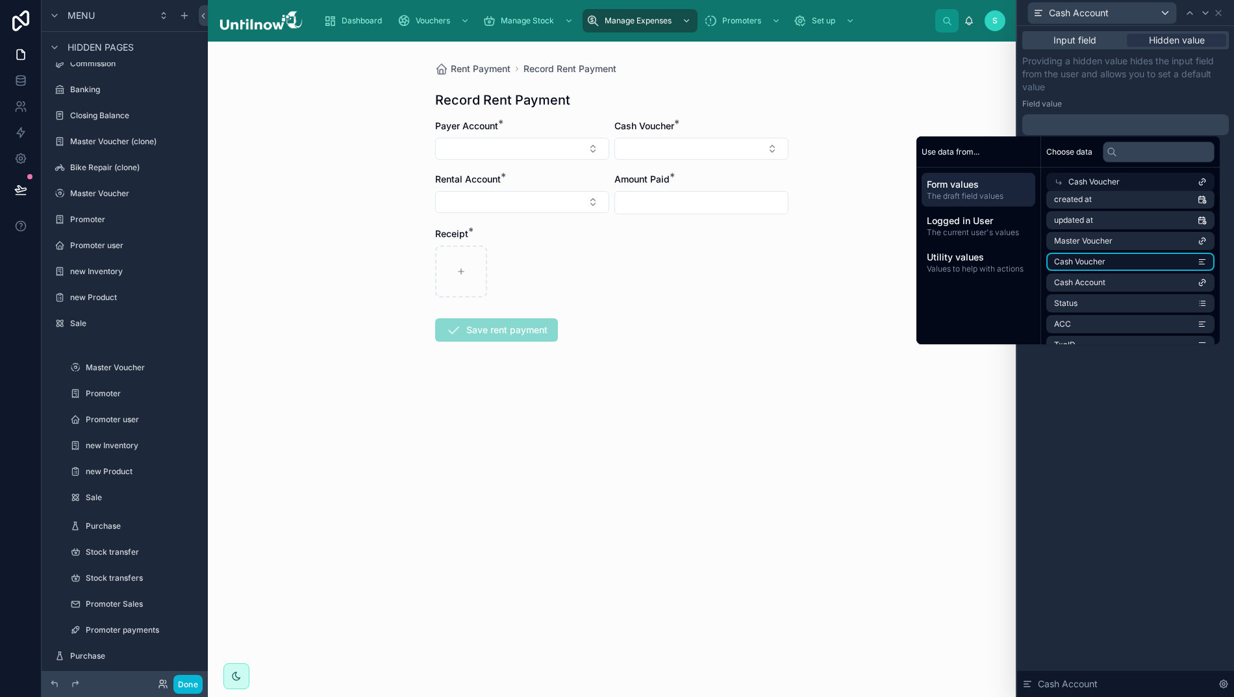
scroll to position [51, 0]
click at [1083, 279] on span "Cash Account" at bounding box center [1079, 279] width 51 height 10
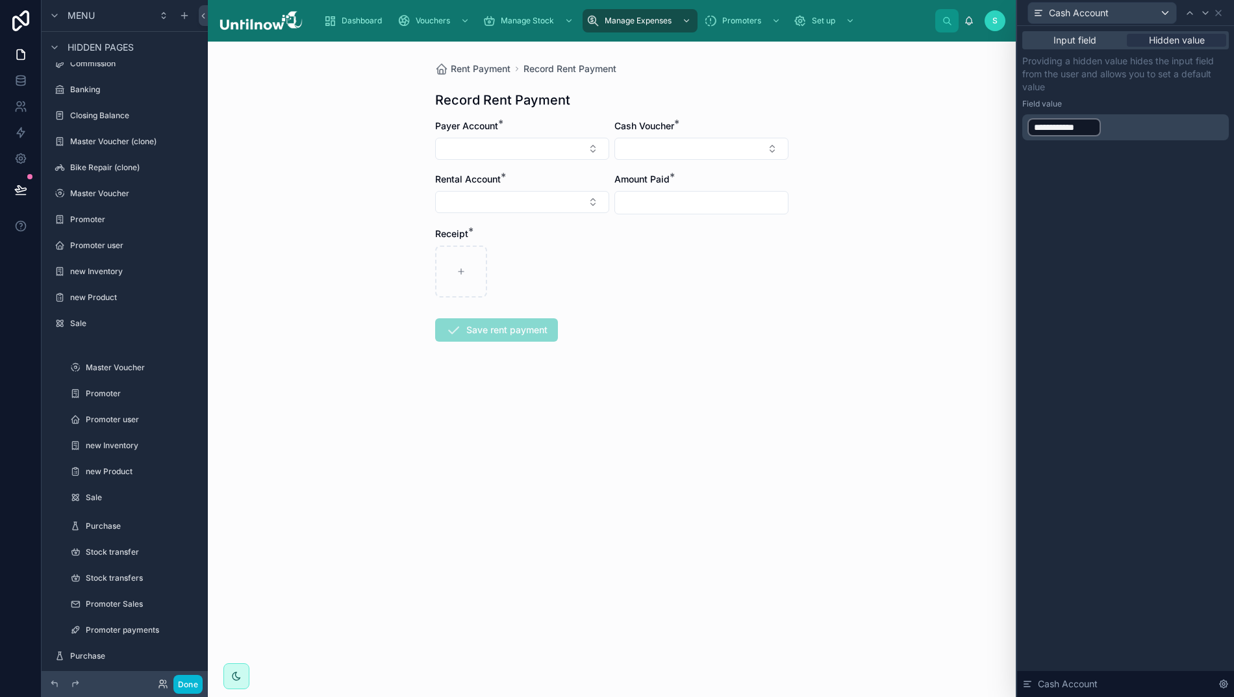
click at [1098, 471] on div "**********" at bounding box center [1125, 361] width 217 height 671
click at [1109, 126] on p "**********" at bounding box center [1127, 127] width 199 height 21
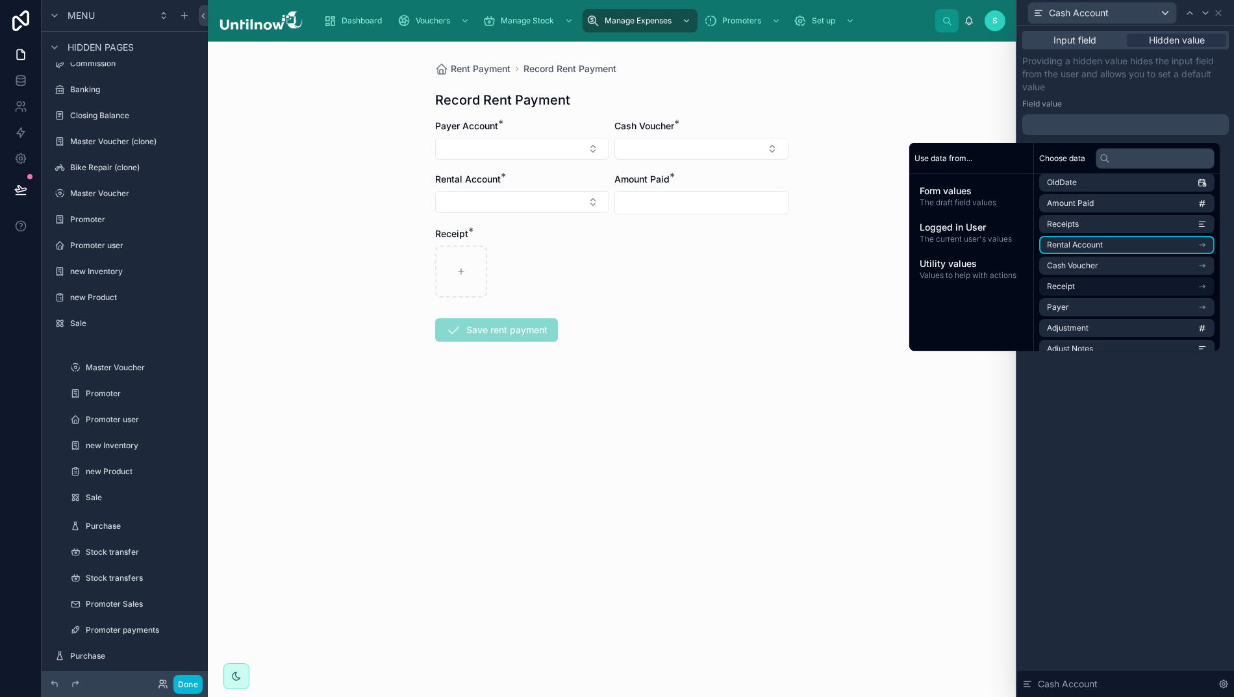
scroll to position [90, 0]
click at [1119, 266] on li "Cash Voucher" at bounding box center [1127, 265] width 175 height 18
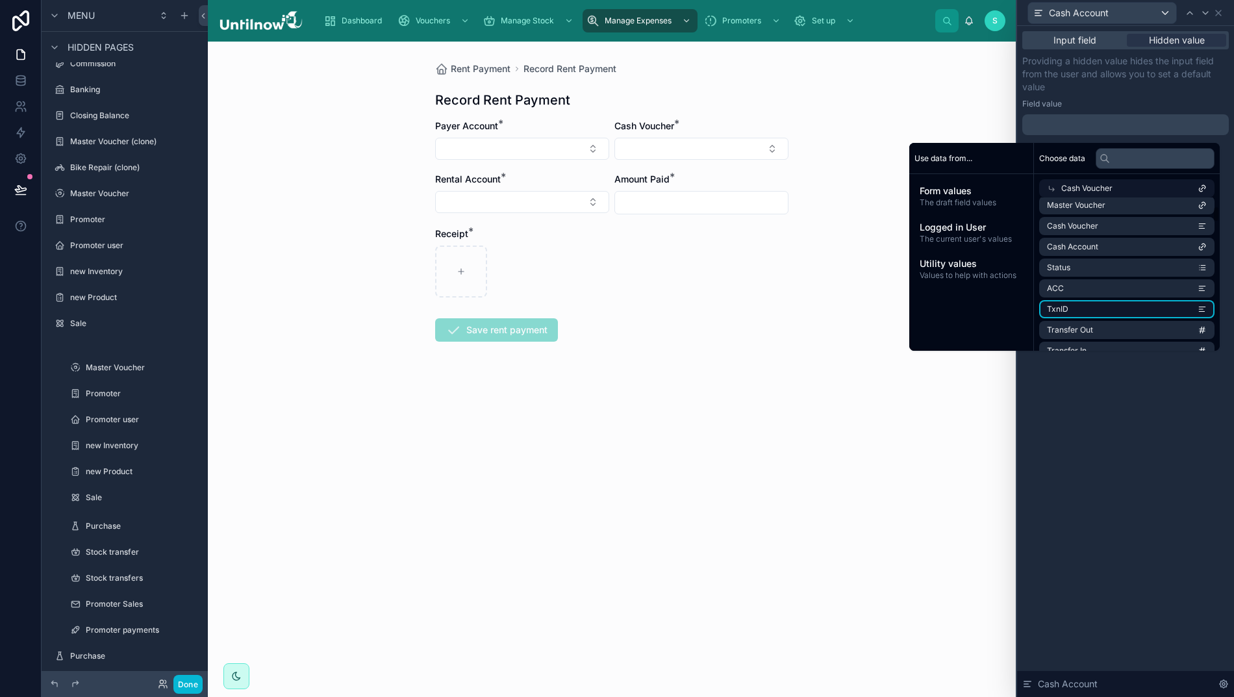
scroll to position [107, 0]
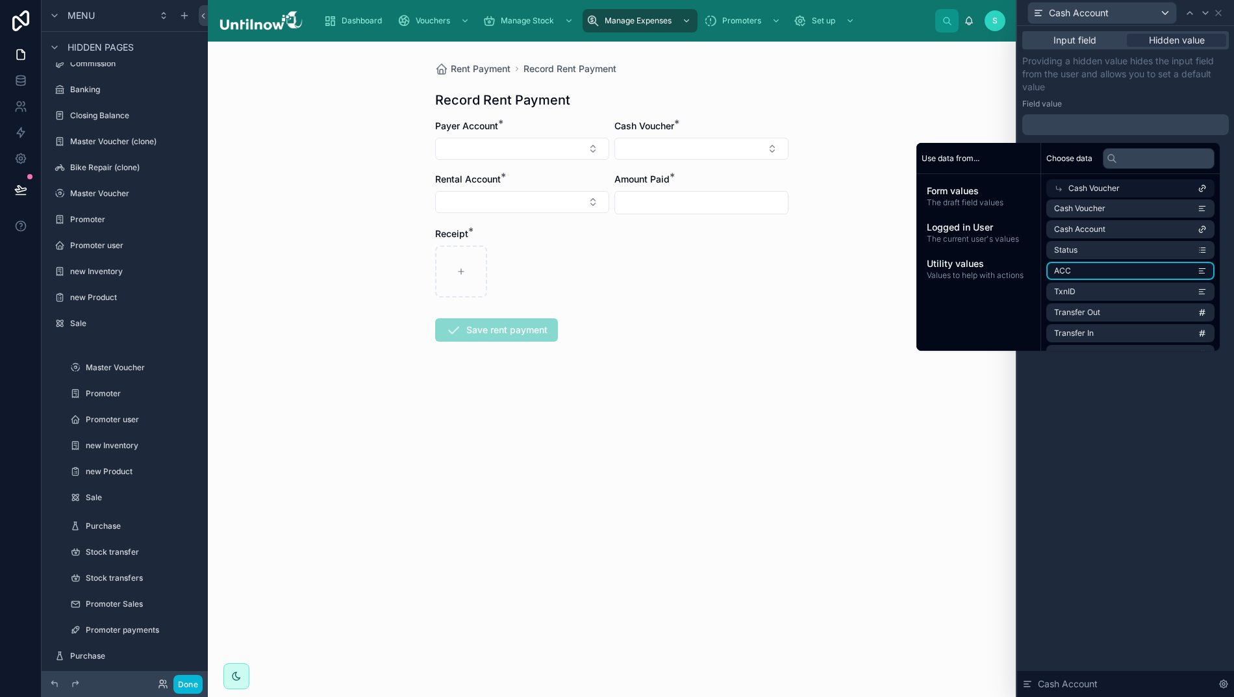
click at [1113, 272] on li "ACC" at bounding box center [1131, 271] width 168 height 18
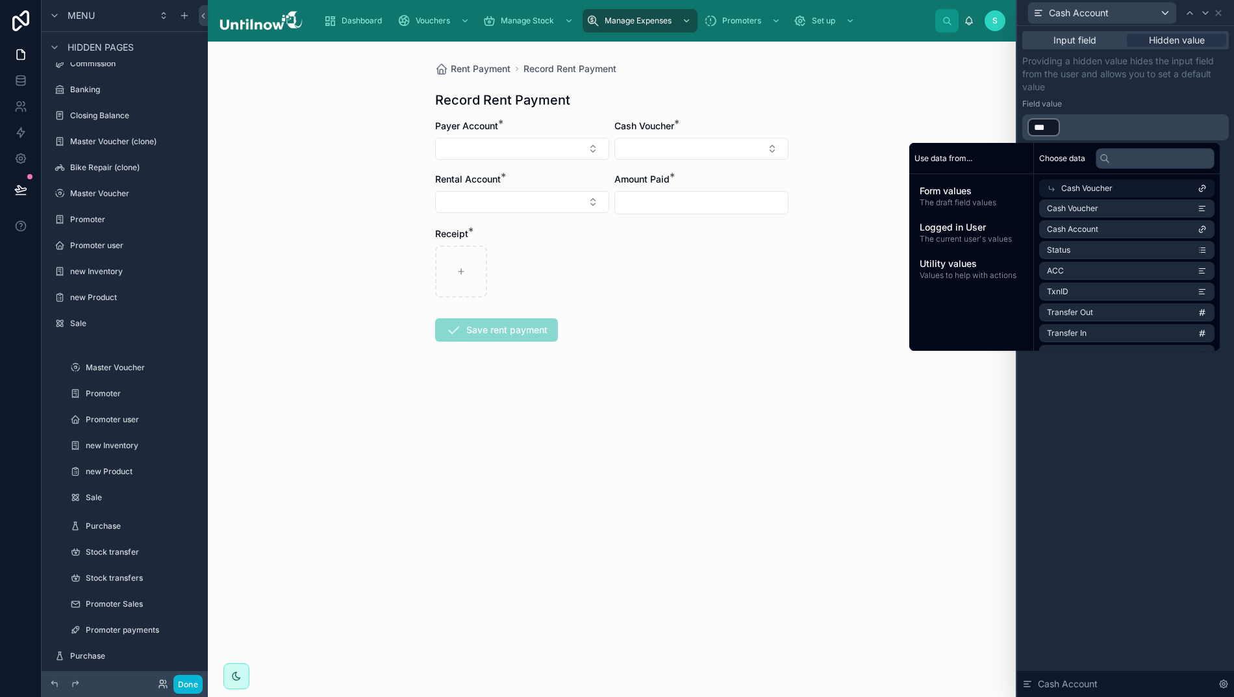
click at [1103, 450] on div "Input field Hidden value Providing a hidden value hides the input field from th…" at bounding box center [1125, 361] width 217 height 671
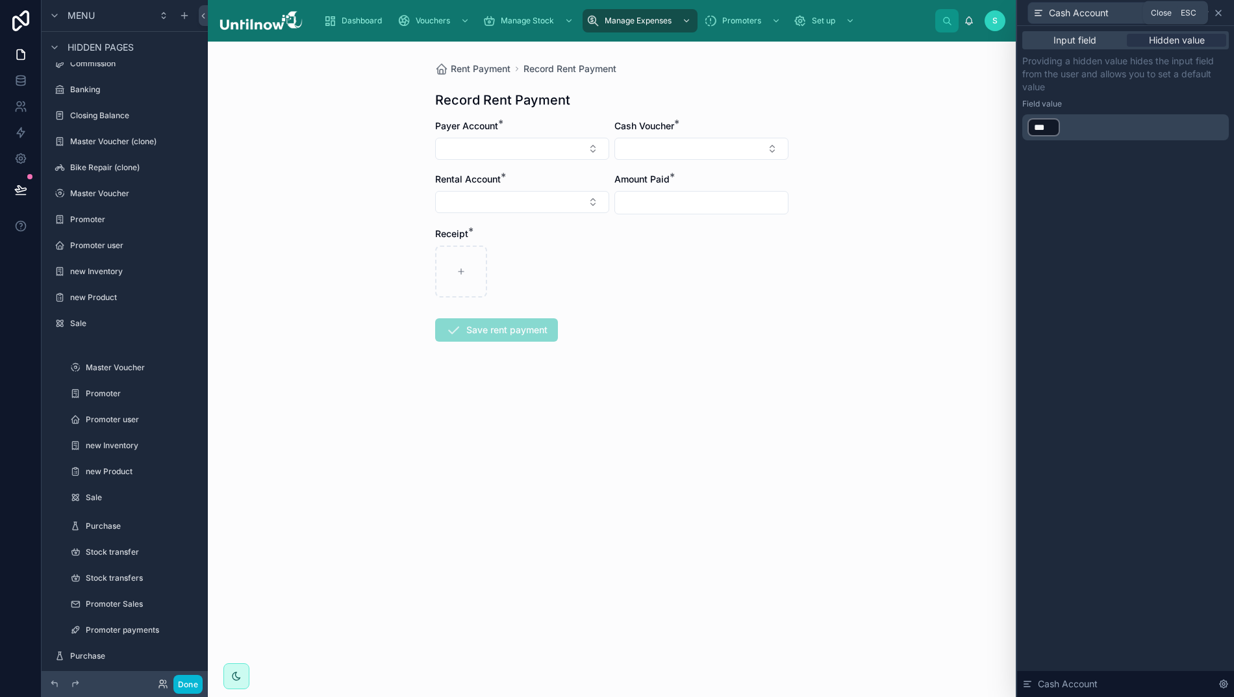
click at [1221, 13] on icon at bounding box center [1219, 13] width 10 height 10
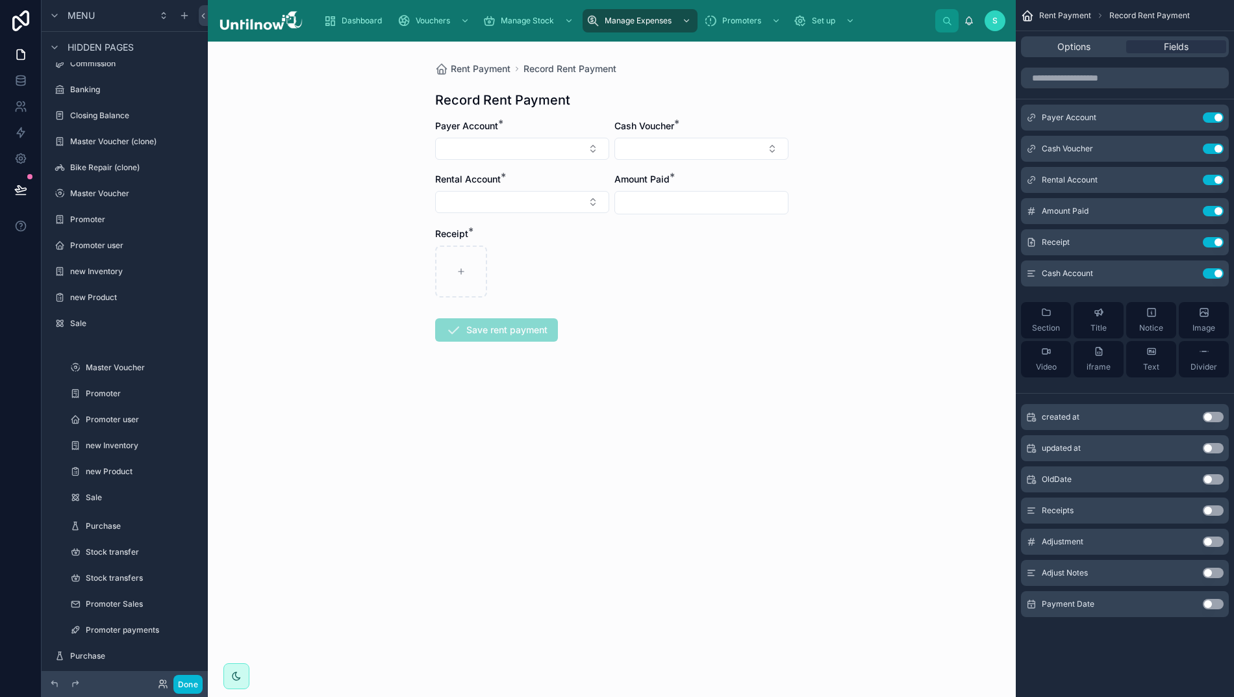
click at [1215, 606] on button "Use setting" at bounding box center [1213, 604] width 21 height 10
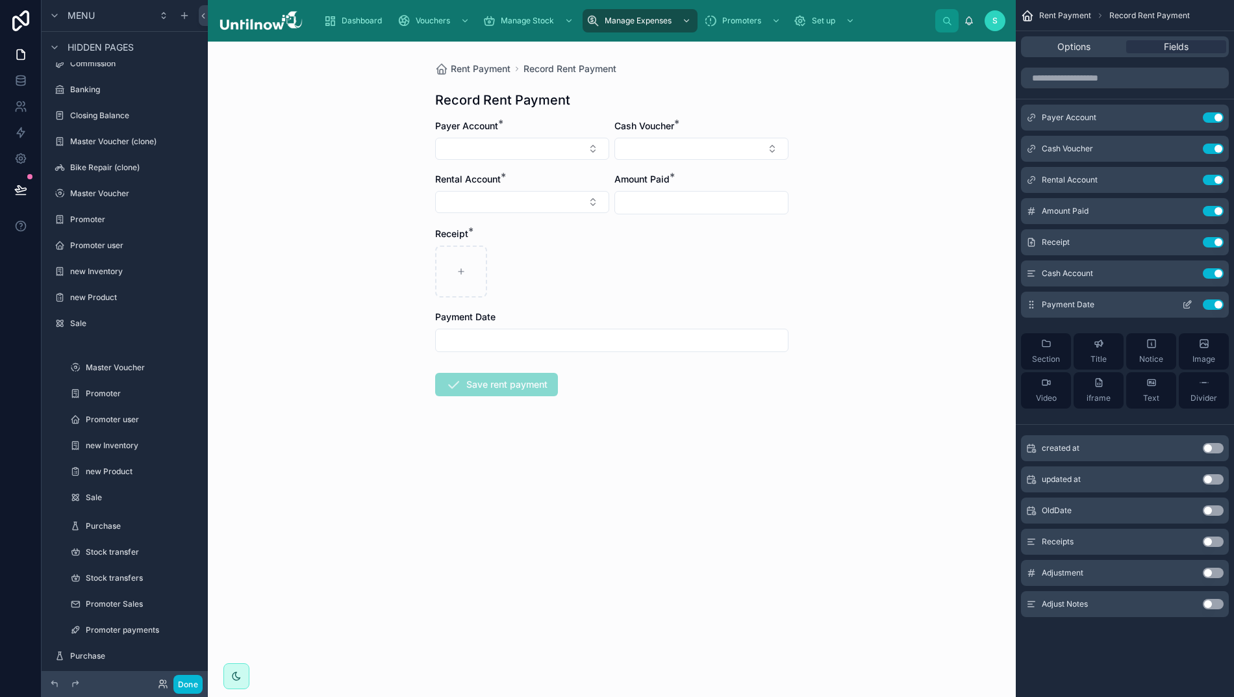
click at [1184, 307] on icon "scrollable content" at bounding box center [1187, 306] width 6 height 6
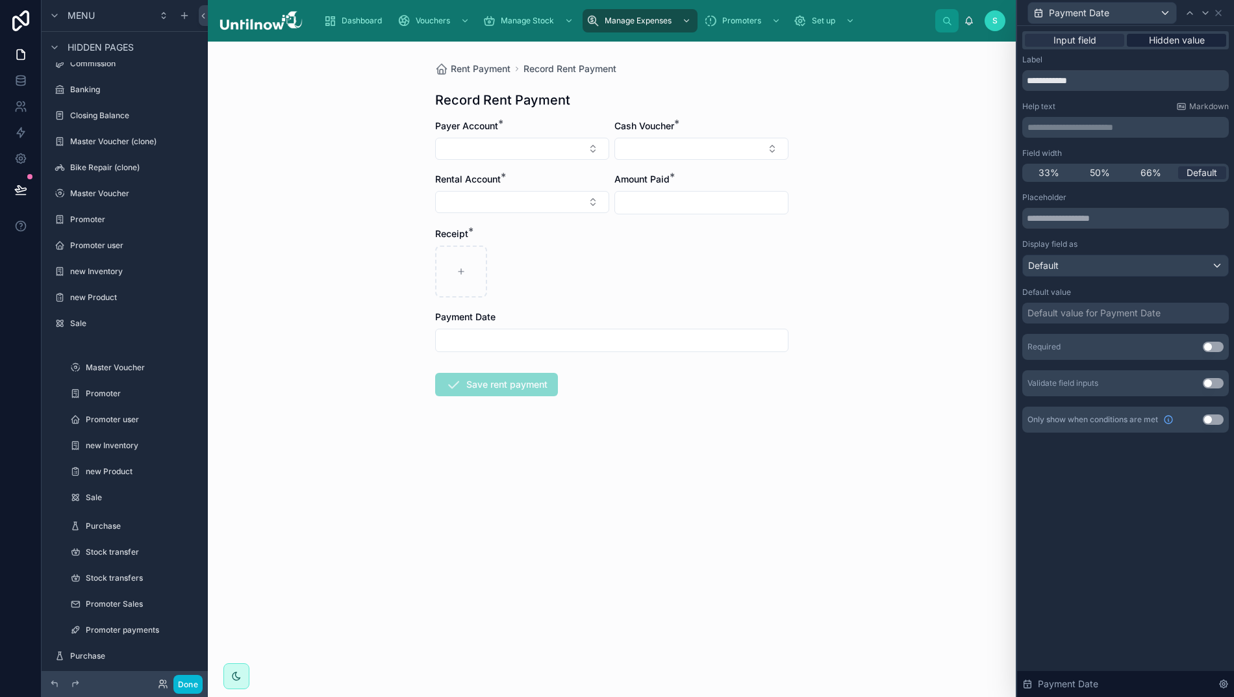
click at [1192, 45] on span "Hidden value" at bounding box center [1177, 40] width 56 height 13
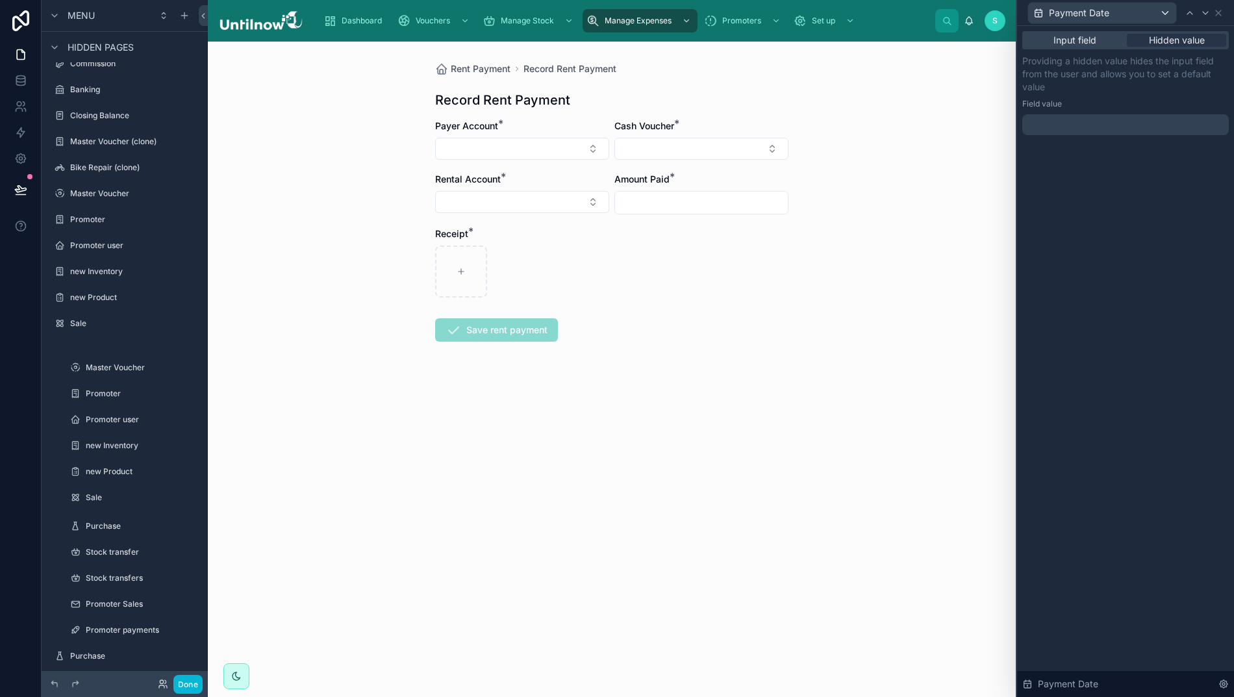
click at [1088, 118] on div at bounding box center [1126, 124] width 207 height 21
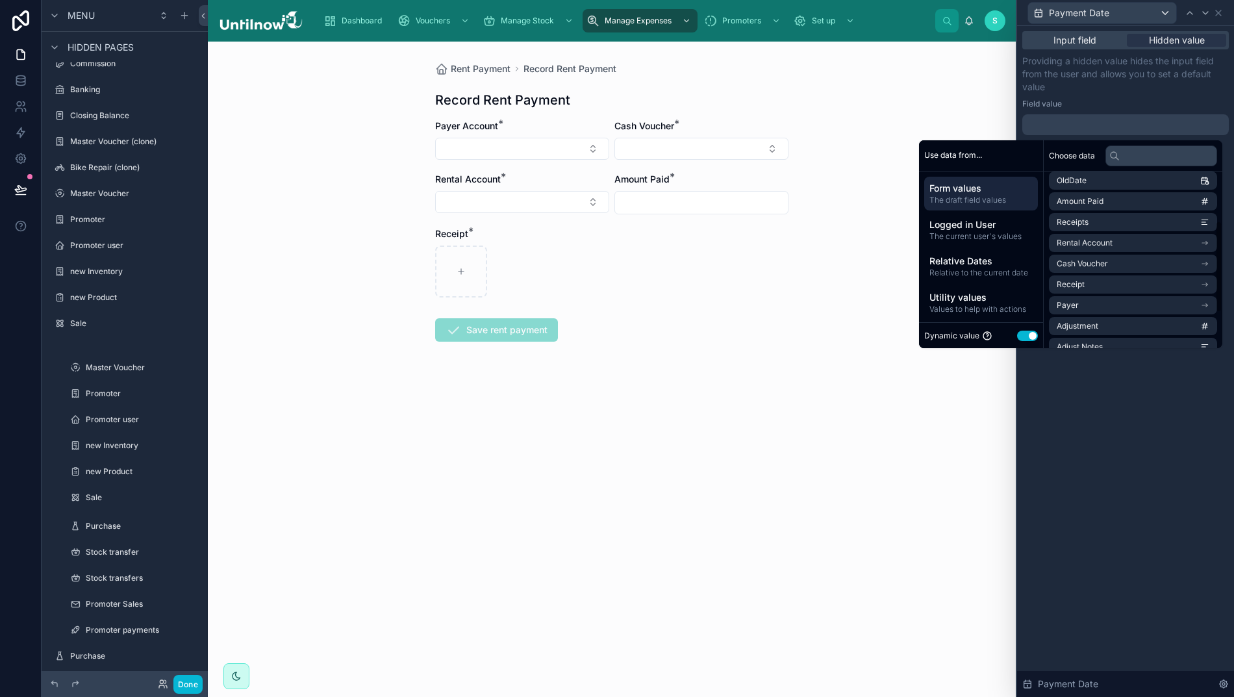
scroll to position [99, 0]
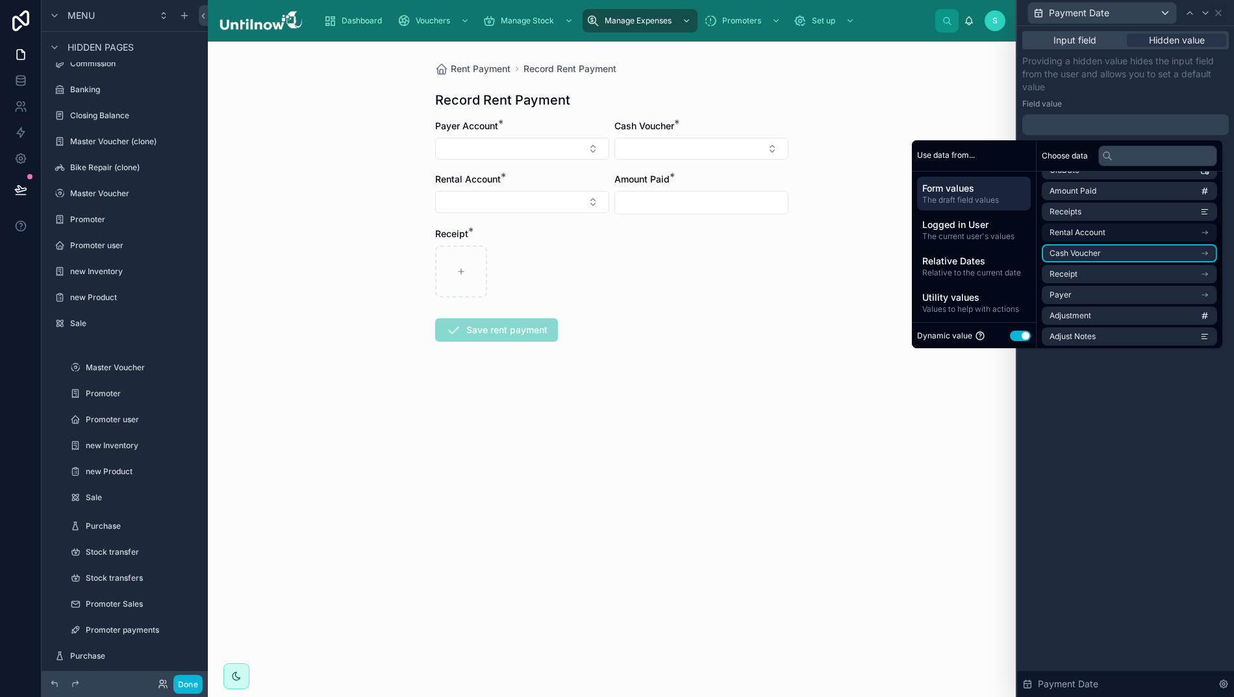
click at [1105, 253] on li "Cash Voucher" at bounding box center [1129, 253] width 175 height 18
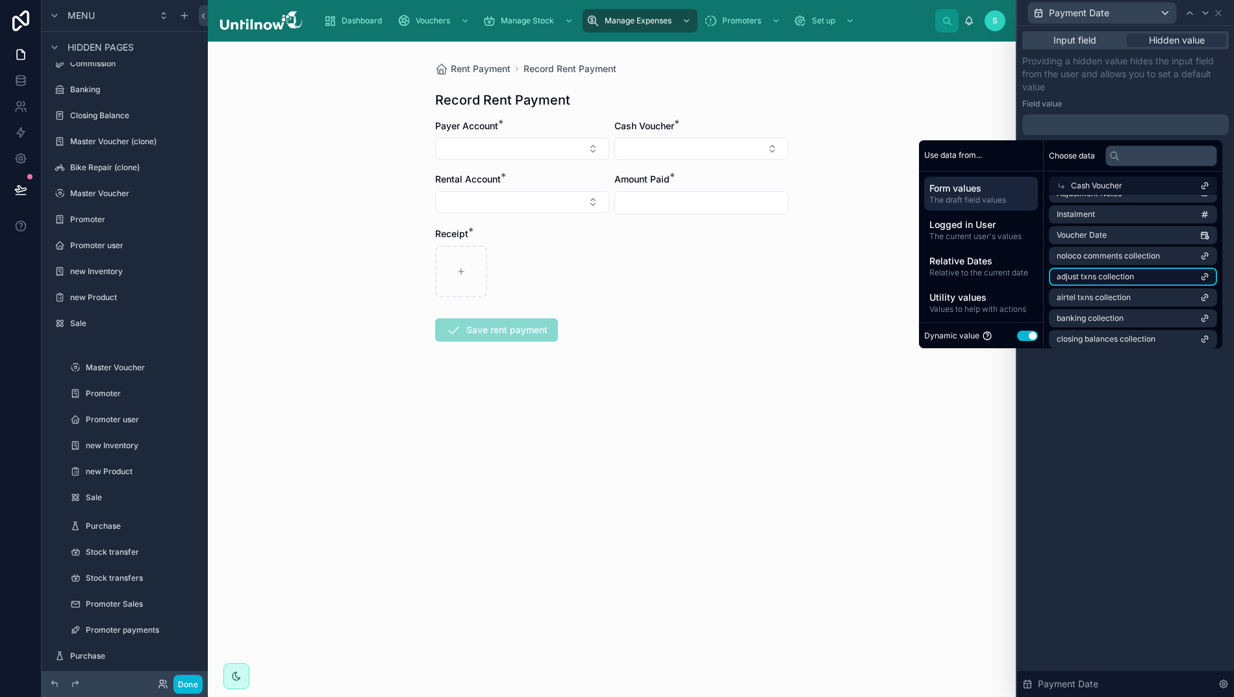
scroll to position [1236, 0]
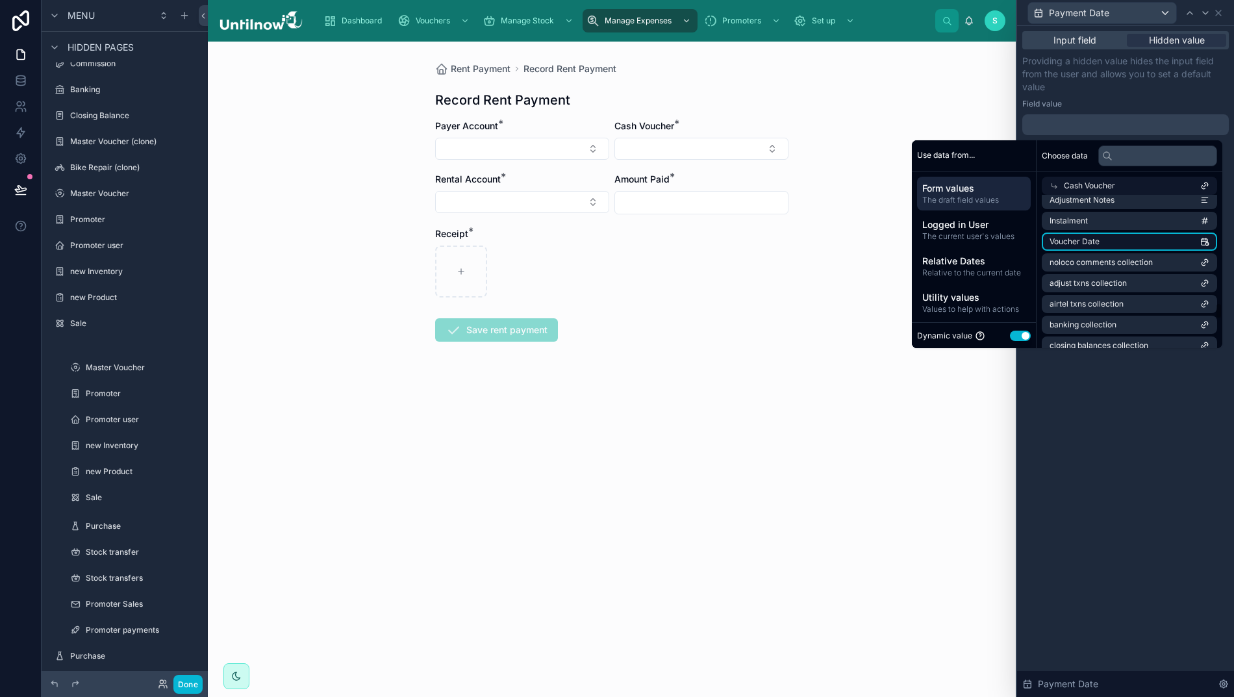
click at [1112, 240] on li "Voucher Date" at bounding box center [1129, 242] width 175 height 18
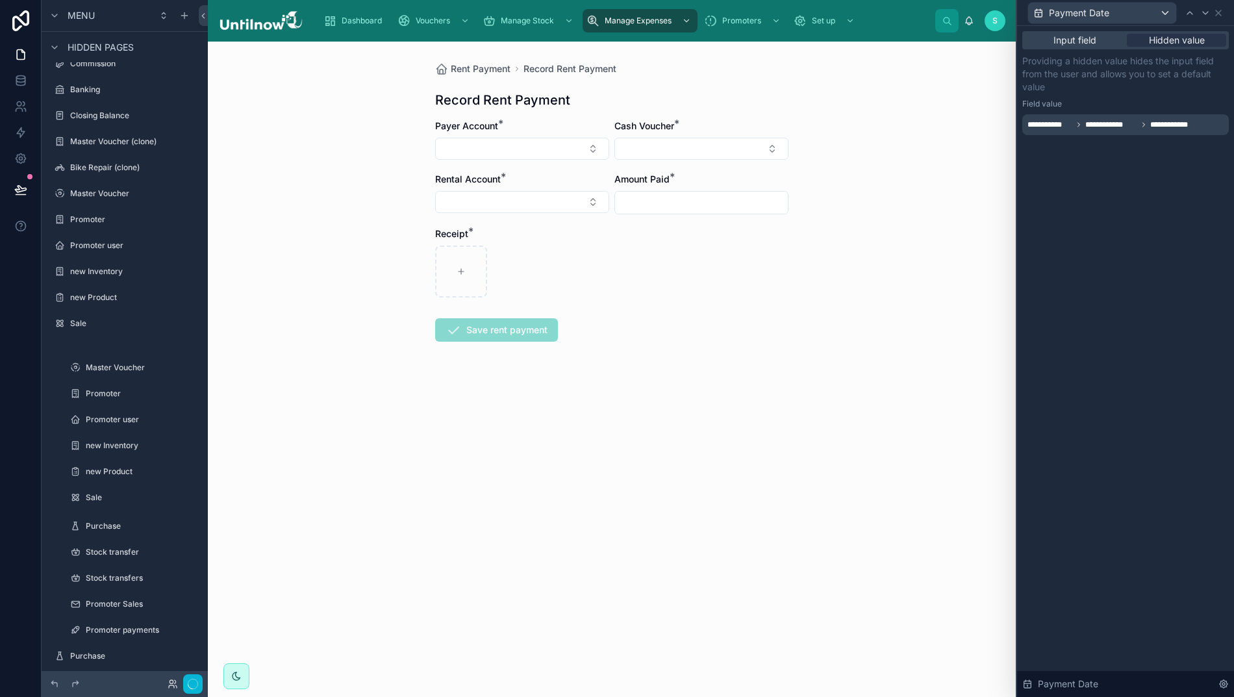
click at [1108, 403] on div "**********" at bounding box center [1125, 361] width 217 height 671
click at [1224, 10] on icon at bounding box center [1219, 13] width 10 height 10
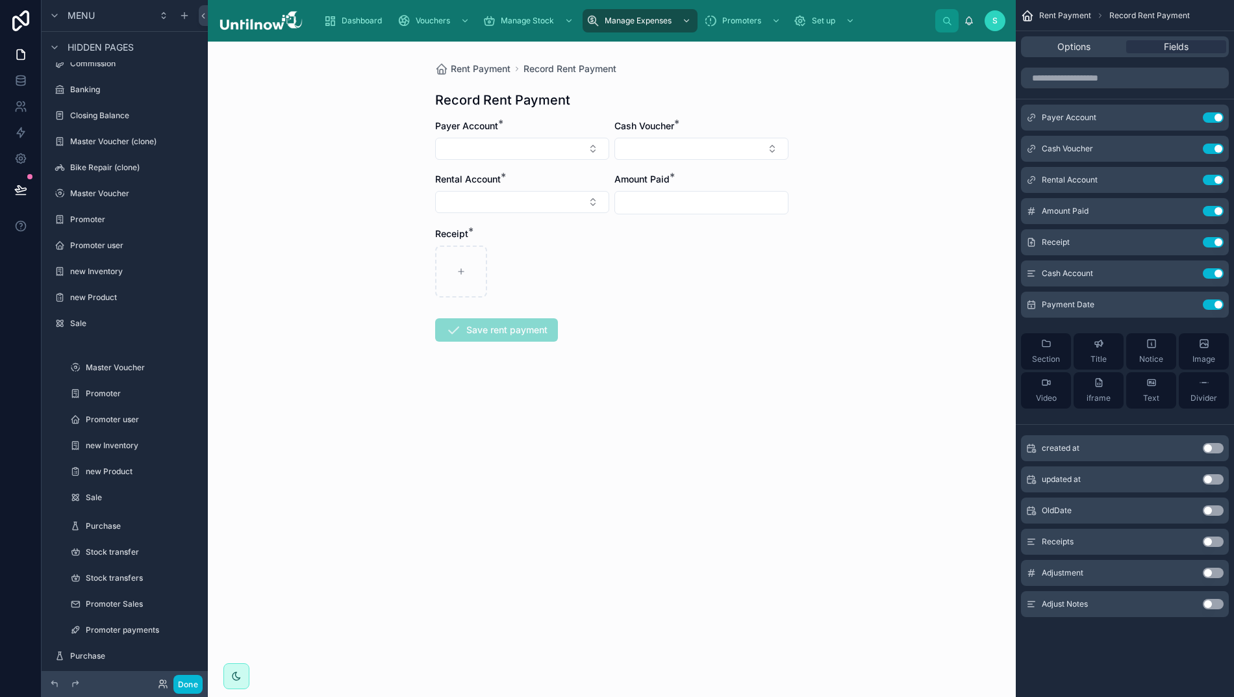
scroll to position [0, 8]
click at [1079, 47] on span "Options" at bounding box center [1074, 46] width 33 height 13
